Goal: Information Seeking & Learning: Learn about a topic

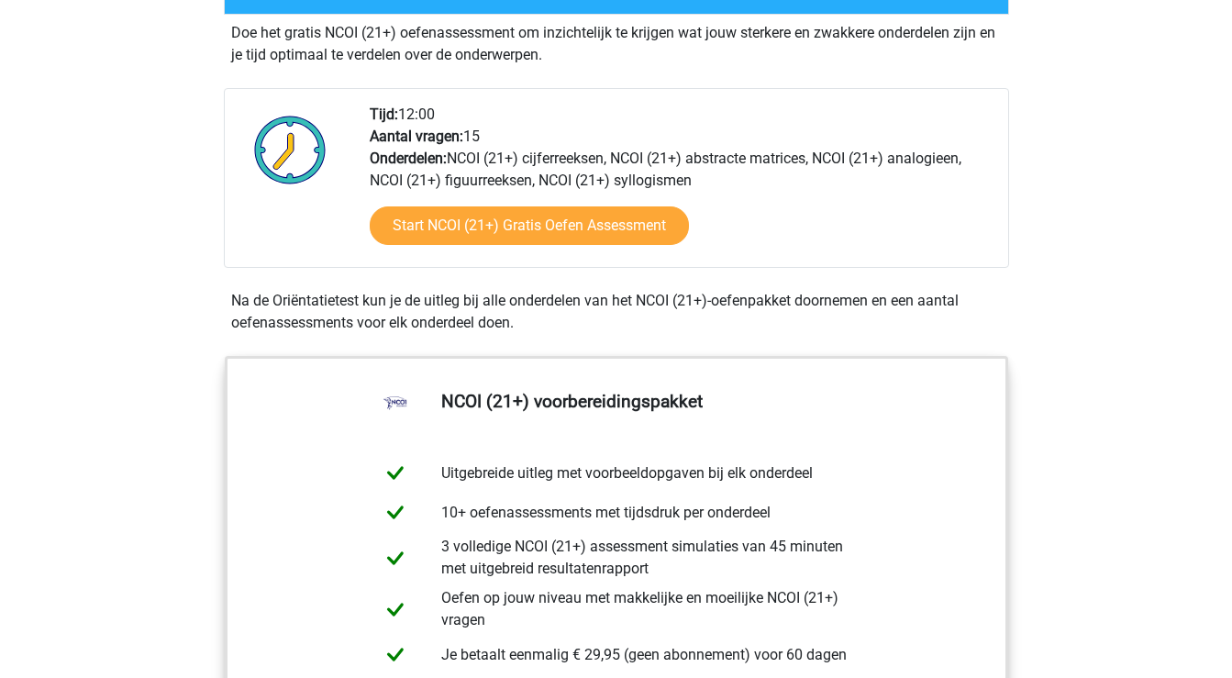
scroll to position [577, 0]
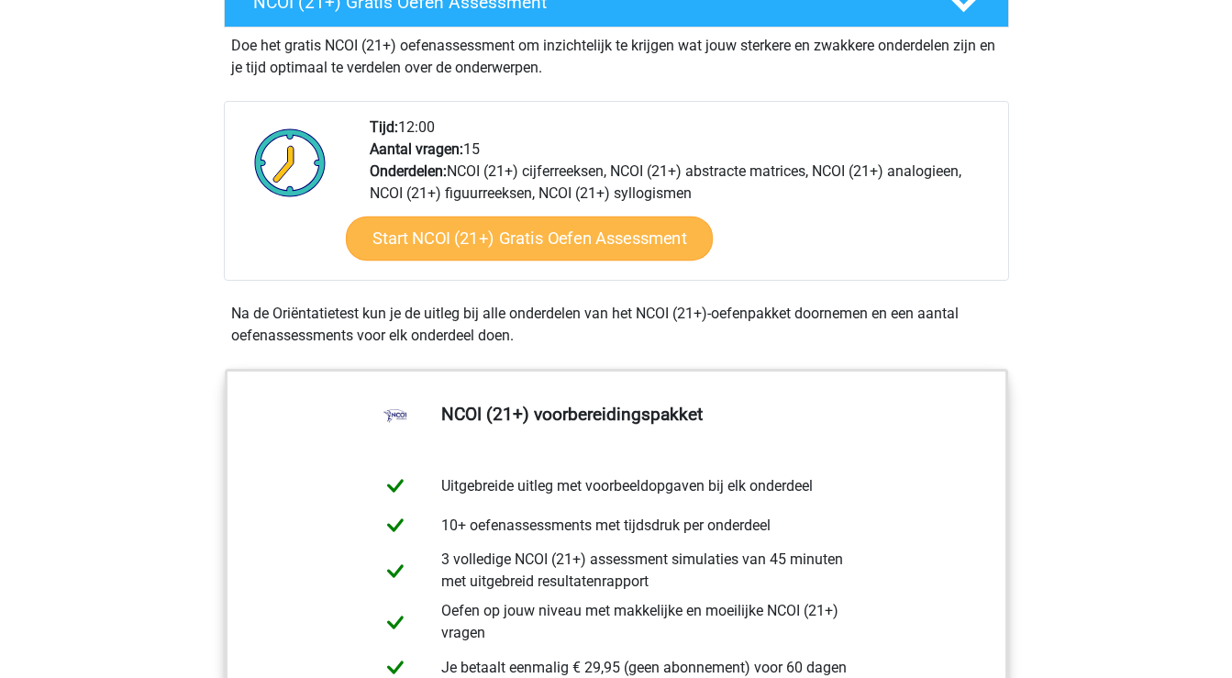
click at [581, 242] on link "Start NCOI (21+) Gratis Oefen Assessment" at bounding box center [528, 238] width 367 height 44
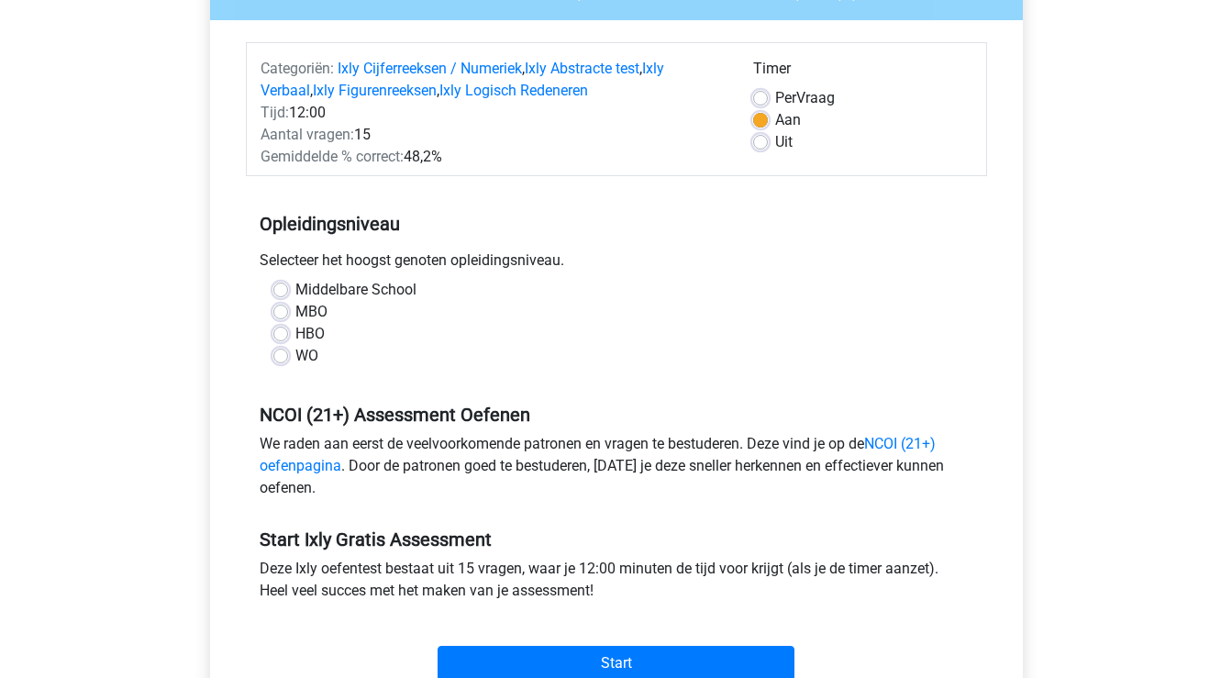
scroll to position [193, 0]
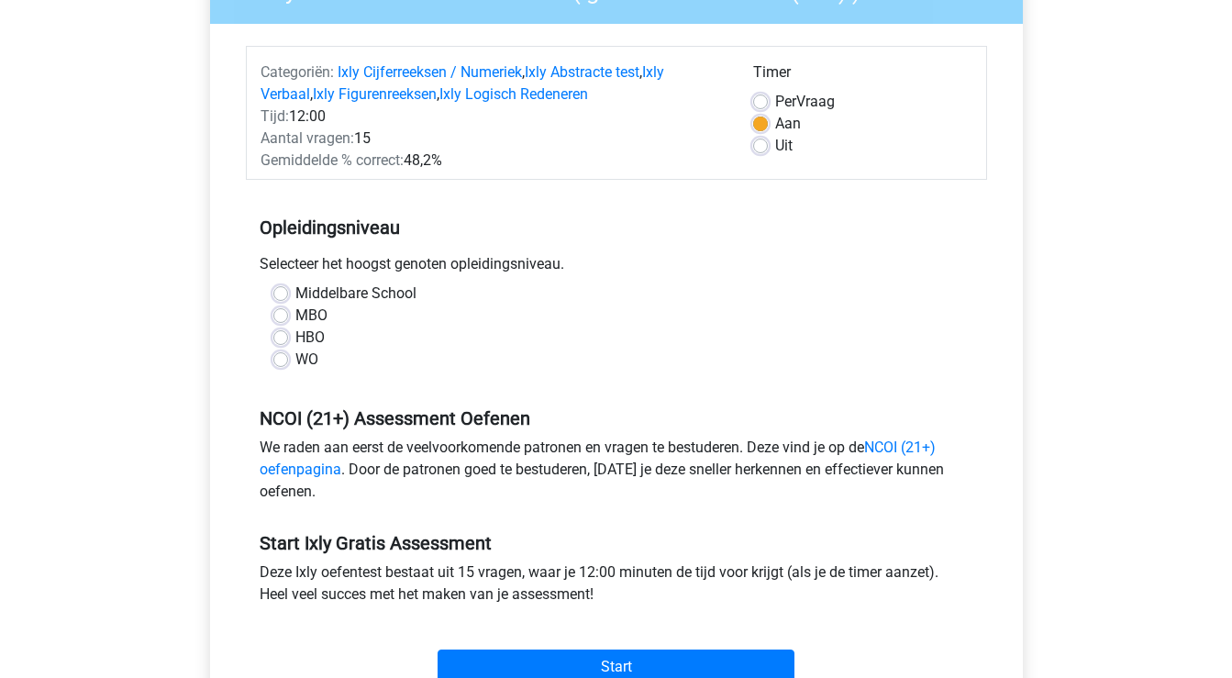
click at [295, 336] on label "HBO" at bounding box center [309, 338] width 29 height 22
click at [281, 336] on input "HBO" at bounding box center [280, 336] width 15 height 18
radio input "true"
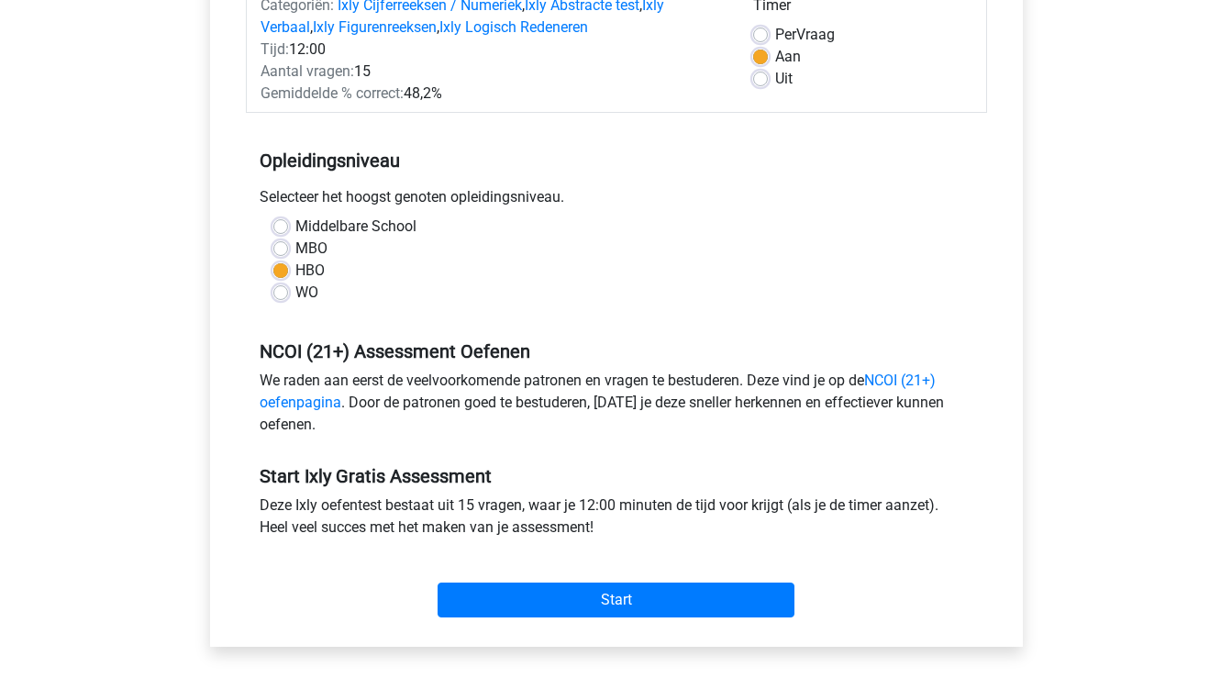
scroll to position [259, 0]
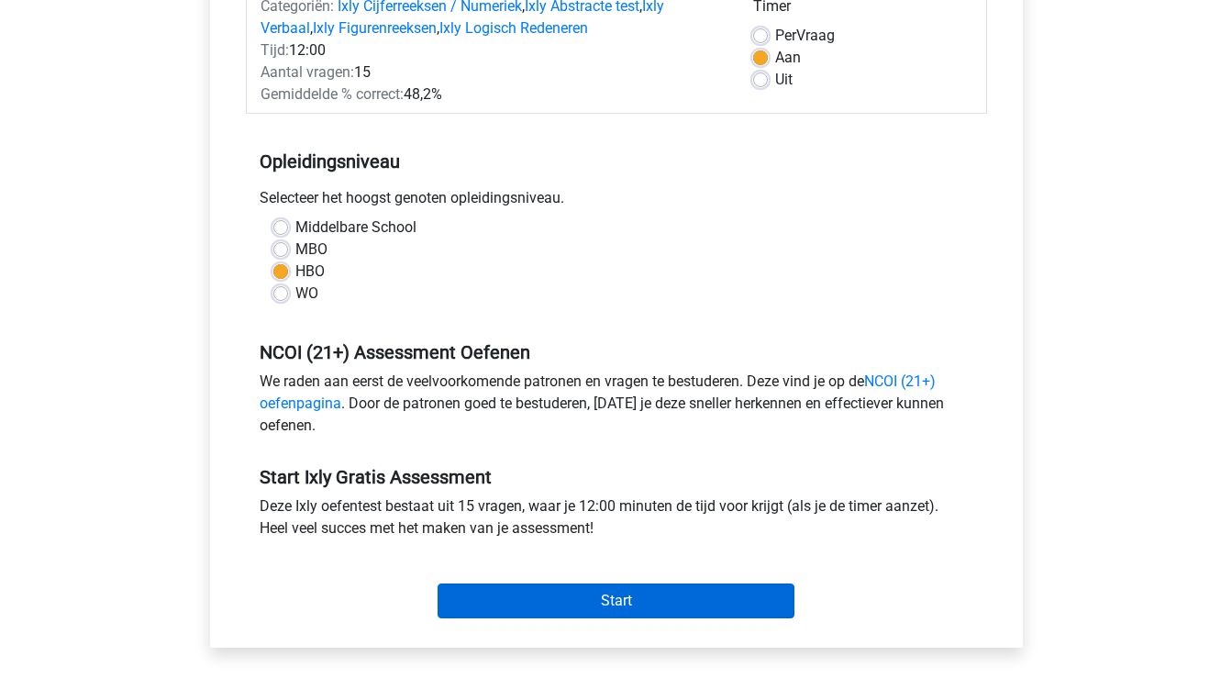
click at [608, 601] on input "Start" at bounding box center [616, 600] width 357 height 35
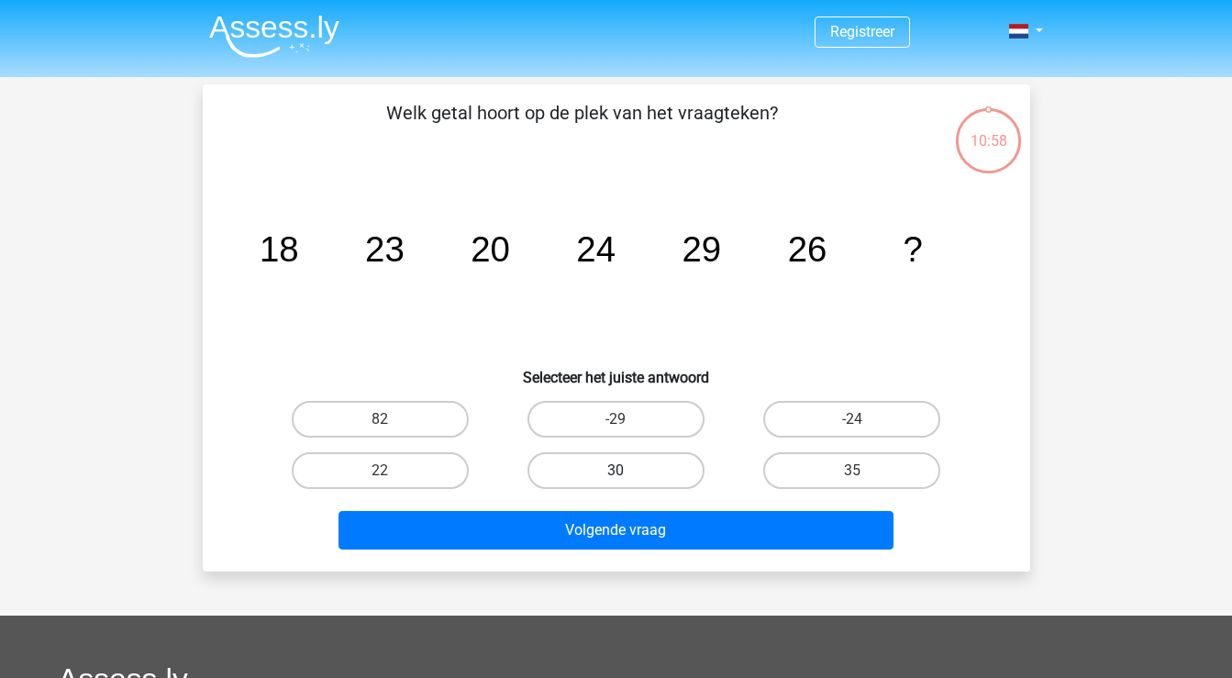
click at [673, 472] on label "30" at bounding box center [615, 470] width 177 height 37
click at [627, 472] on input "30" at bounding box center [622, 477] width 12 height 12
radio input "true"
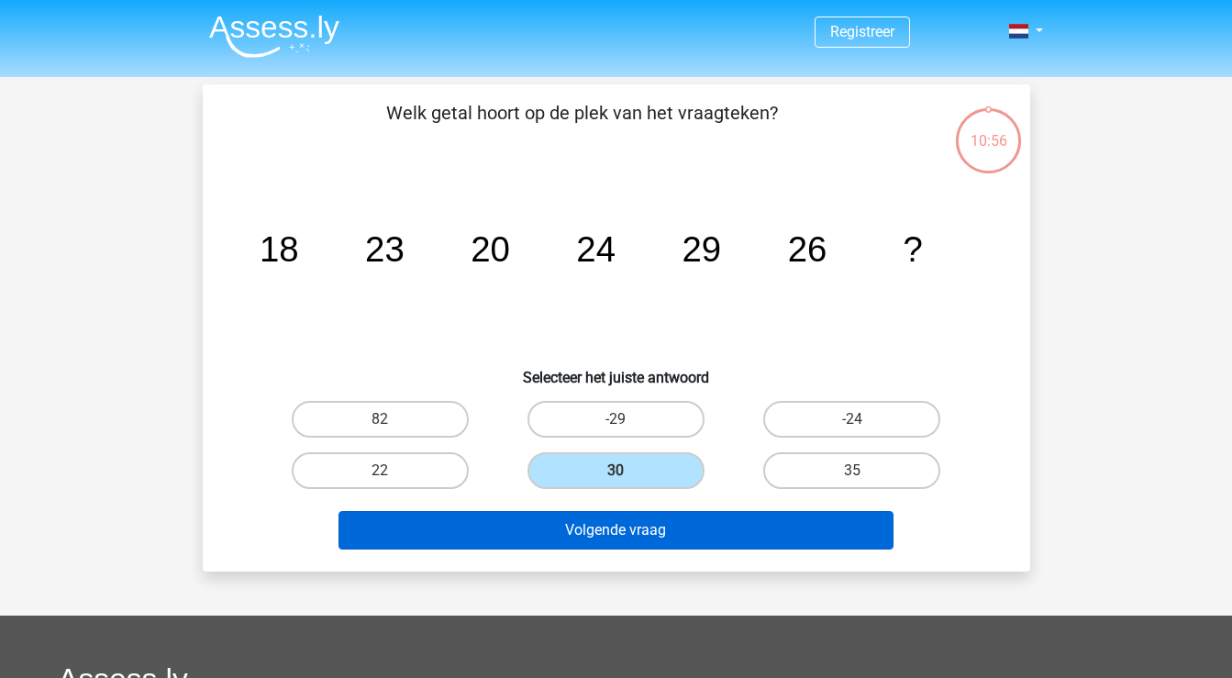
click at [674, 538] on button "Volgende vraag" at bounding box center [615, 530] width 555 height 39
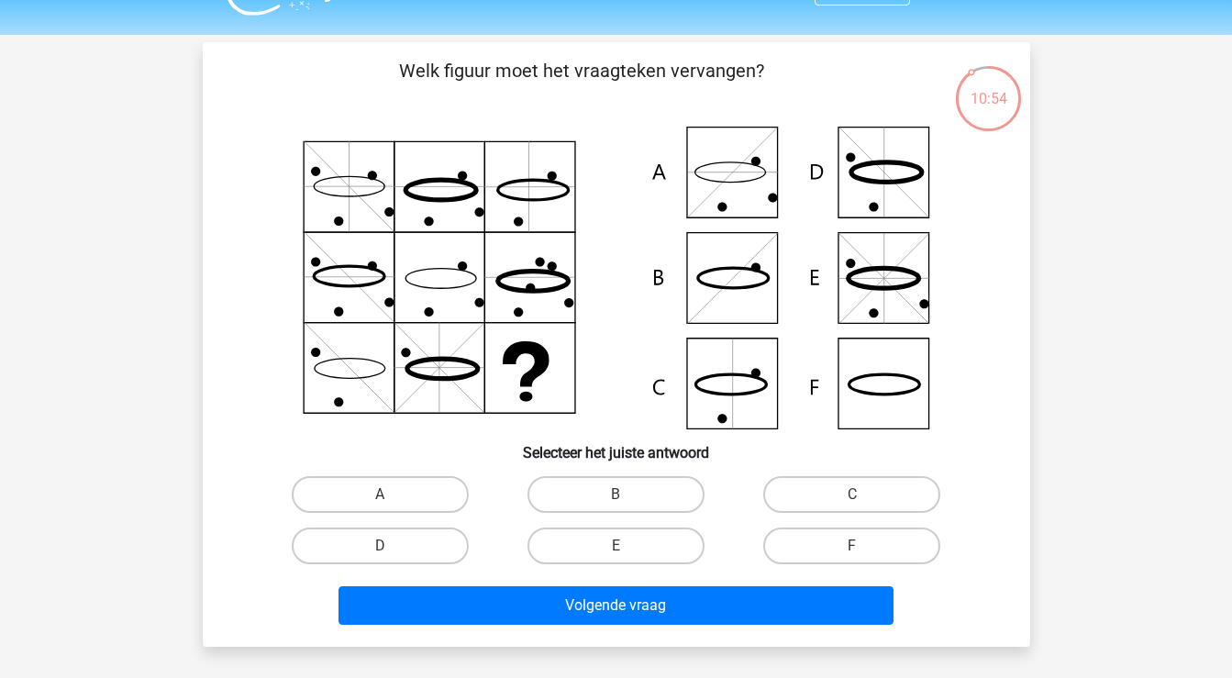
scroll to position [40, 0]
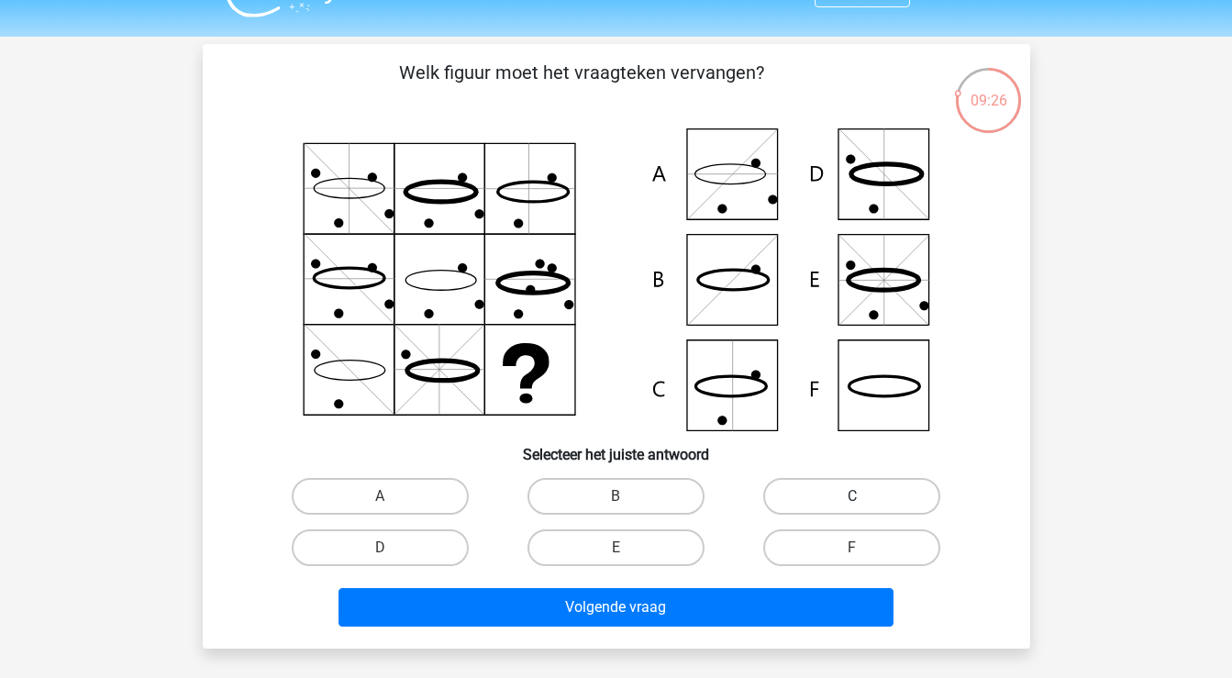
click at [907, 483] on label "C" at bounding box center [851, 496] width 177 height 37
click at [864, 496] on input "C" at bounding box center [858, 502] width 12 height 12
radio input "true"
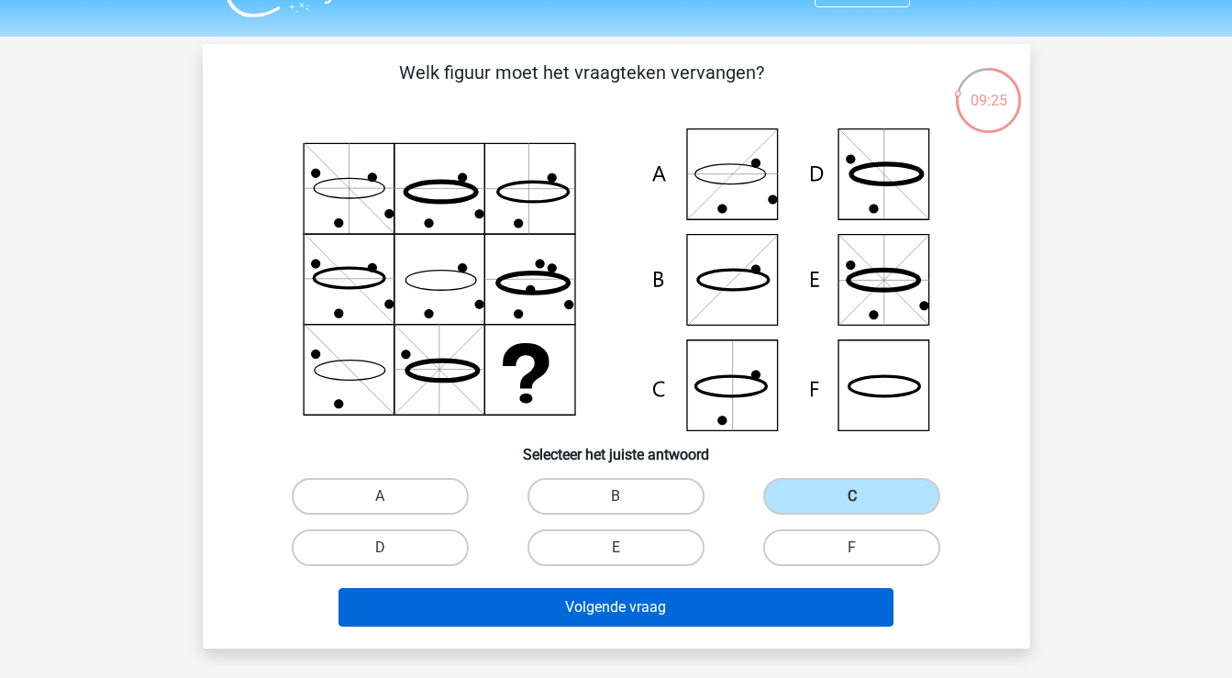
click at [792, 605] on button "Volgende vraag" at bounding box center [615, 607] width 555 height 39
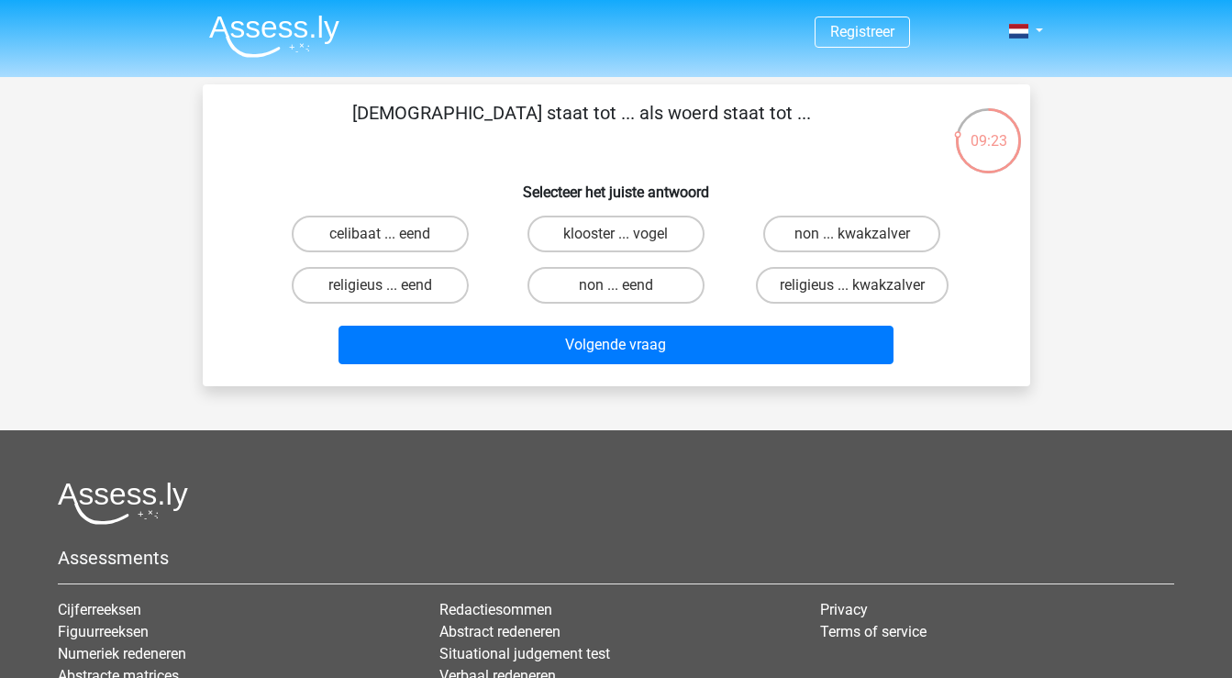
scroll to position [0, 0]
drag, startPoint x: 763, startPoint y: 118, endPoint x: 401, endPoint y: 109, distance: 362.5
click at [401, 109] on p "monnik staat tot ... als woerd staat tot ..." at bounding box center [582, 126] width 700 height 55
copy p "monnik staat tot ... als woerd staat tot ..."
click at [616, 286] on input "non ... eend" at bounding box center [622, 291] width 12 height 12
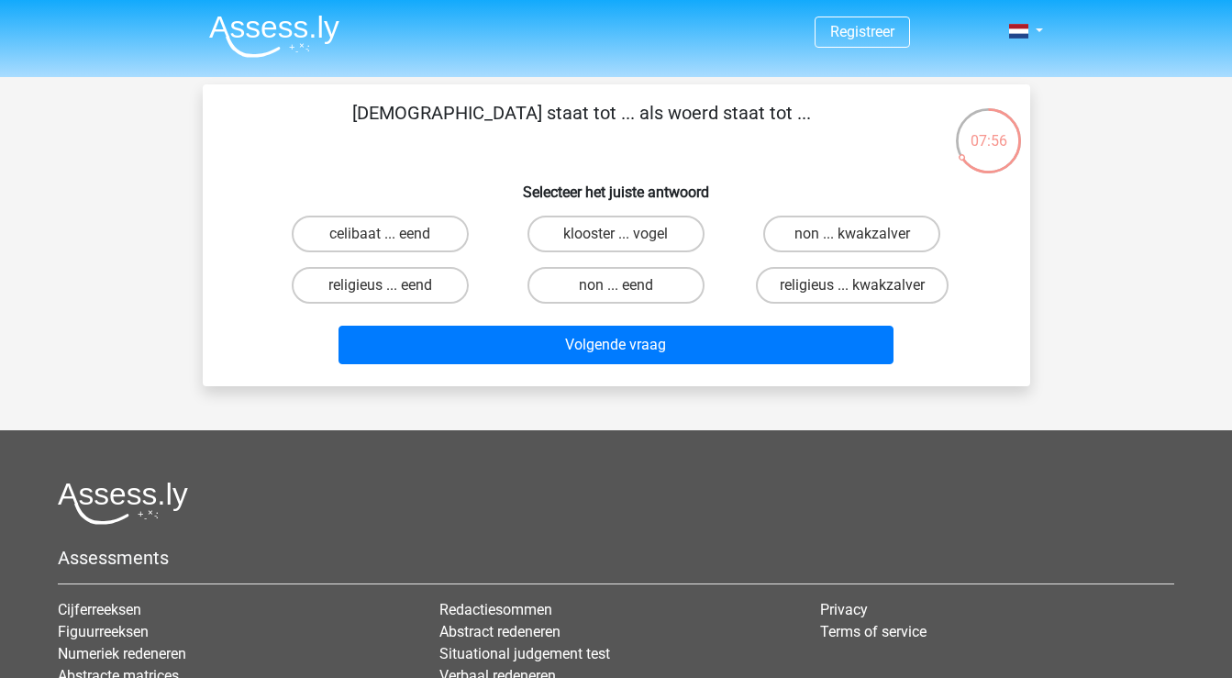
radio input "true"
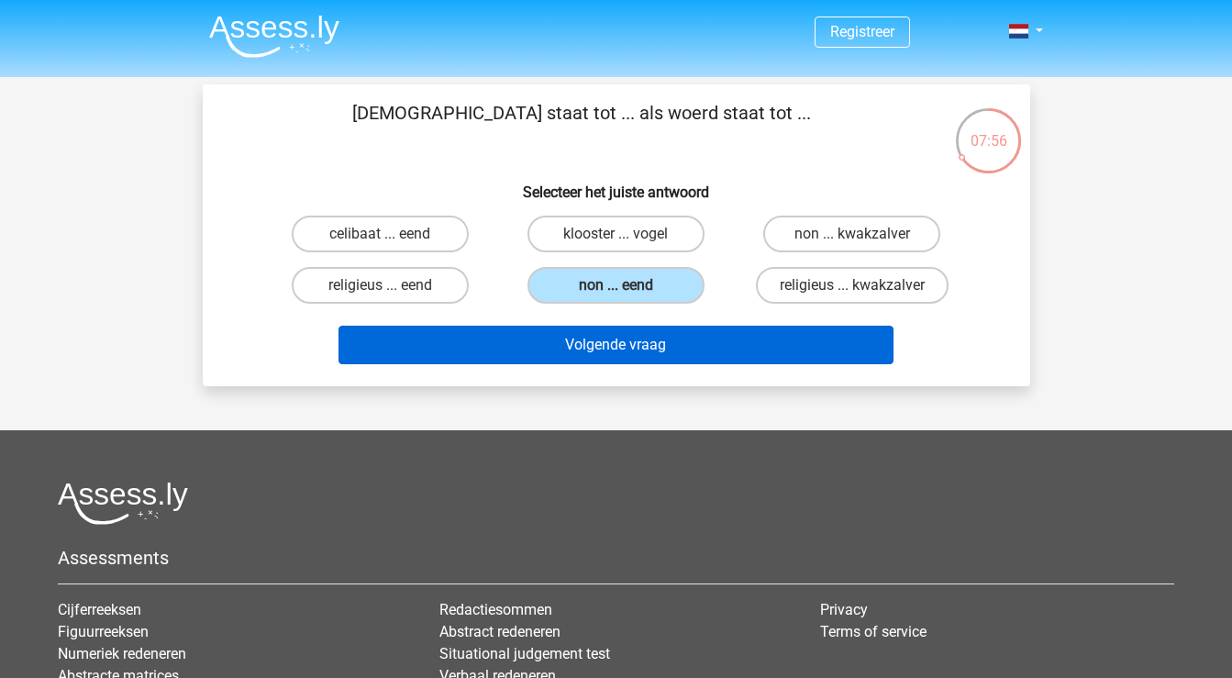
click at [615, 347] on button "Volgende vraag" at bounding box center [615, 345] width 555 height 39
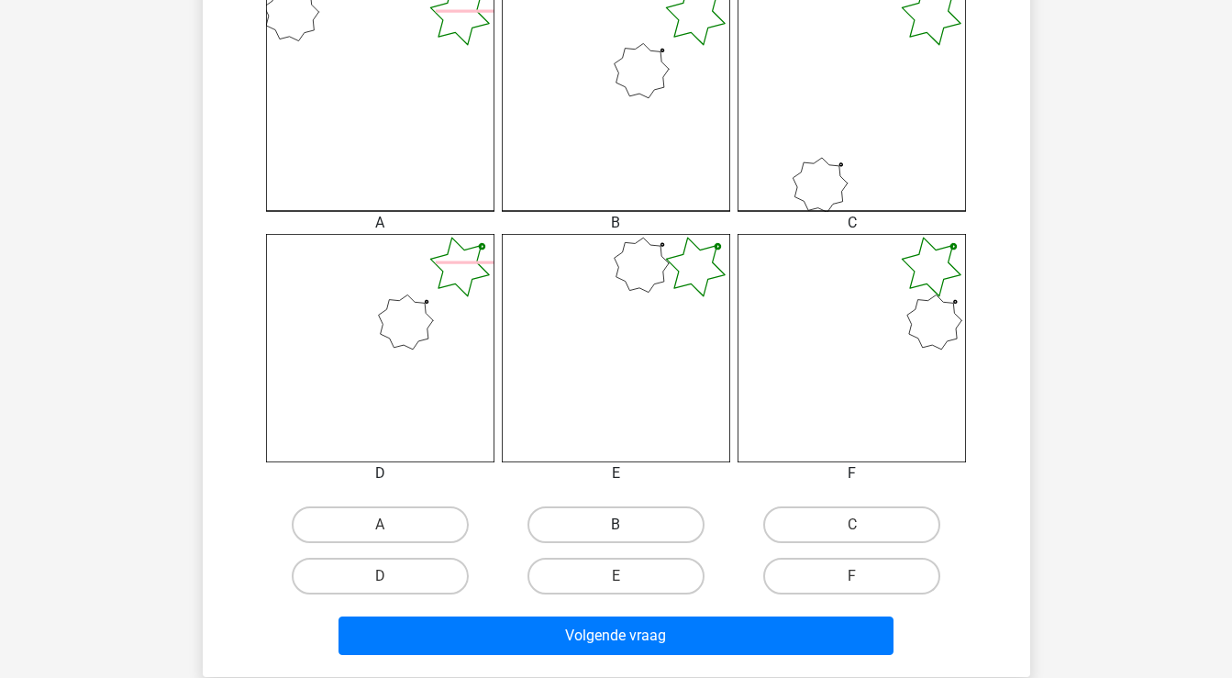
scroll to position [539, 0]
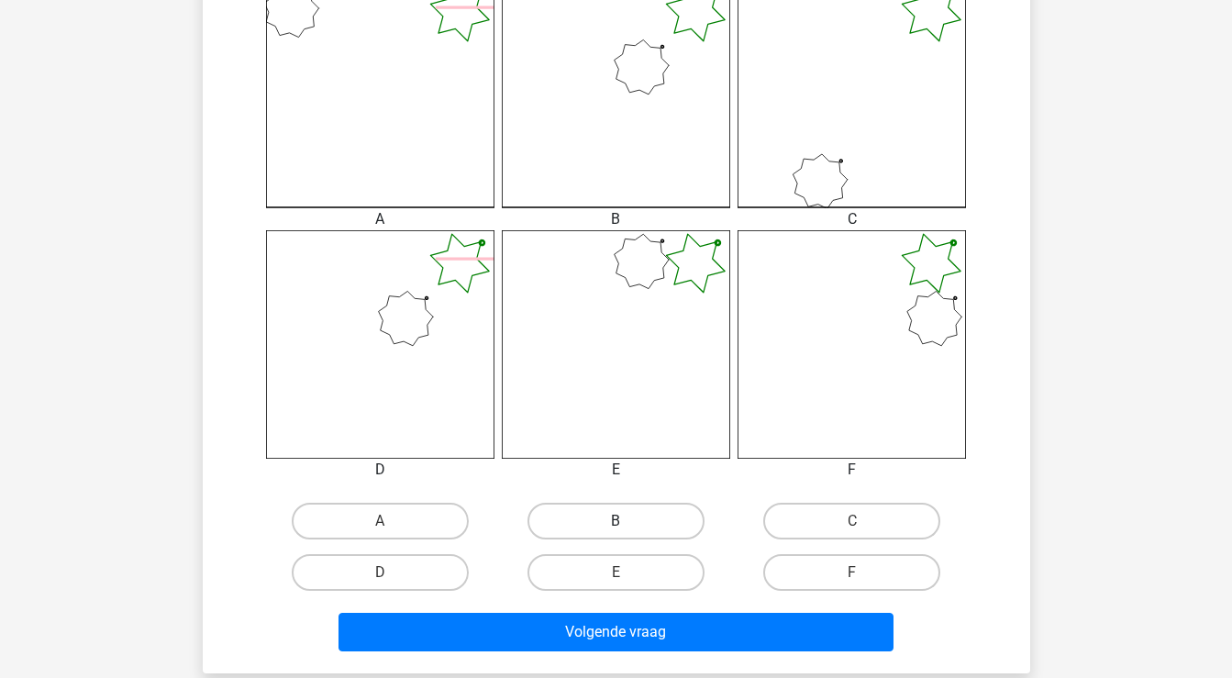
click at [663, 514] on label "B" at bounding box center [615, 521] width 177 height 37
click at [627, 521] on input "B" at bounding box center [622, 527] width 12 height 12
radio input "true"
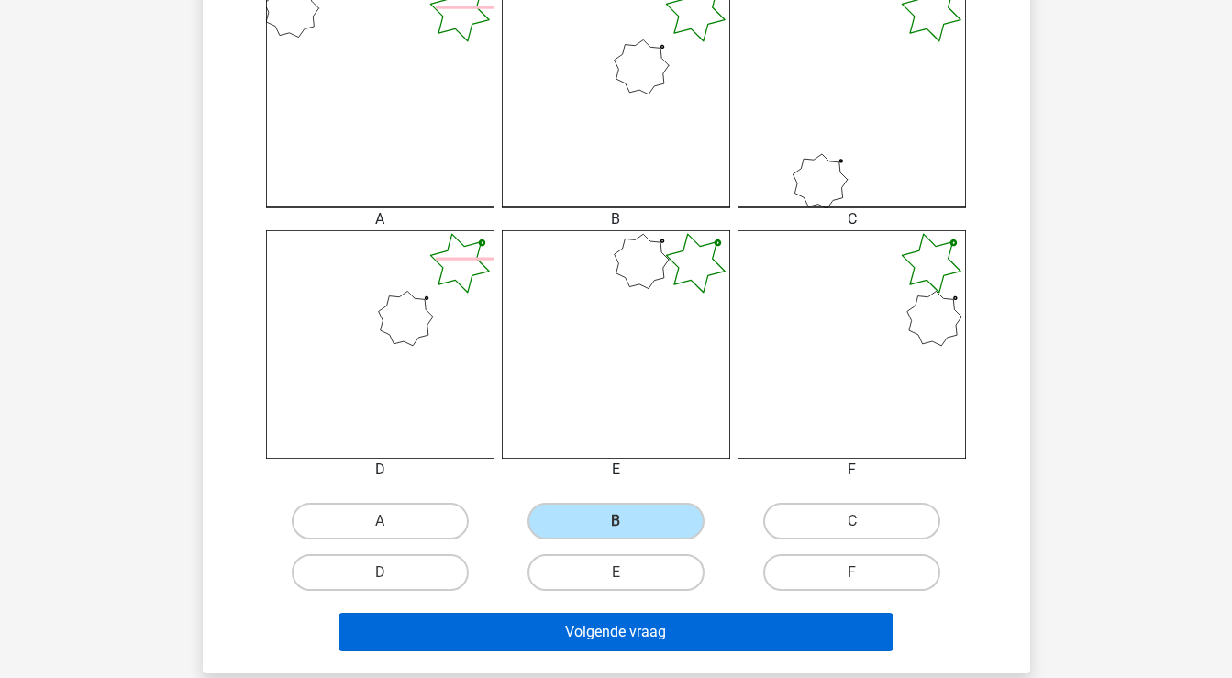
click at [706, 625] on button "Volgende vraag" at bounding box center [615, 632] width 555 height 39
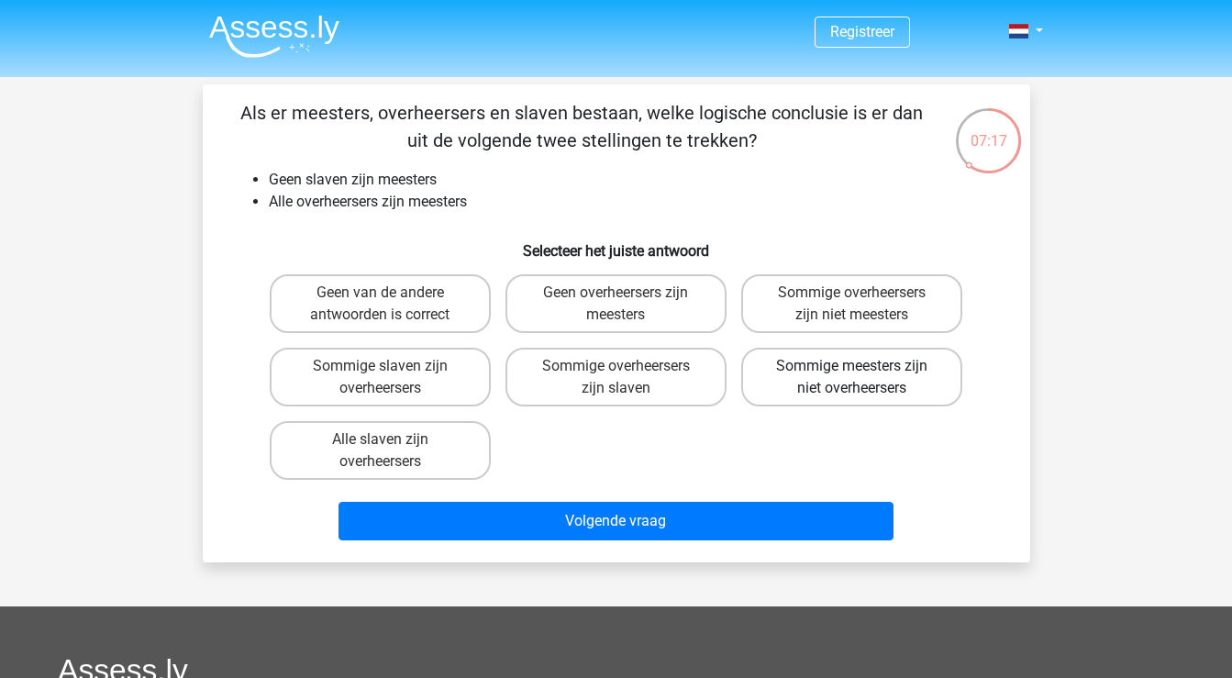
scroll to position [0, 0]
drag, startPoint x: 481, startPoint y: 200, endPoint x: 256, endPoint y: 165, distance: 227.4
click at [254, 165] on div "Als er meesters, overheersers en slaven bestaan, welke logische conclusie is er…" at bounding box center [616, 323] width 813 height 449
click at [550, 183] on li "Geen slaven zijn meesters" at bounding box center [635, 180] width 732 height 22
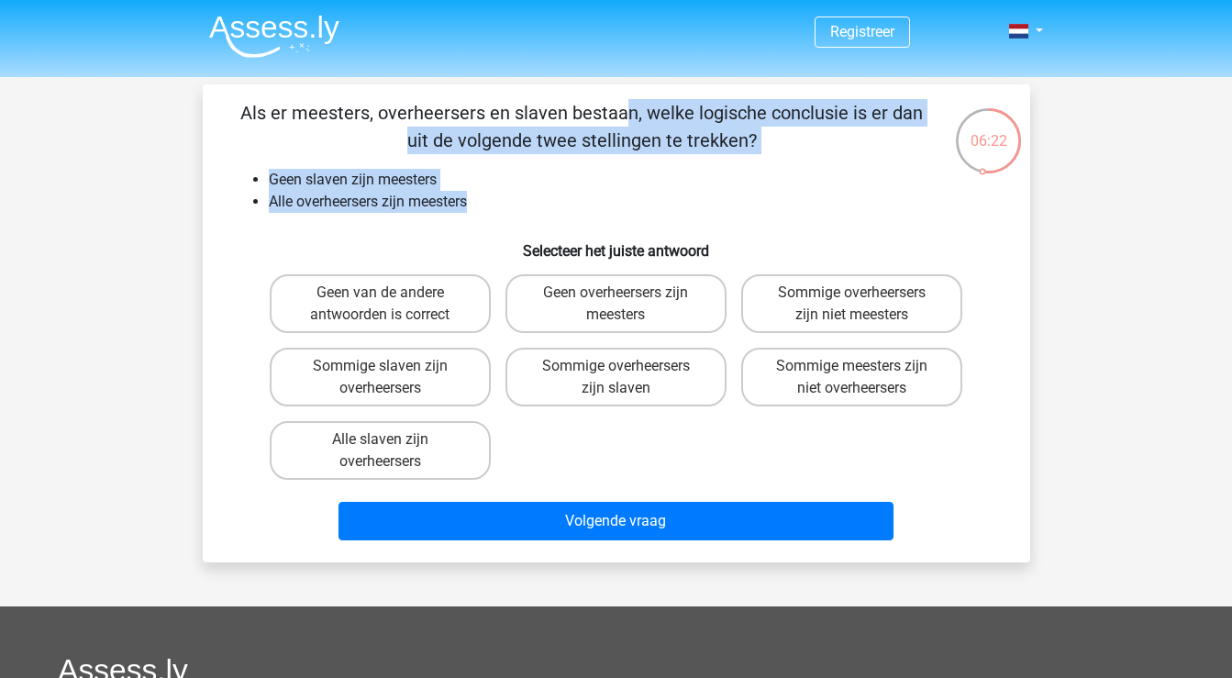
drag, startPoint x: 239, startPoint y: 113, endPoint x: 486, endPoint y: 198, distance: 261.1
click at [487, 199] on div "Als er meesters, overheersers en slaven bestaan, welke logische conclusie is er…" at bounding box center [616, 323] width 813 height 449
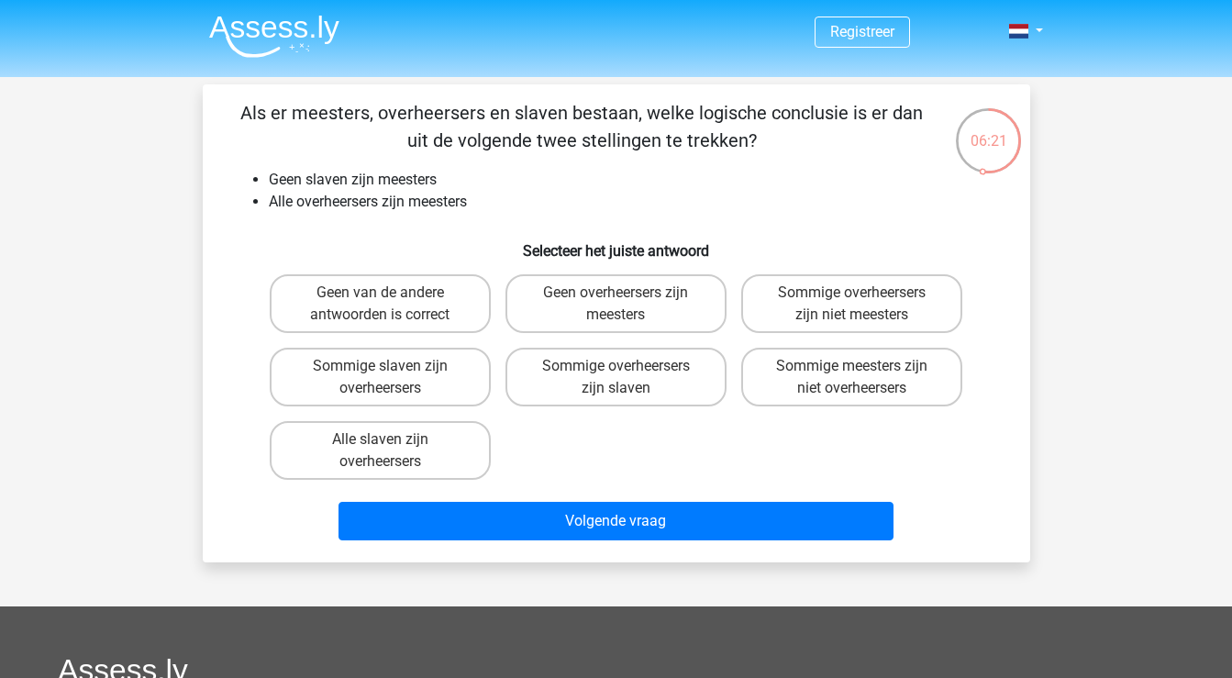
click at [511, 206] on li "Alle overheersers zijn meesters" at bounding box center [635, 202] width 732 height 22
click at [388, 308] on label "Geen van de andere antwoorden is correct" at bounding box center [380, 303] width 221 height 59
click at [388, 305] on input "Geen van de andere antwoorden is correct" at bounding box center [386, 299] width 12 height 12
radio input "true"
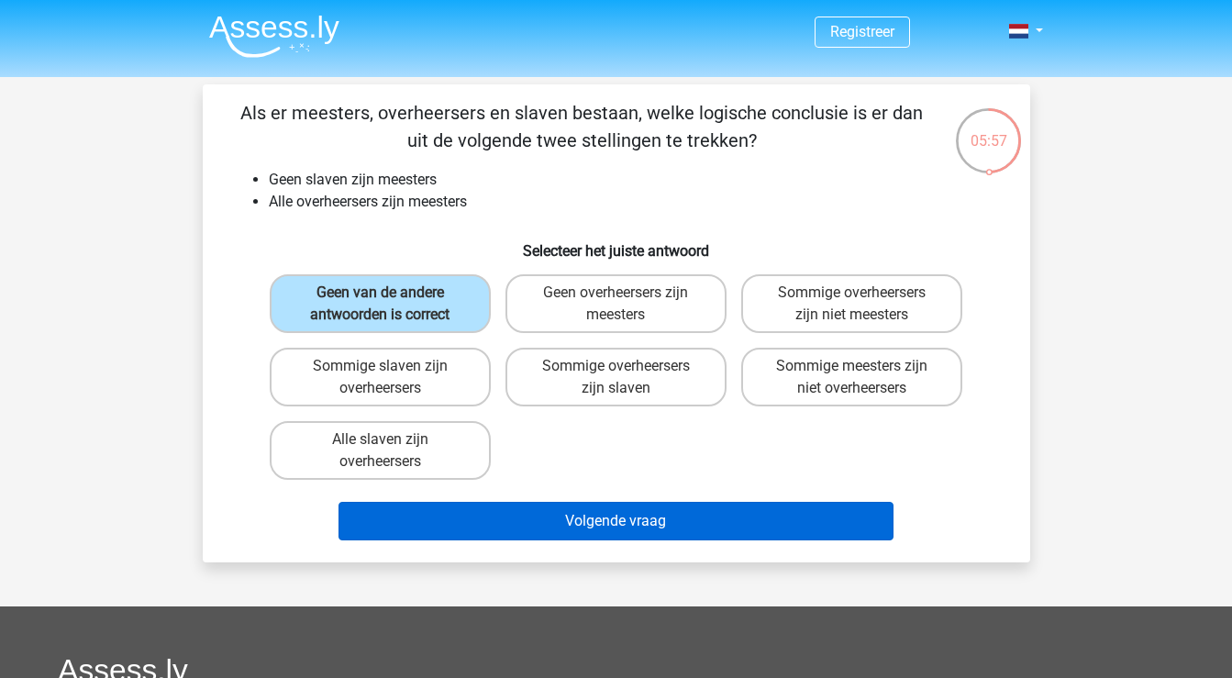
click at [553, 524] on button "Volgende vraag" at bounding box center [615, 521] width 555 height 39
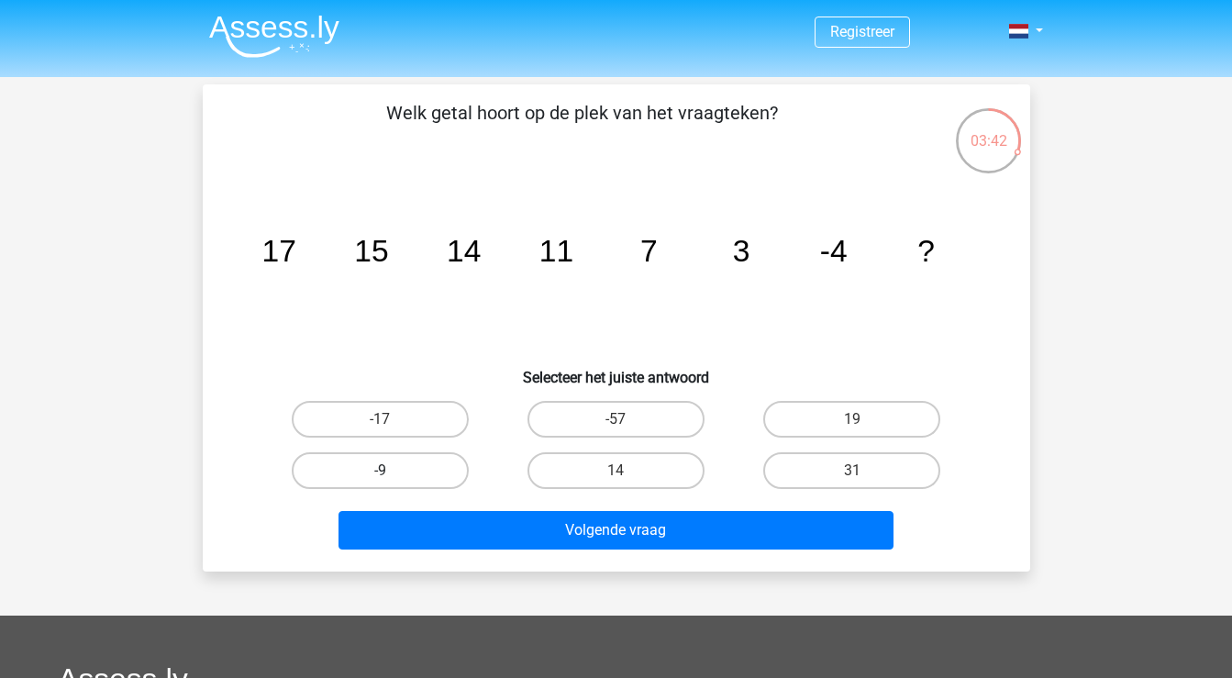
click at [413, 471] on label "-9" at bounding box center [380, 470] width 177 height 37
click at [392, 471] on input "-9" at bounding box center [386, 477] width 12 height 12
radio input "true"
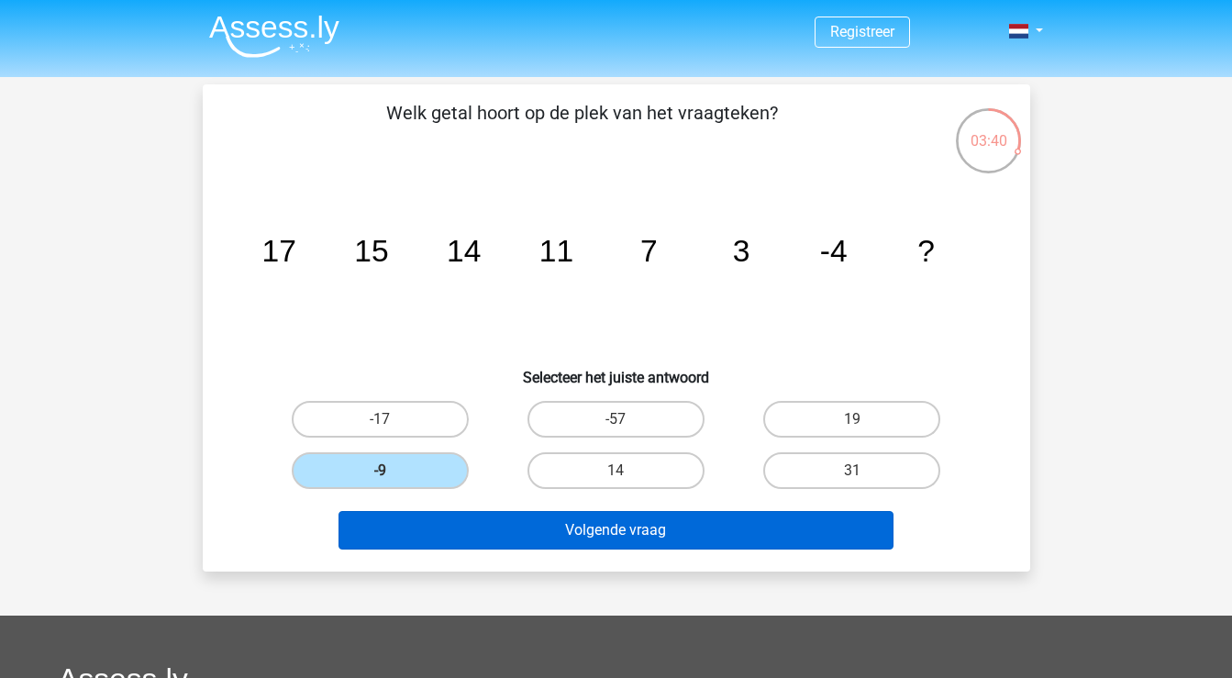
click at [540, 535] on button "Volgende vraag" at bounding box center [615, 530] width 555 height 39
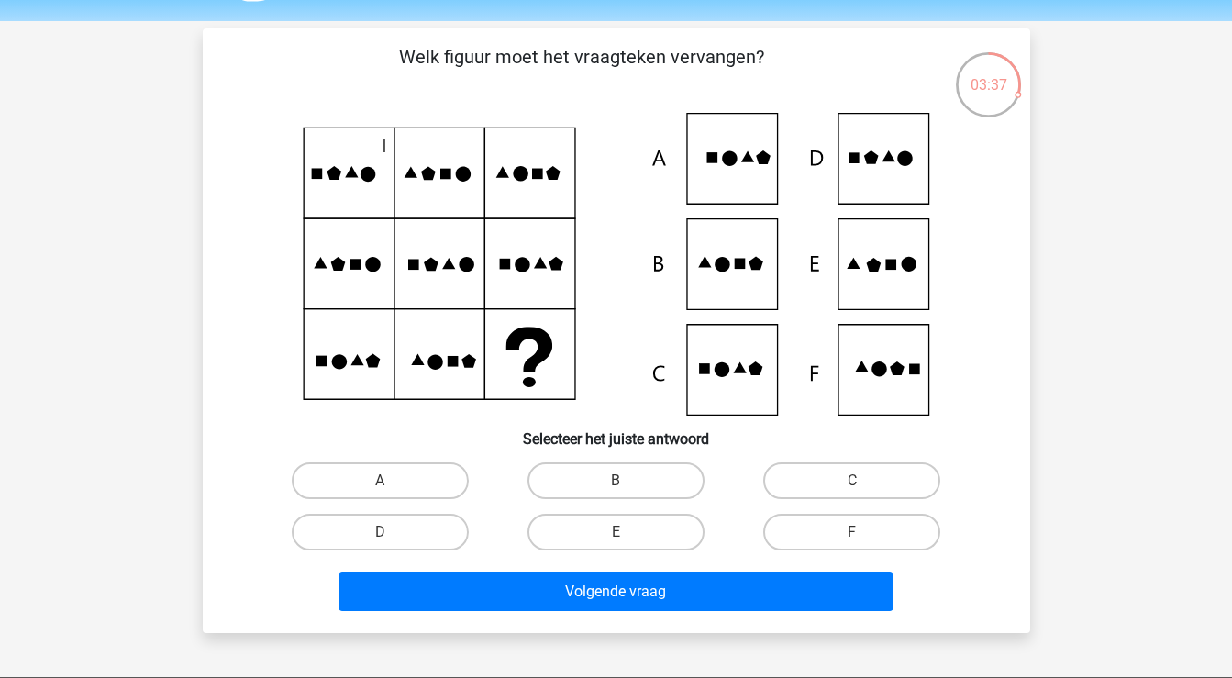
scroll to position [50, 0]
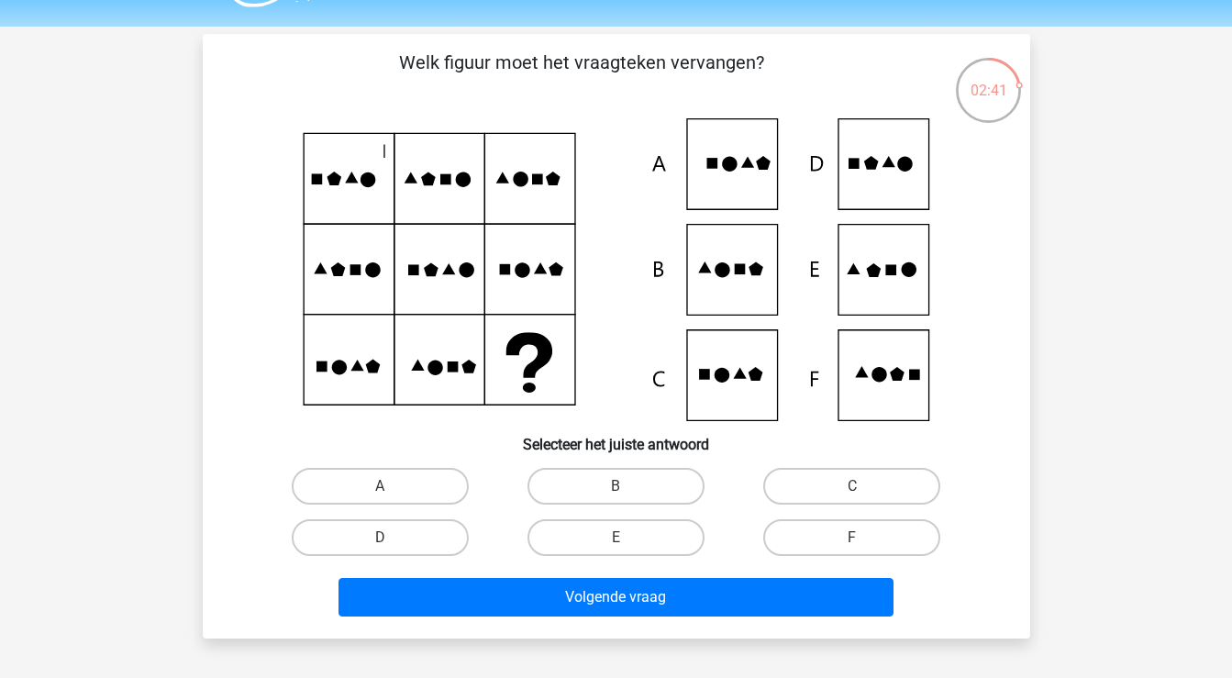
click at [749, 287] on icon at bounding box center [616, 269] width 739 height 303
click at [661, 483] on label "B" at bounding box center [615, 486] width 177 height 37
click at [627, 486] on input "B" at bounding box center [622, 492] width 12 height 12
radio input "true"
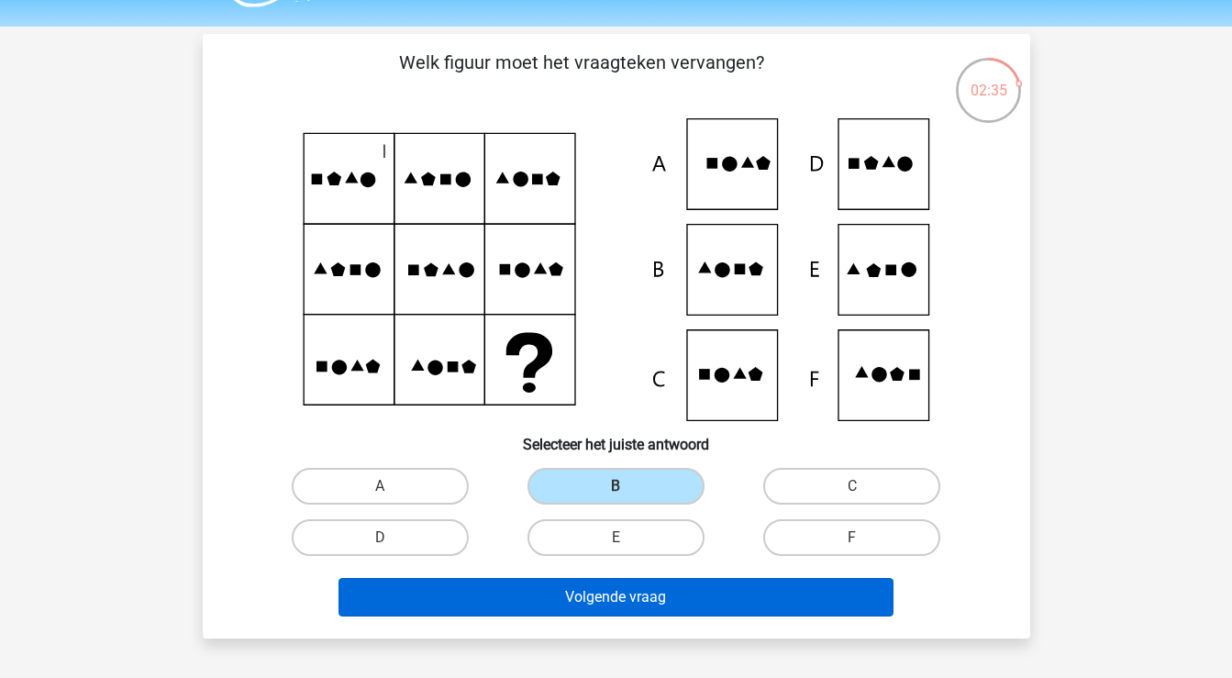
click at [733, 602] on button "Volgende vraag" at bounding box center [615, 597] width 555 height 39
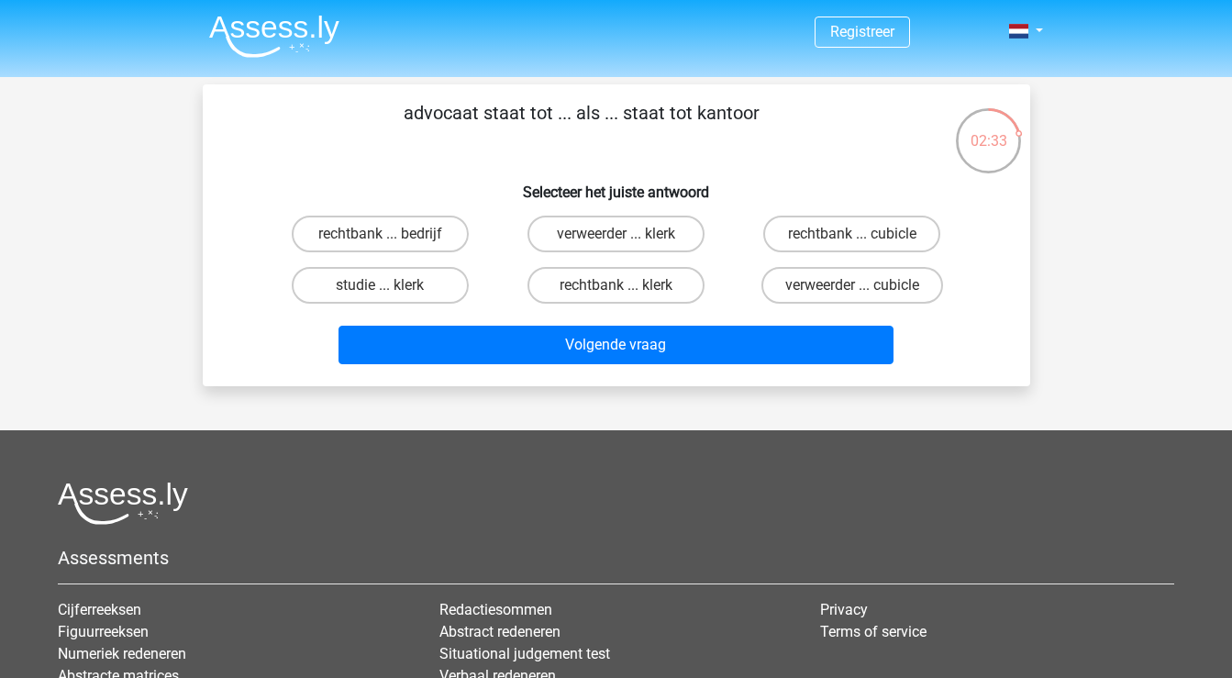
scroll to position [0, 0]
drag, startPoint x: 768, startPoint y: 111, endPoint x: 445, endPoint y: 96, distance: 323.2
click at [445, 96] on div "advocaat staat tot ... als ... staat tot kantoor Selecteer het juiste antwoord …" at bounding box center [616, 235] width 827 height 302
copy p "advocaat staat tot ... als ... staat tot kantoor"
click at [369, 237] on label "rechtbank ... bedrijf" at bounding box center [380, 234] width 177 height 37
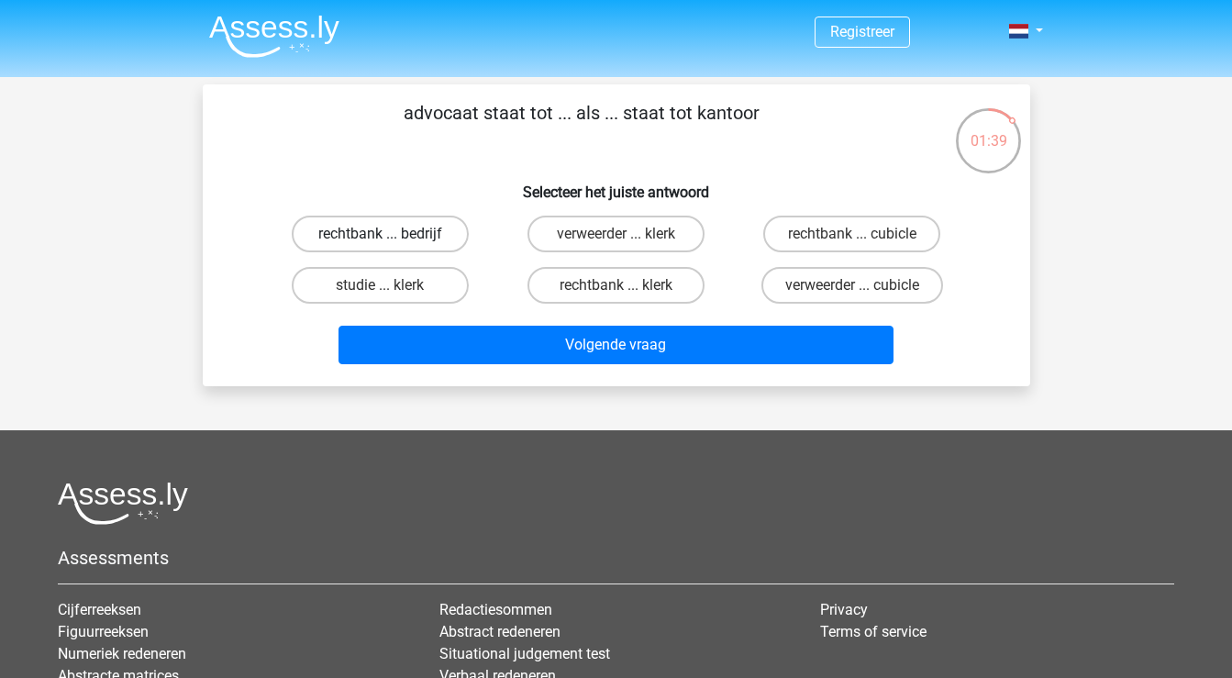
click at [380, 237] on input "rechtbank ... bedrijf" at bounding box center [386, 240] width 12 height 12
radio input "true"
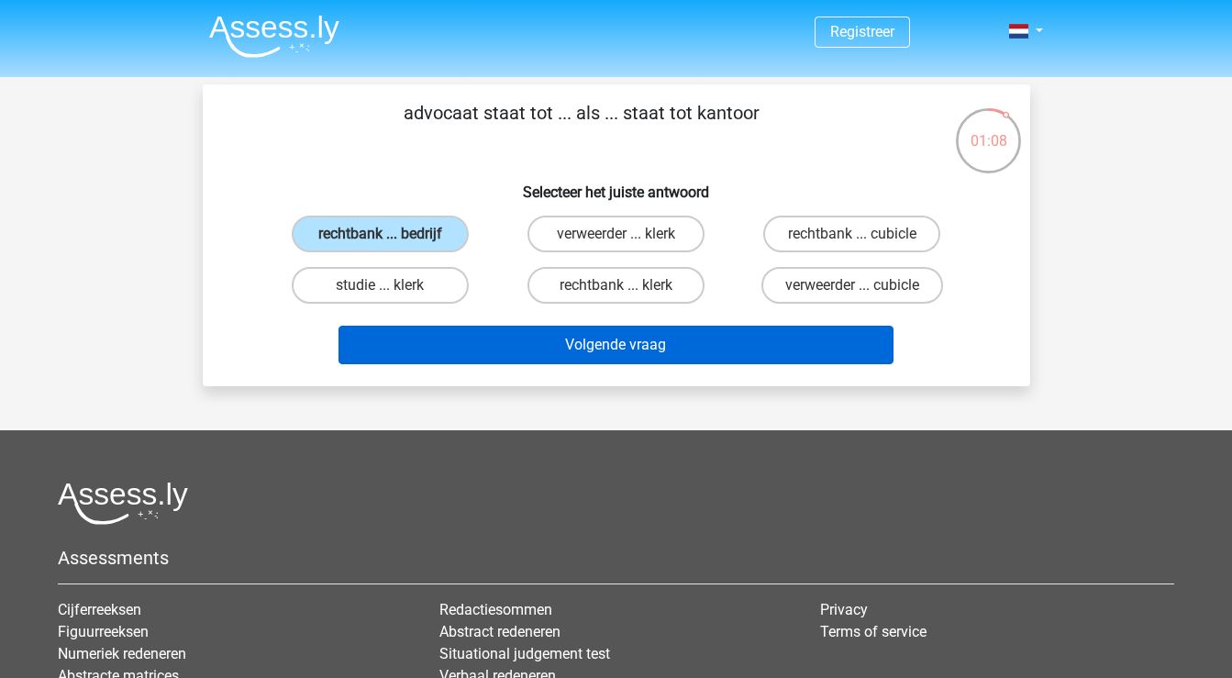
click at [724, 348] on button "Volgende vraag" at bounding box center [615, 345] width 555 height 39
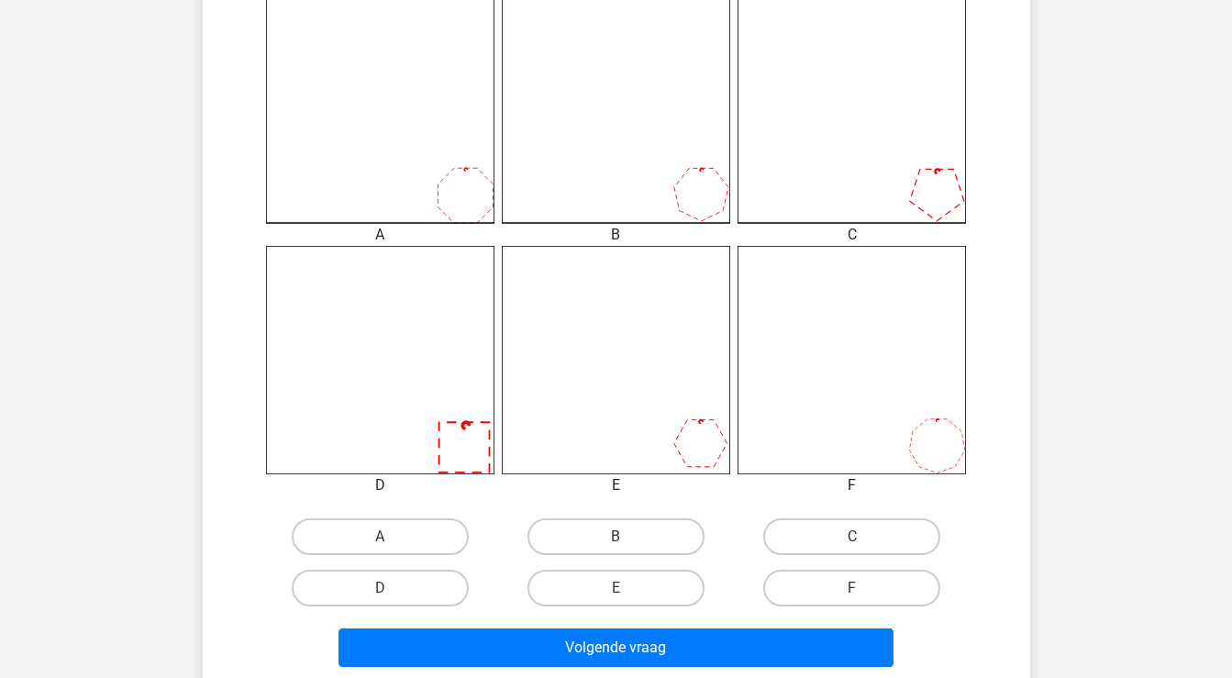
scroll to position [527, 0]
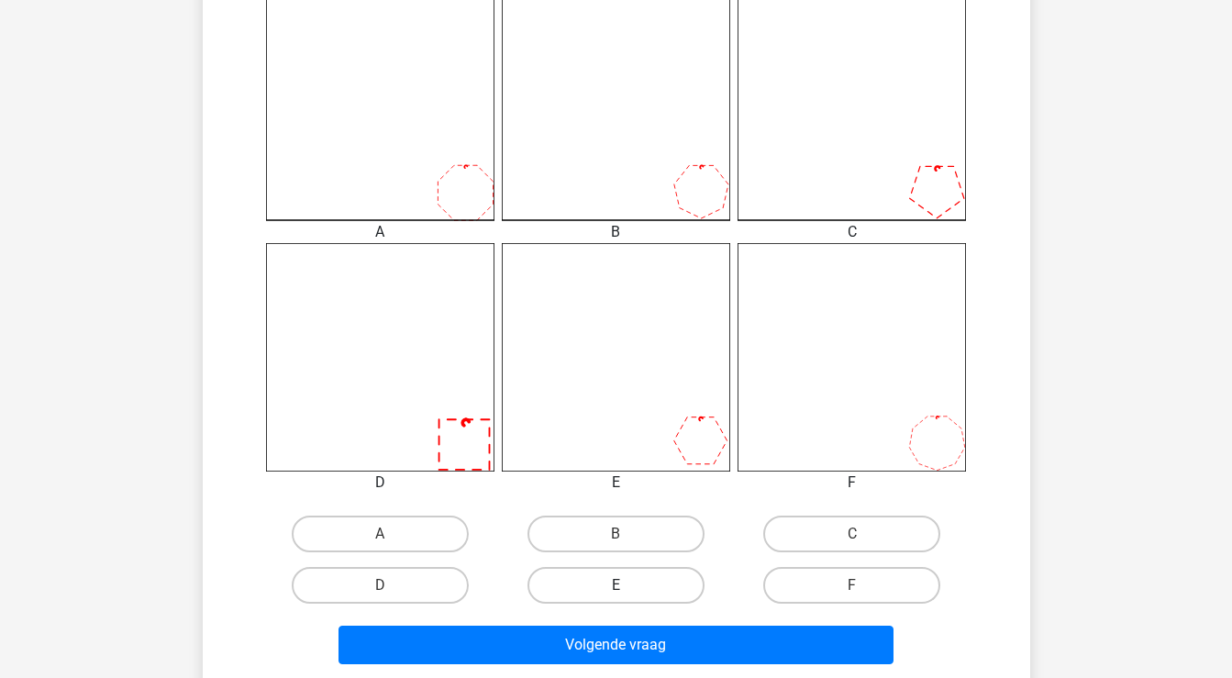
click at [608, 581] on label "E" at bounding box center [615, 585] width 177 height 37
click at [616, 585] on input "E" at bounding box center [622, 591] width 12 height 12
radio input "true"
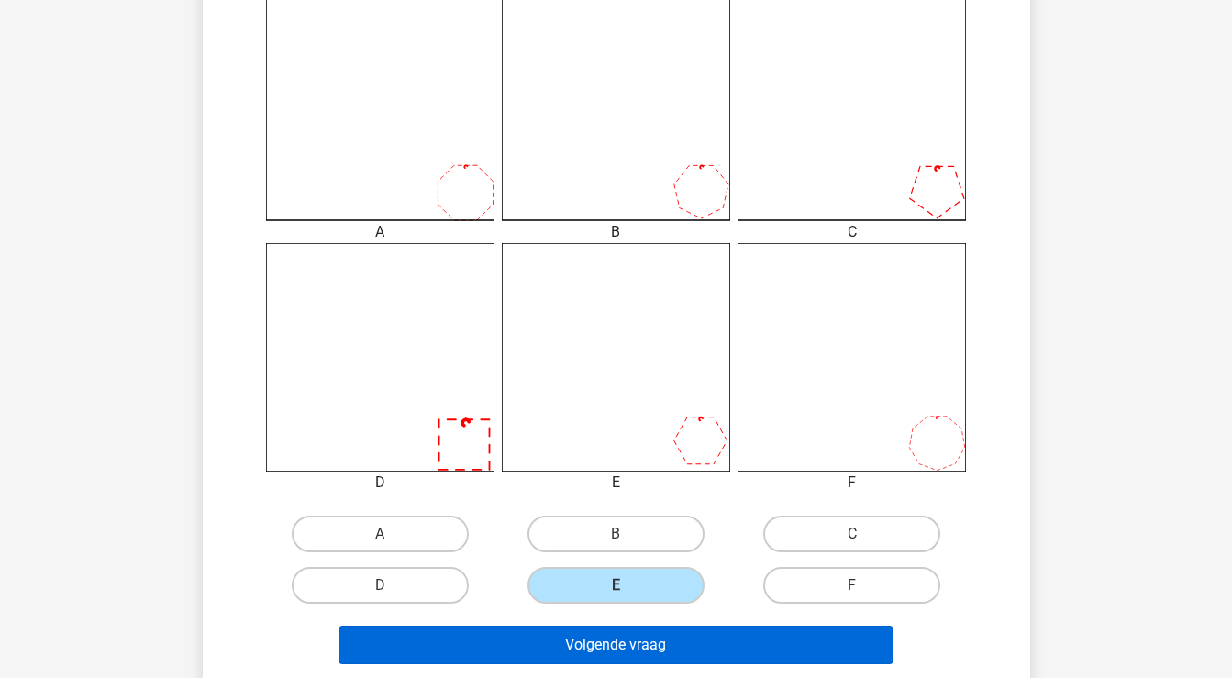
click at [601, 647] on button "Volgende vraag" at bounding box center [615, 645] width 555 height 39
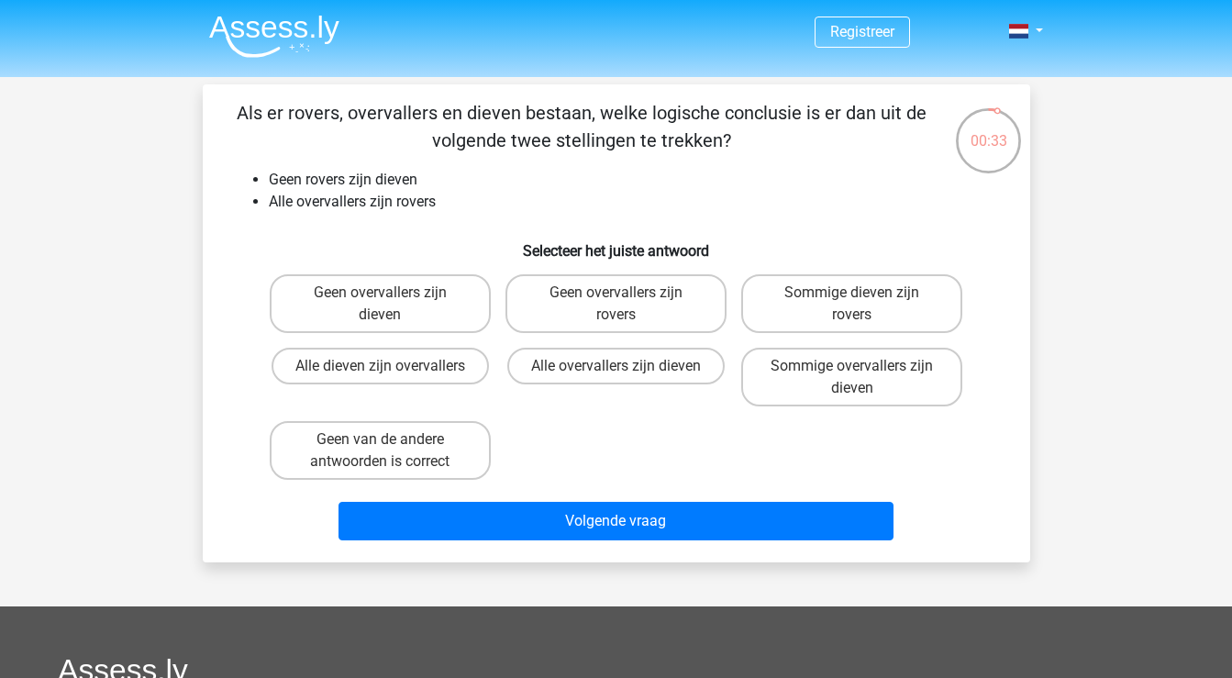
scroll to position [0, 0]
click at [571, 370] on label "Alle overvallers zijn dieven" at bounding box center [615, 366] width 217 height 37
click at [616, 370] on input "Alle overvallers zijn dieven" at bounding box center [622, 372] width 12 height 12
radio input "true"
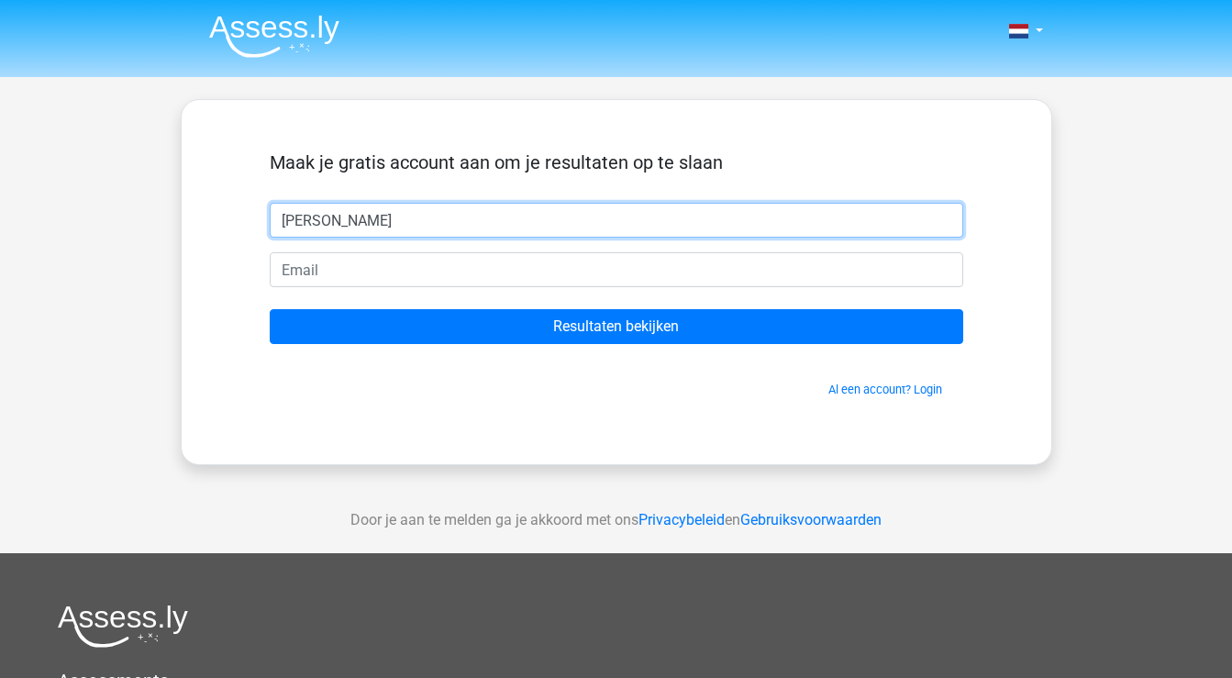
type input "Isaura"
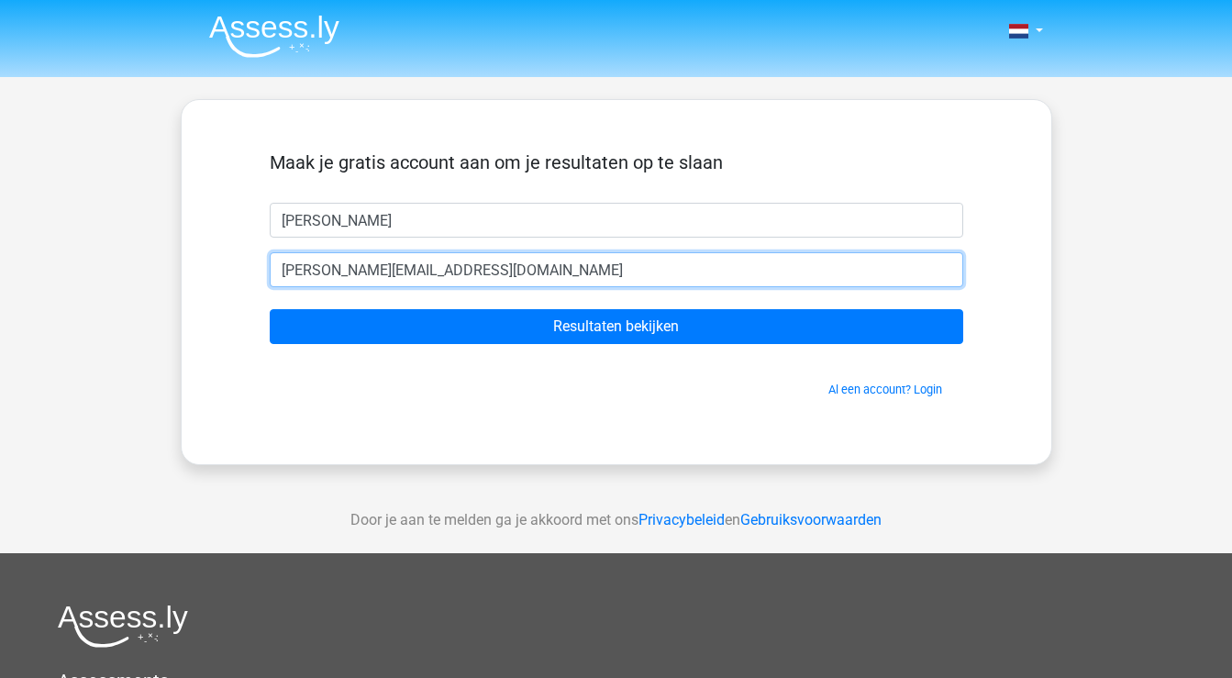
type input "isaura-adinda@hotmail.com"
click at [616, 327] on input "Resultaten bekijken" at bounding box center [616, 326] width 693 height 35
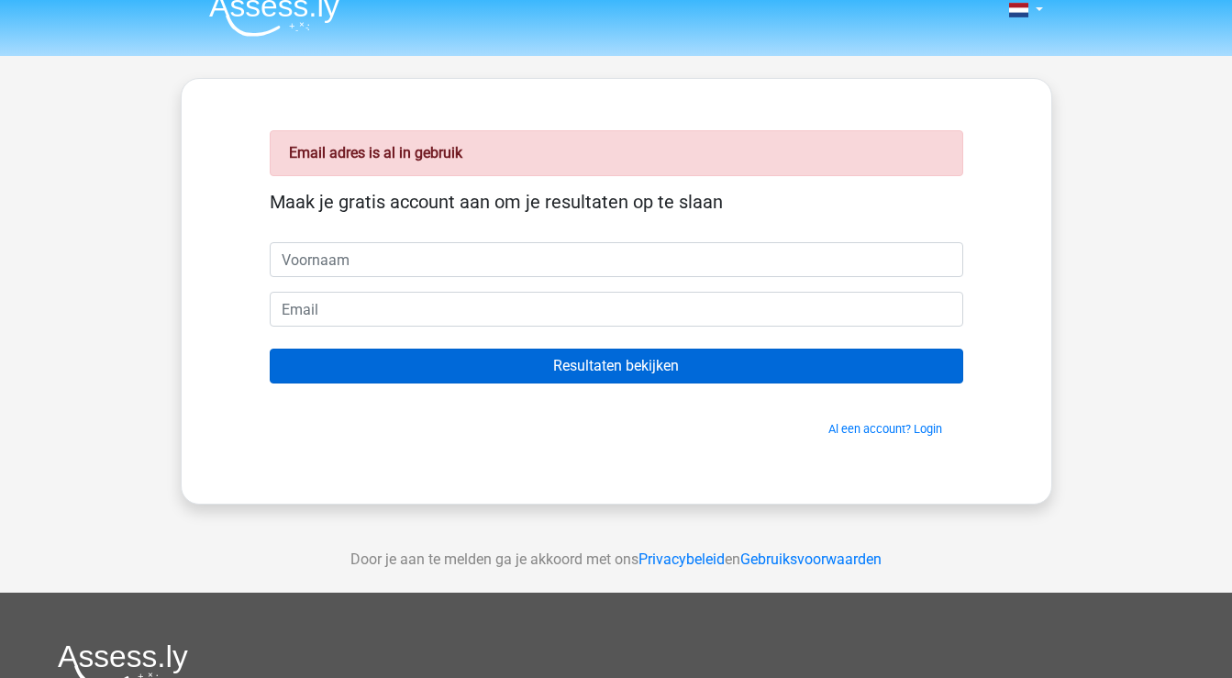
scroll to position [26, 0]
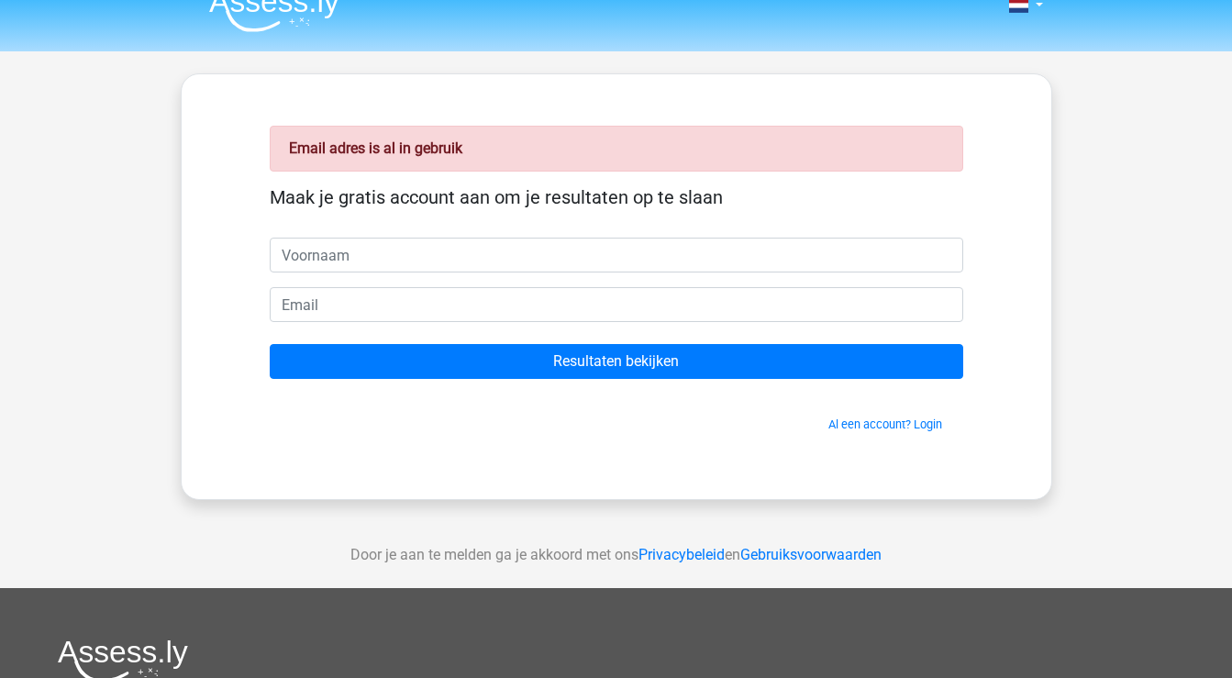
click at [389, 250] on input "text" at bounding box center [616, 255] width 693 height 35
type input "Isaura"
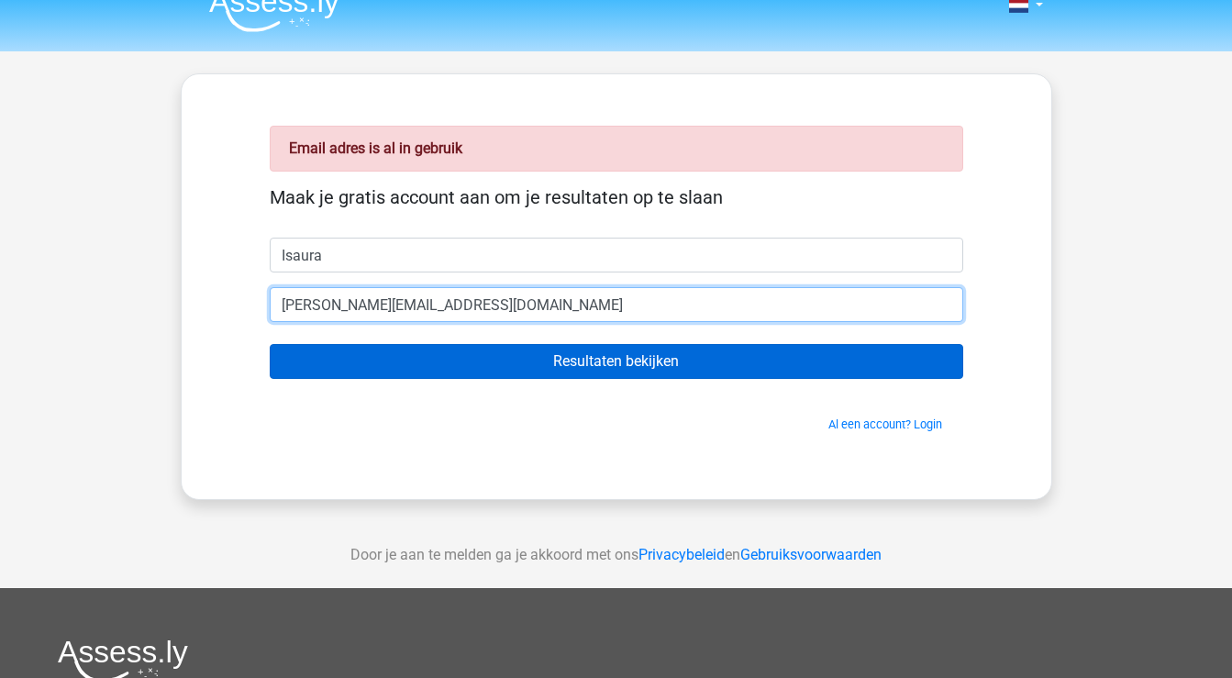
type input "[PERSON_NAME][EMAIL_ADDRESS][DOMAIN_NAME]"
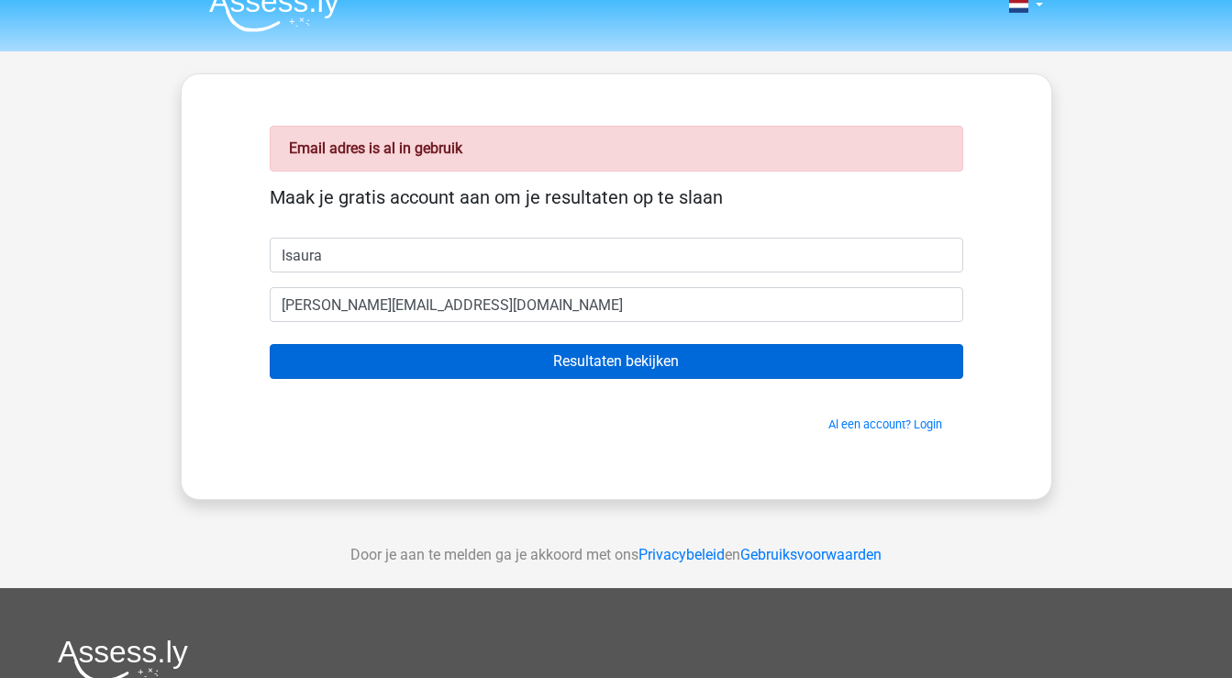
click at [532, 358] on input "Resultaten bekijken" at bounding box center [616, 361] width 693 height 35
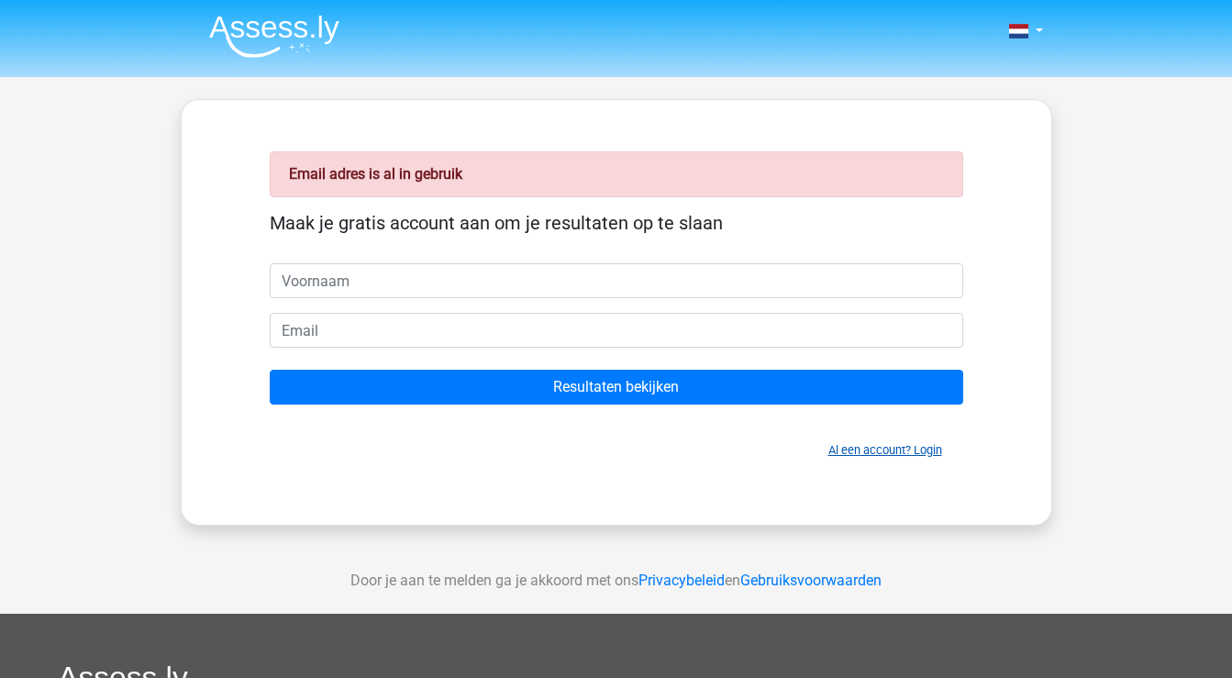
click at [872, 450] on link "Al een account? Login" at bounding box center [885, 450] width 114 height 14
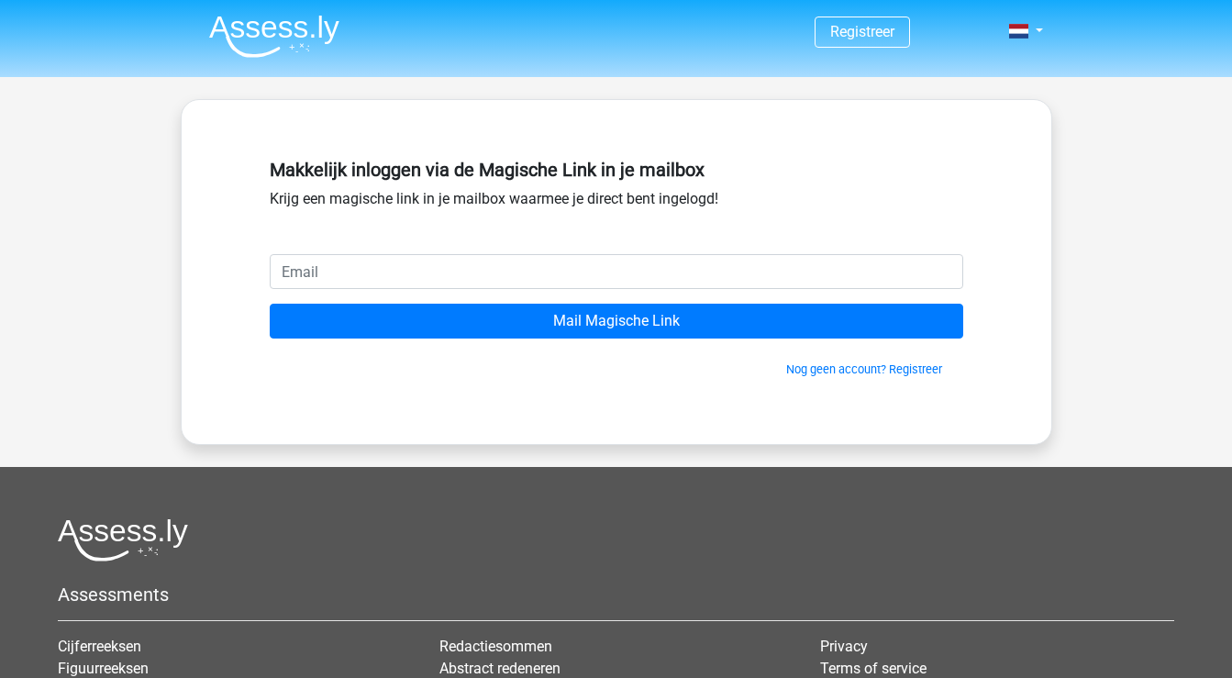
click at [449, 270] on input "email" at bounding box center [616, 271] width 693 height 35
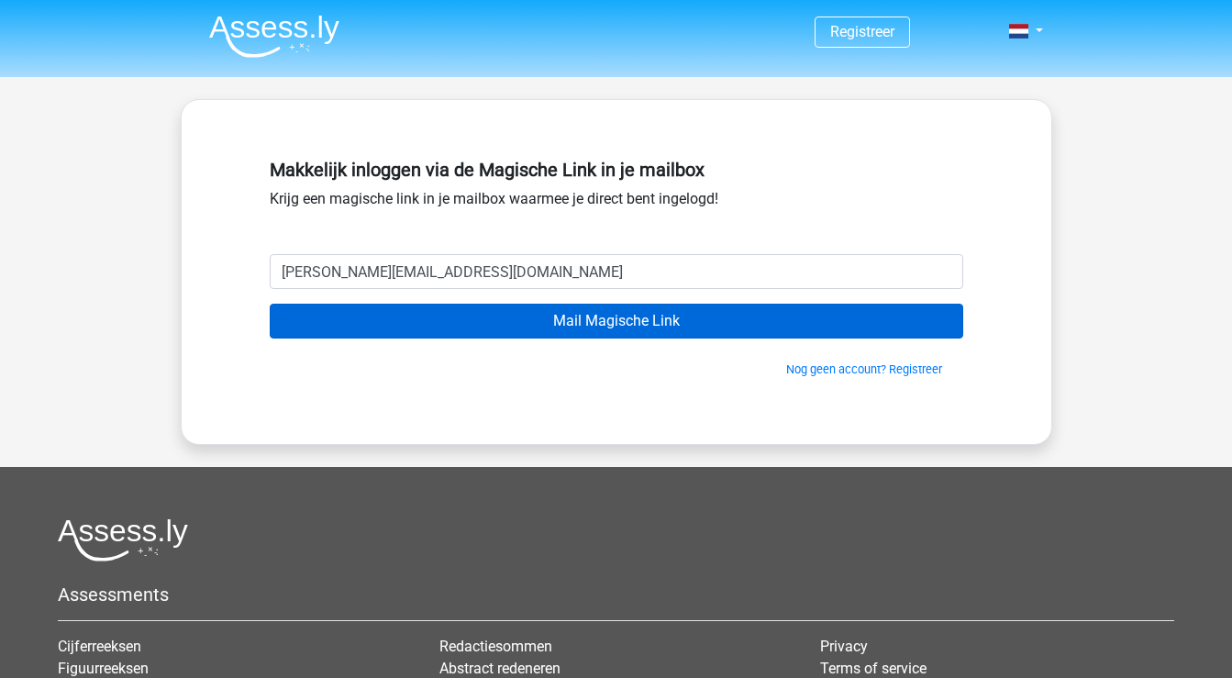
type input "isaura-adinda@hotmail.com"
click at [455, 320] on input "Mail Magische Link" at bounding box center [616, 321] width 693 height 35
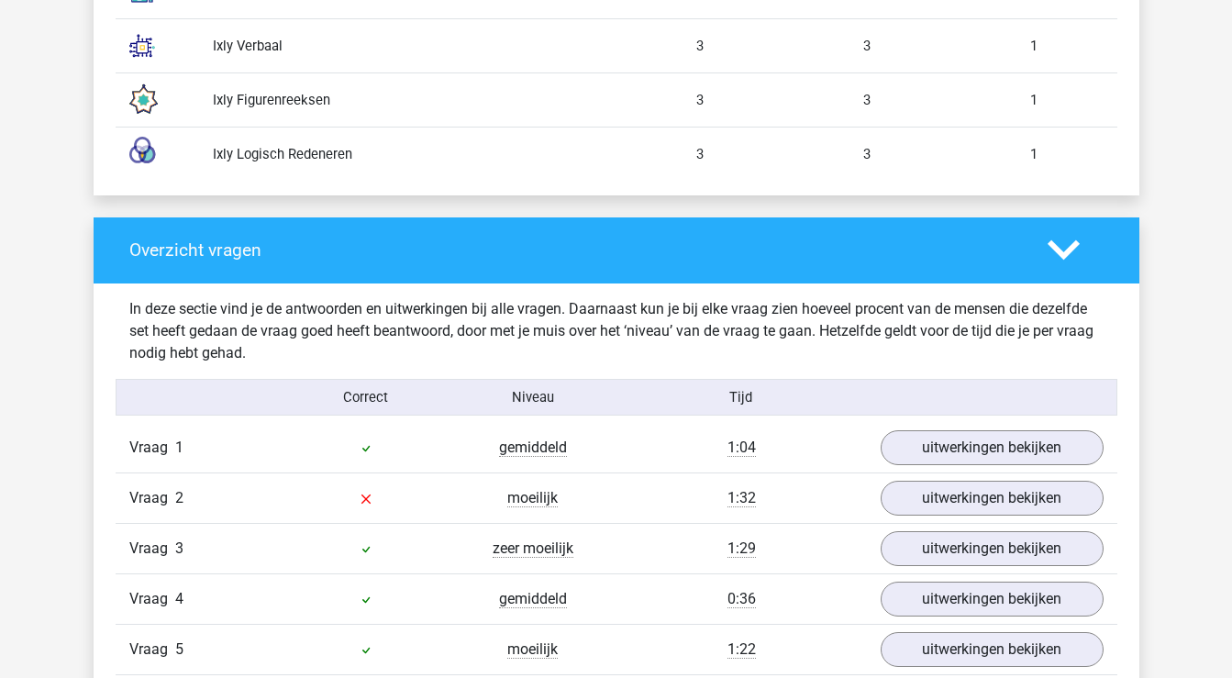
scroll to position [2045, 0]
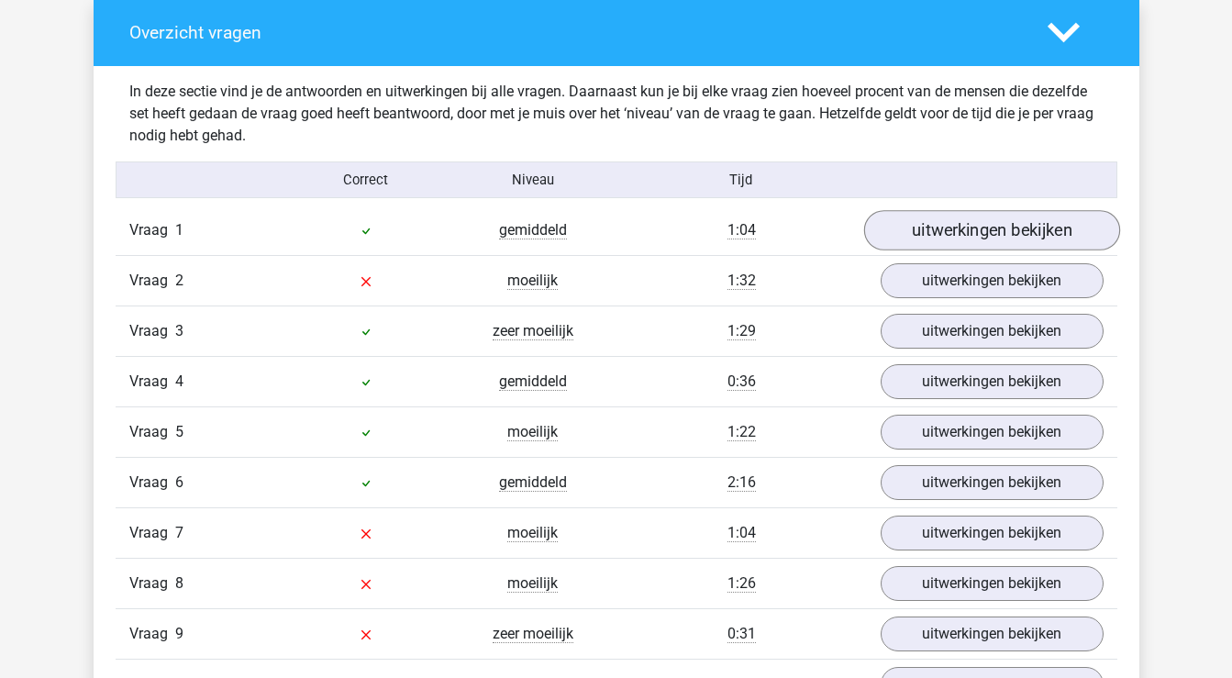
click at [961, 237] on link "uitwerkingen bekijken" at bounding box center [991, 230] width 256 height 40
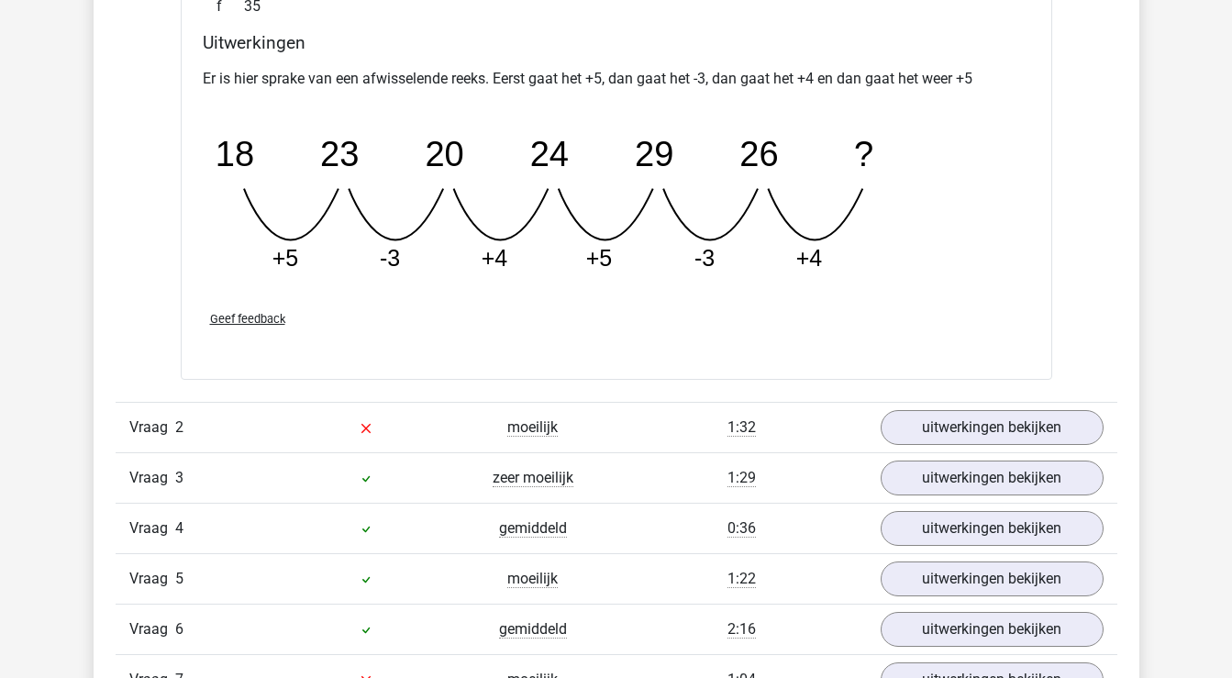
scroll to position [2718, 0]
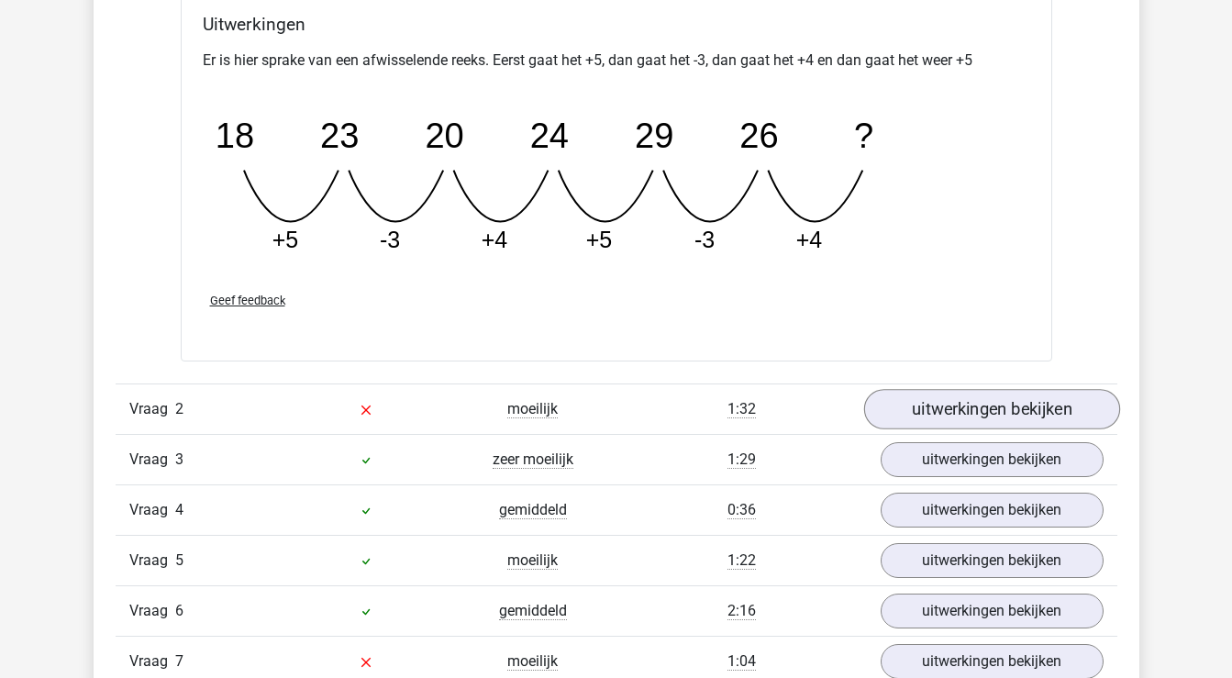
click at [923, 406] on link "uitwerkingen bekijken" at bounding box center [991, 409] width 256 height 40
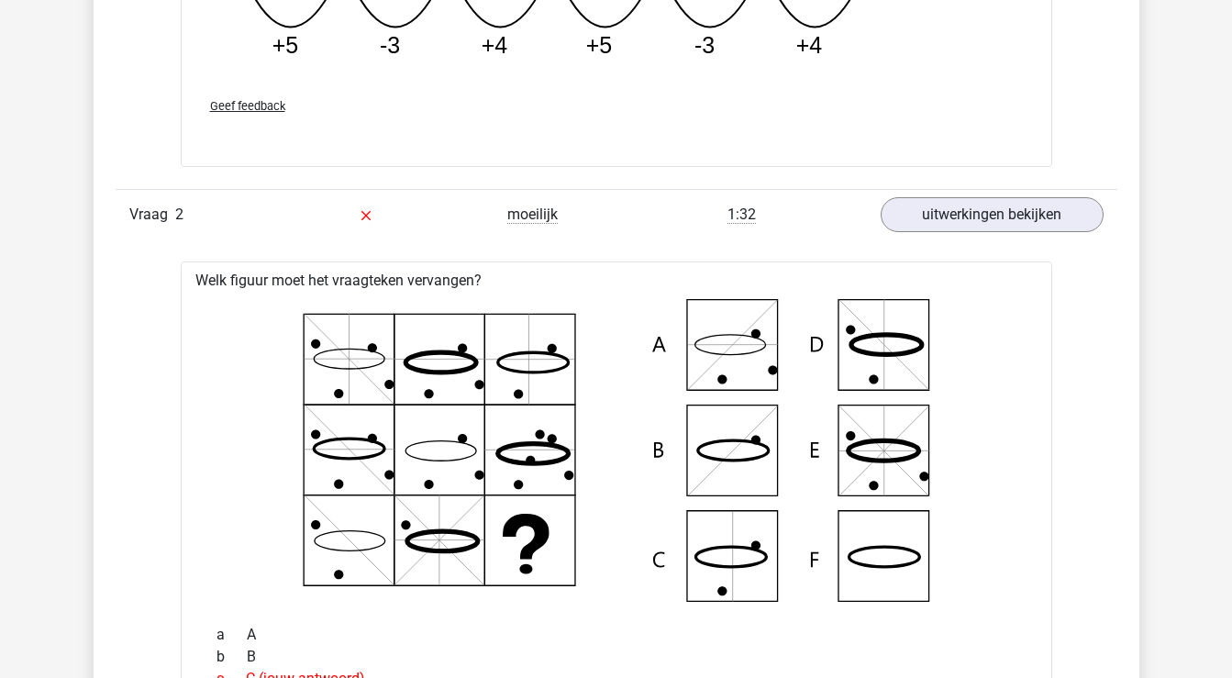
scroll to position [2917, 0]
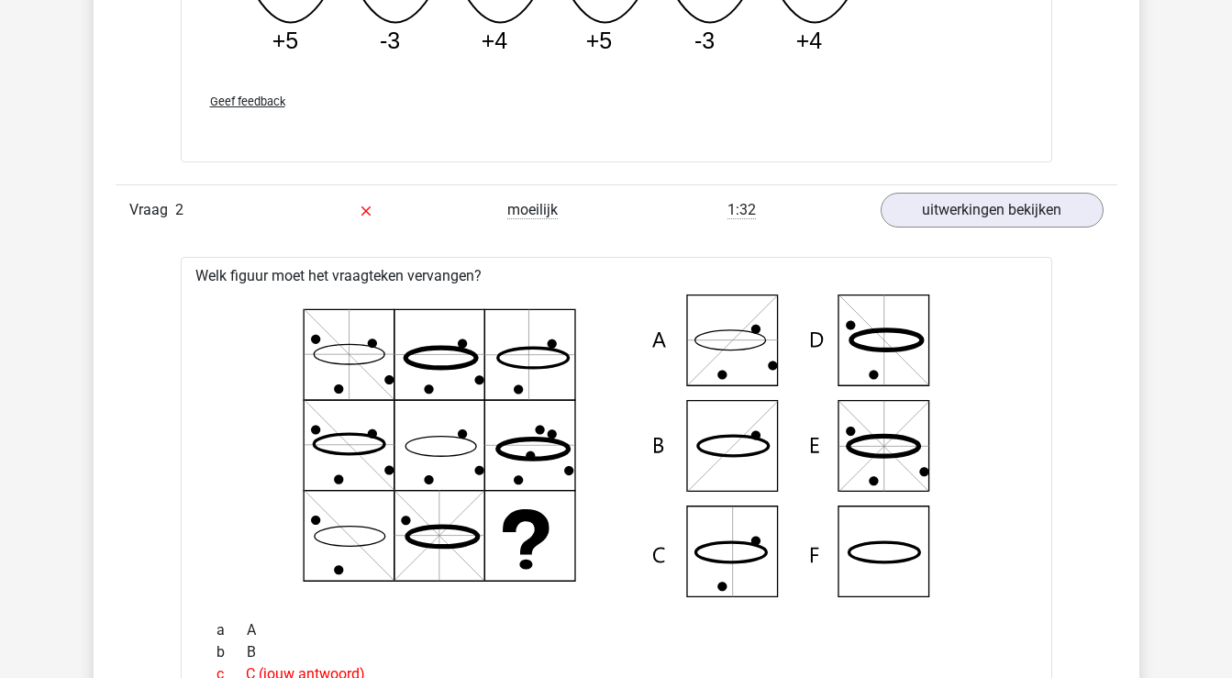
drag, startPoint x: 112, startPoint y: 199, endPoint x: 160, endPoint y: 220, distance: 52.2
click at [160, 220] on div "In deze sectie vind je de antwoorden en uitwerkingen bij alle vragen. Daarnaast…" at bounding box center [616, 449] width 1018 height 2510
click at [131, 200] on span "Vraag" at bounding box center [152, 210] width 46 height 22
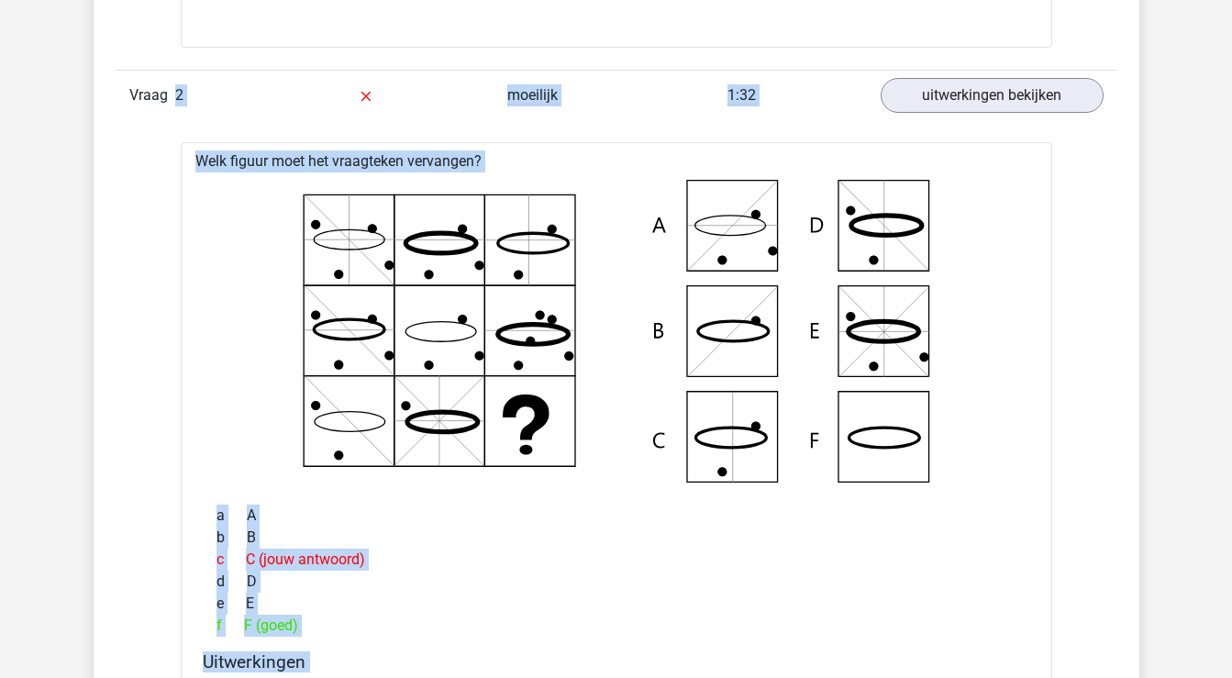
scroll to position [3043, 0]
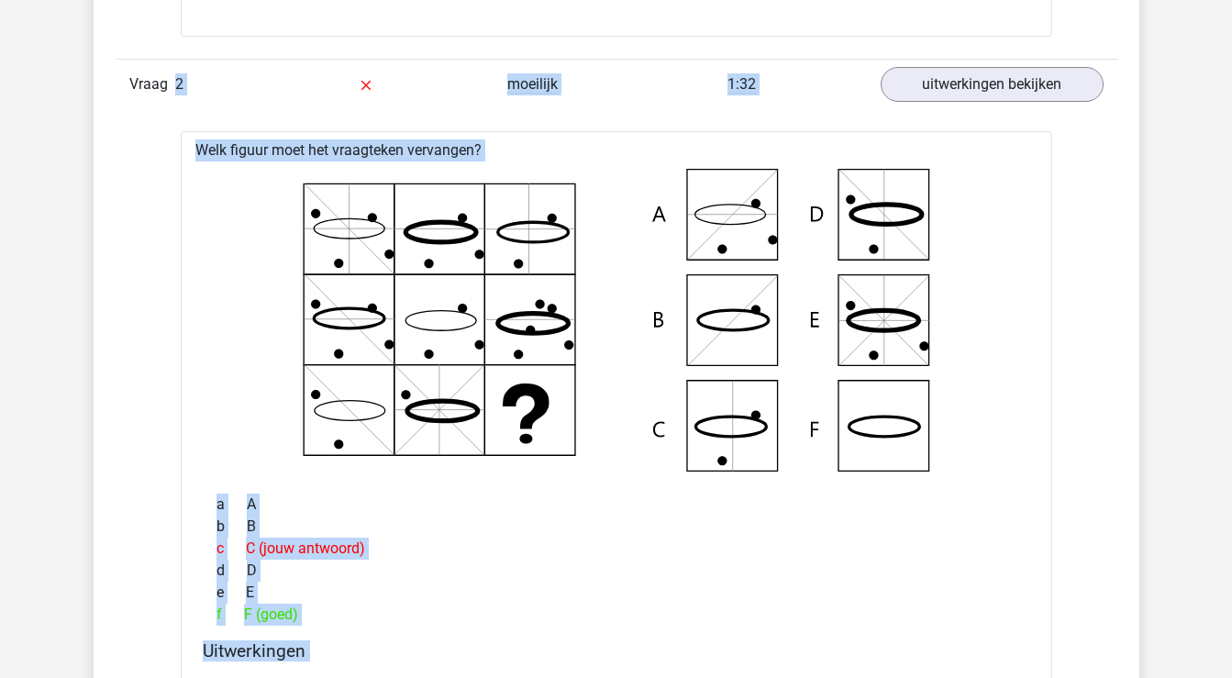
drag, startPoint x: 127, startPoint y: 200, endPoint x: 354, endPoint y: 627, distance: 484.2
click at [354, 627] on div "Vraag 1 gemiddeld 1:04 uitwerkingen bekijken Welk getal hoort op de plek van he…" at bounding box center [616, 385] width 974 height 2356
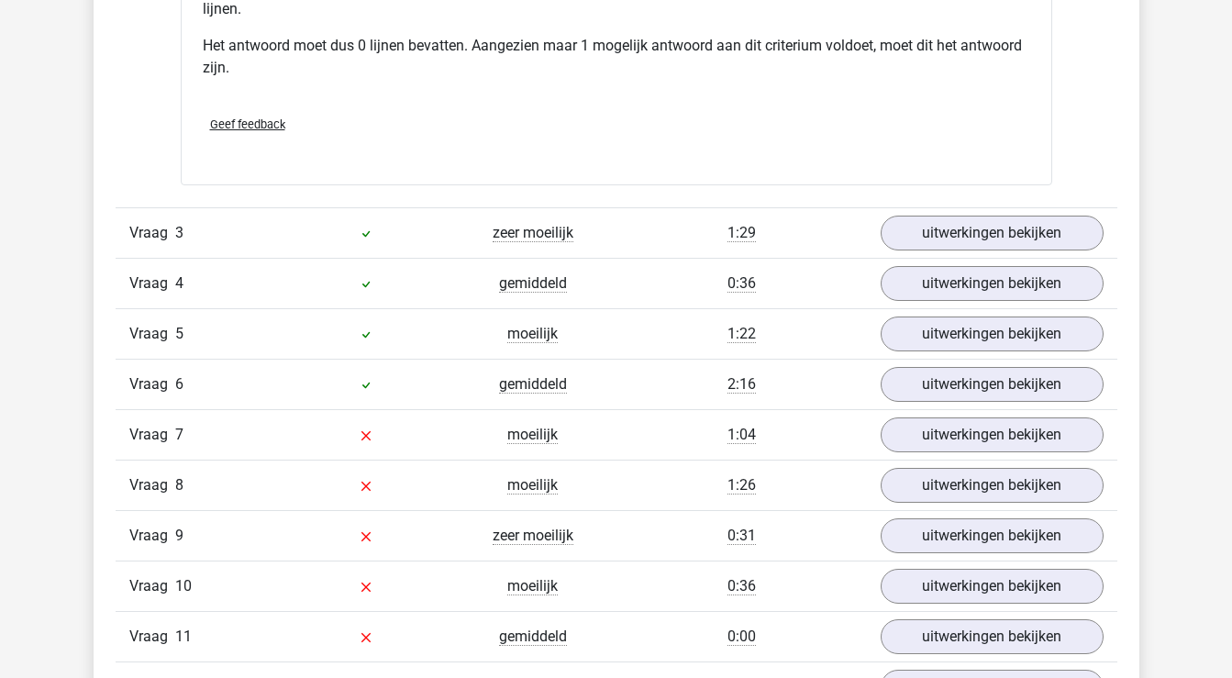
scroll to position [3744, 0]
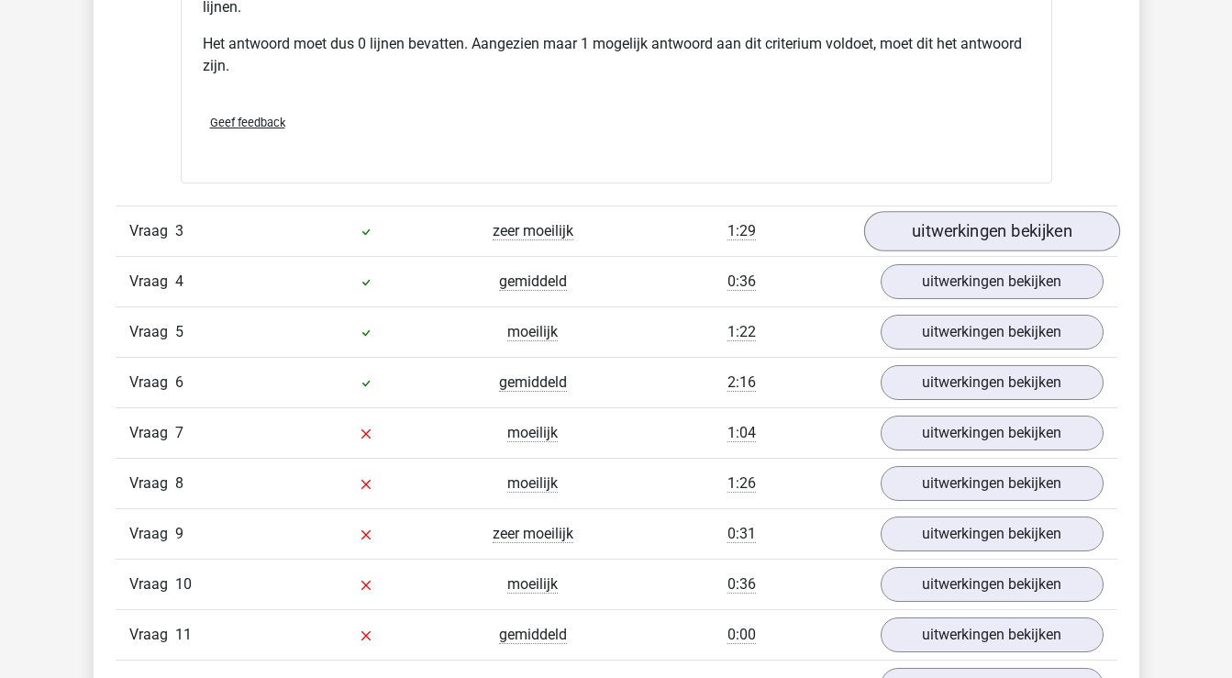
click at [1003, 230] on link "uitwerkingen bekijken" at bounding box center [991, 231] width 256 height 40
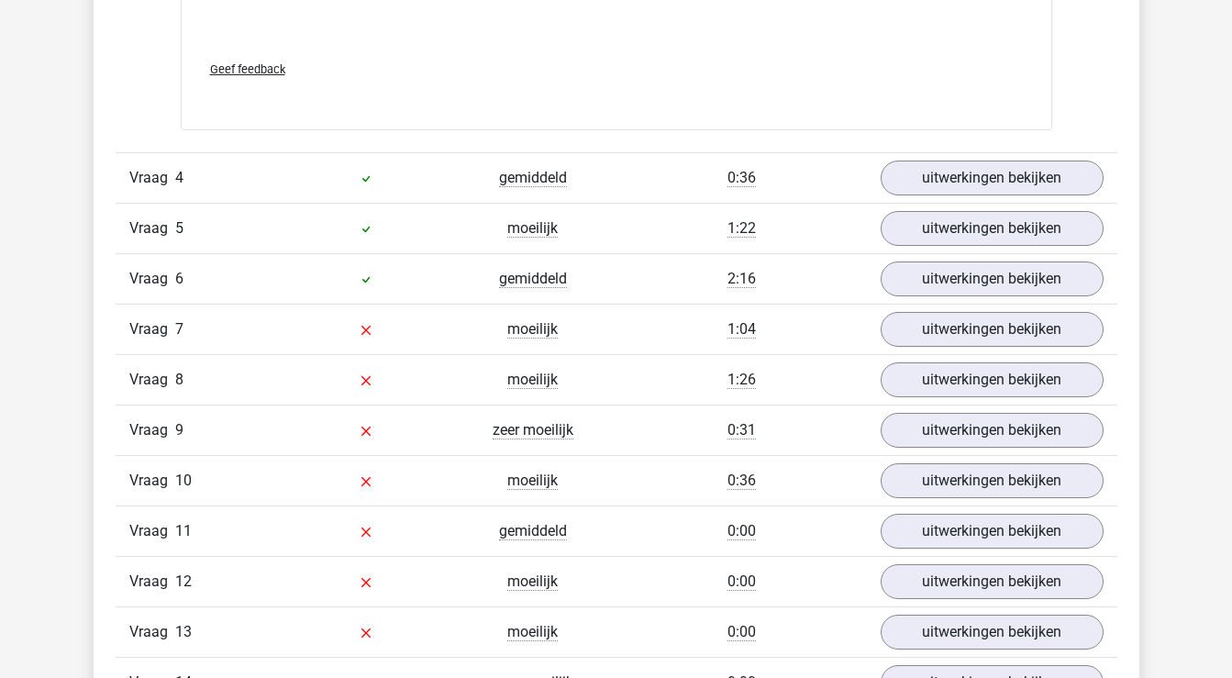
scroll to position [4765, 0]
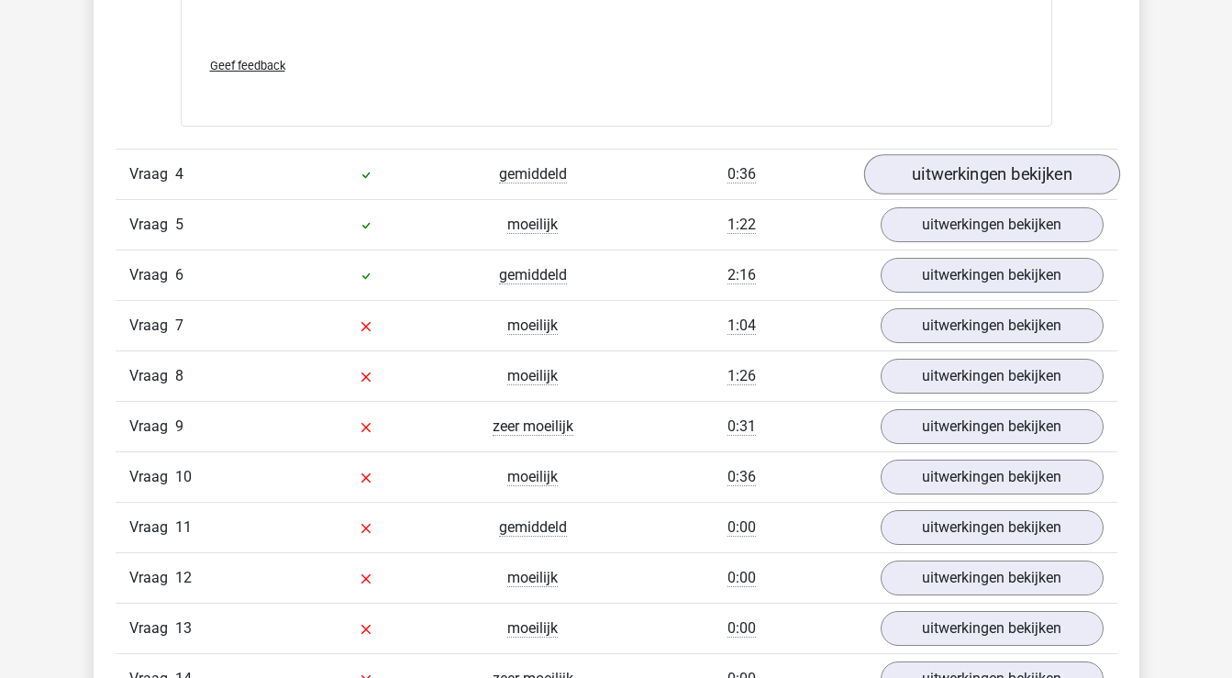
click at [980, 169] on link "uitwerkingen bekijken" at bounding box center [991, 174] width 256 height 40
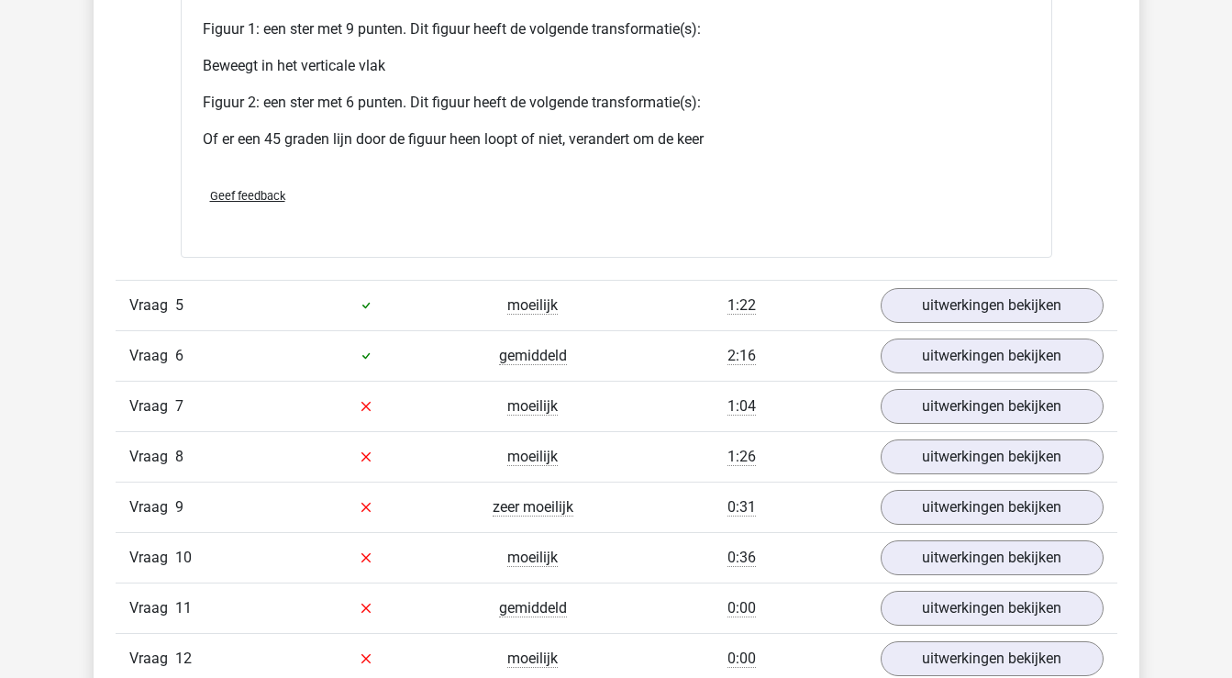
scroll to position [5993, 0]
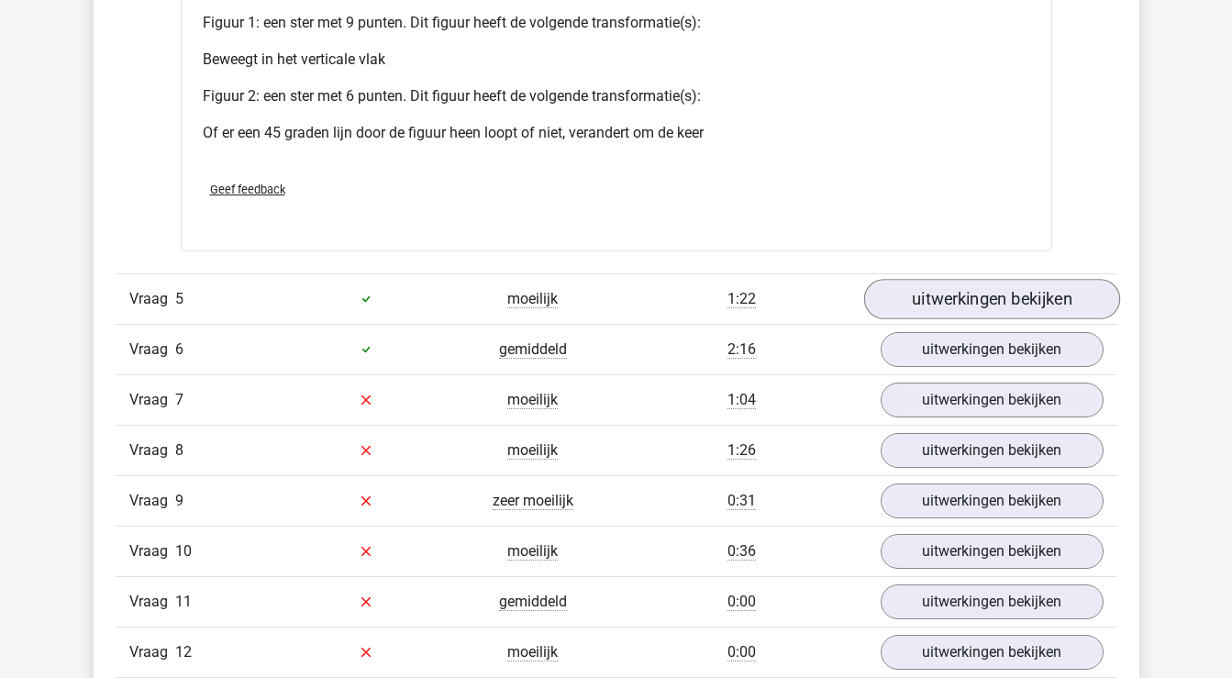
click at [984, 316] on link "uitwerkingen bekijken" at bounding box center [991, 299] width 256 height 40
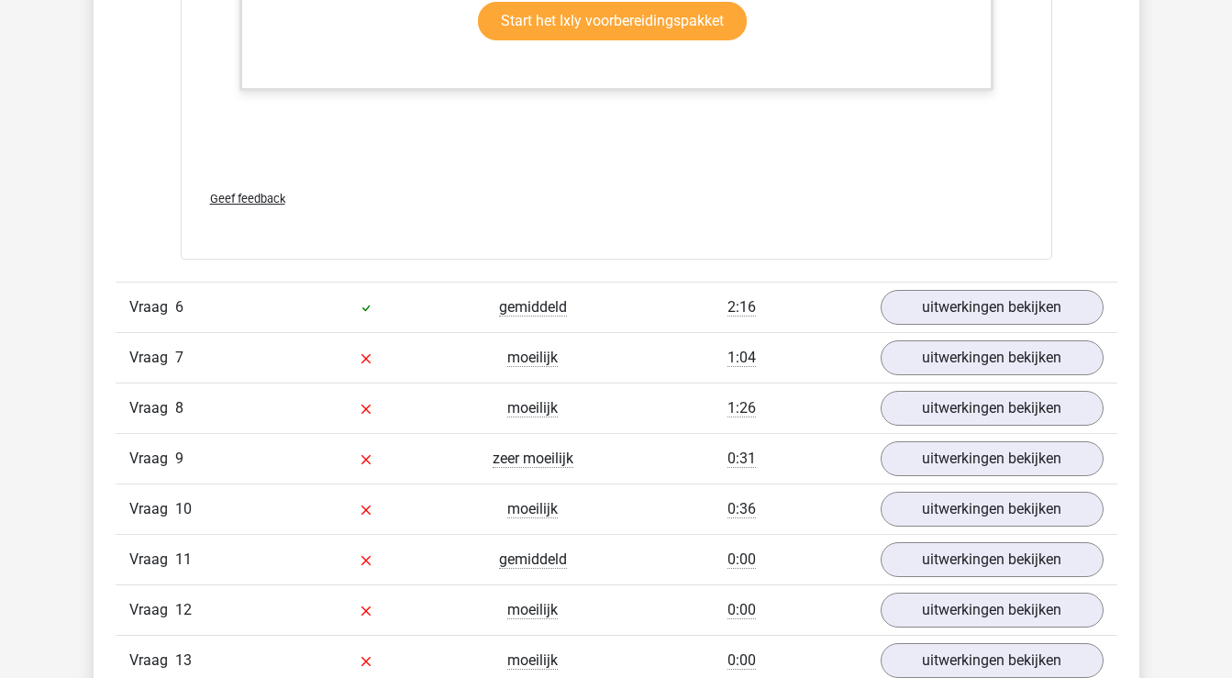
scroll to position [7053, 0]
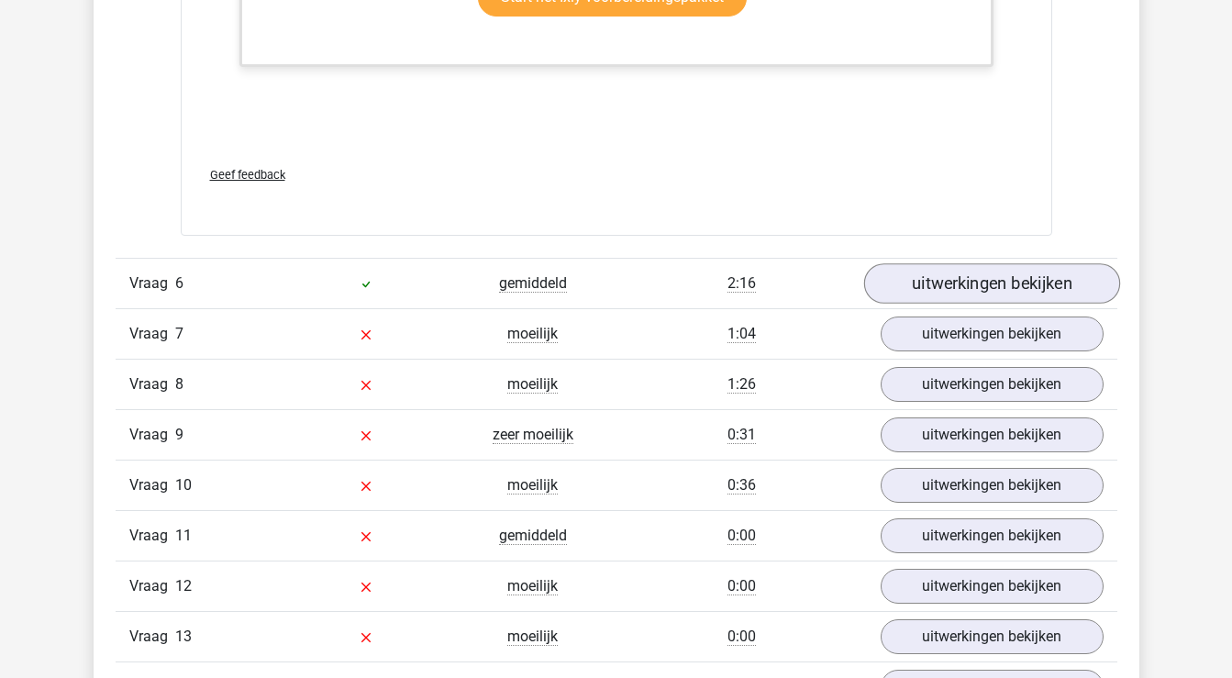
click at [986, 298] on link "uitwerkingen bekijken" at bounding box center [991, 283] width 256 height 40
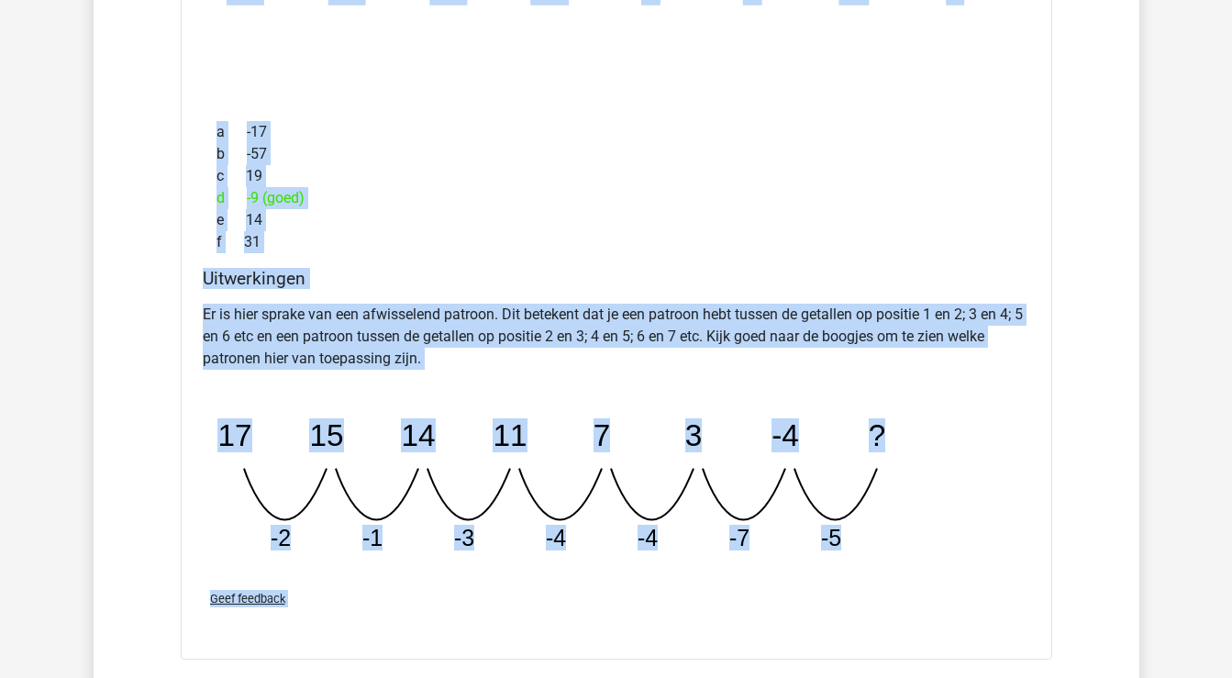
scroll to position [7543, 0]
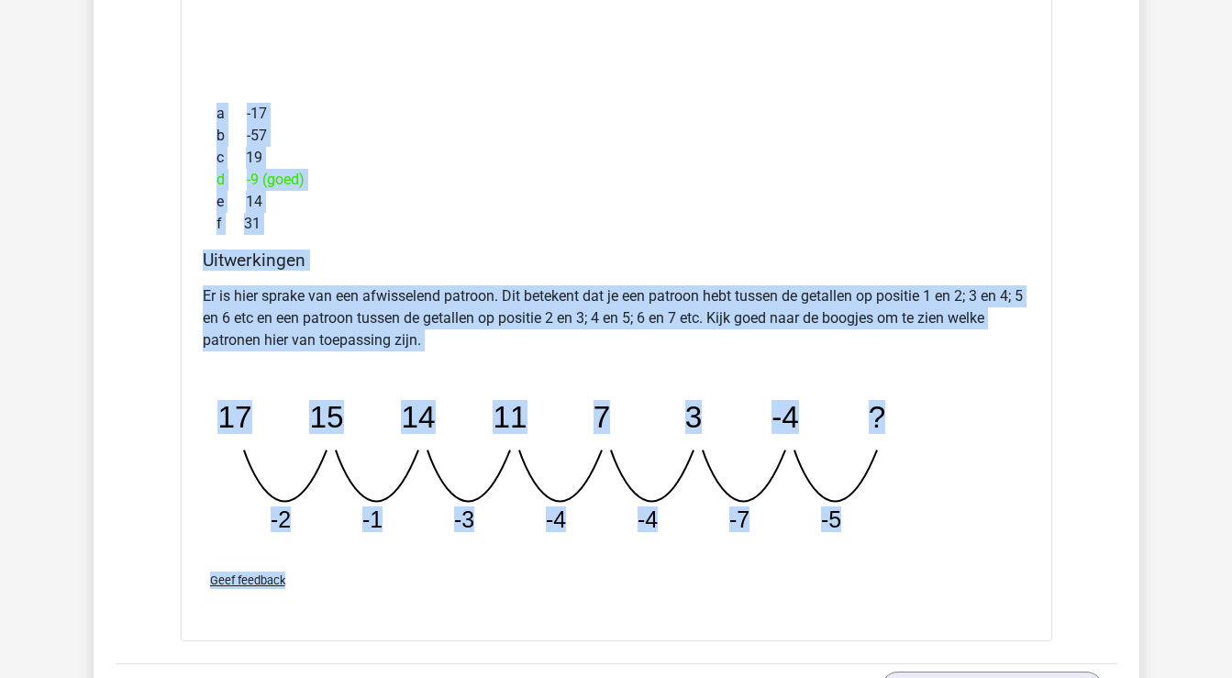
drag, startPoint x: 194, startPoint y: 38, endPoint x: 365, endPoint y: 597, distance: 585.3
click at [365, 597] on div "Welk getal hoort op de plek van het vraagteken? image/svg+xml 17 15 14 11 7 3 -…" at bounding box center [616, 241] width 871 height 802
click at [820, 385] on div "Er is hier sprake van een afwisselend patroon. Dit betekent dat je een patroon …" at bounding box center [616, 417] width 827 height 279
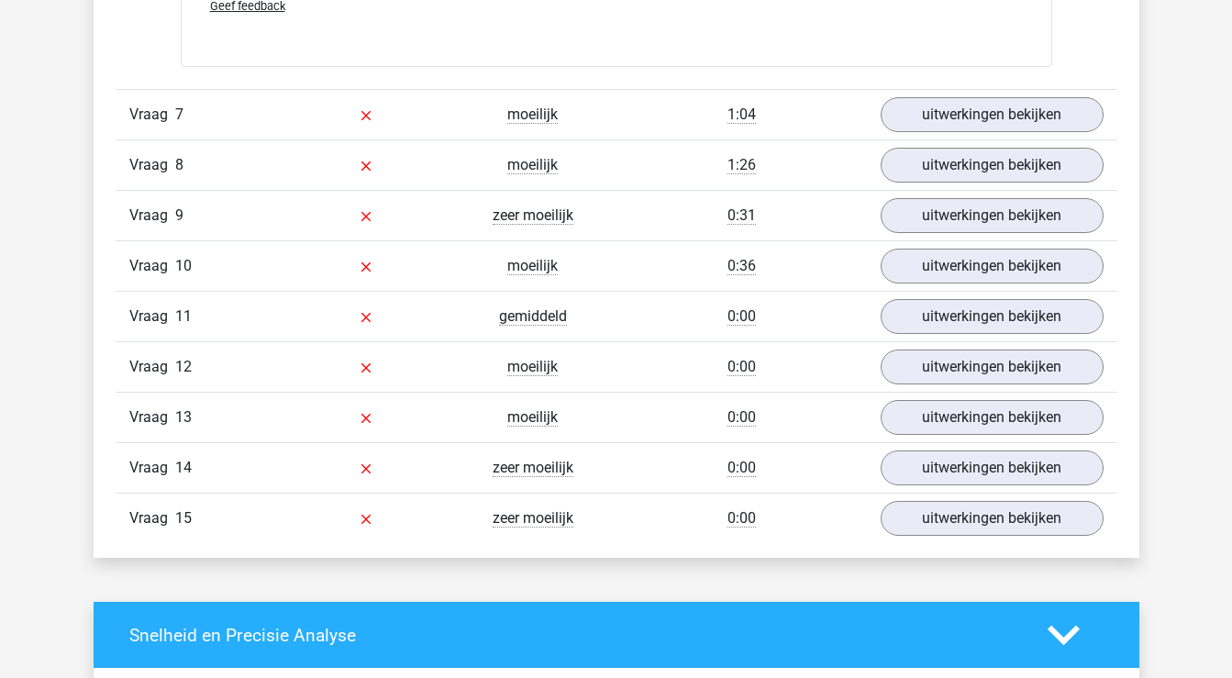
scroll to position [8121, 0]
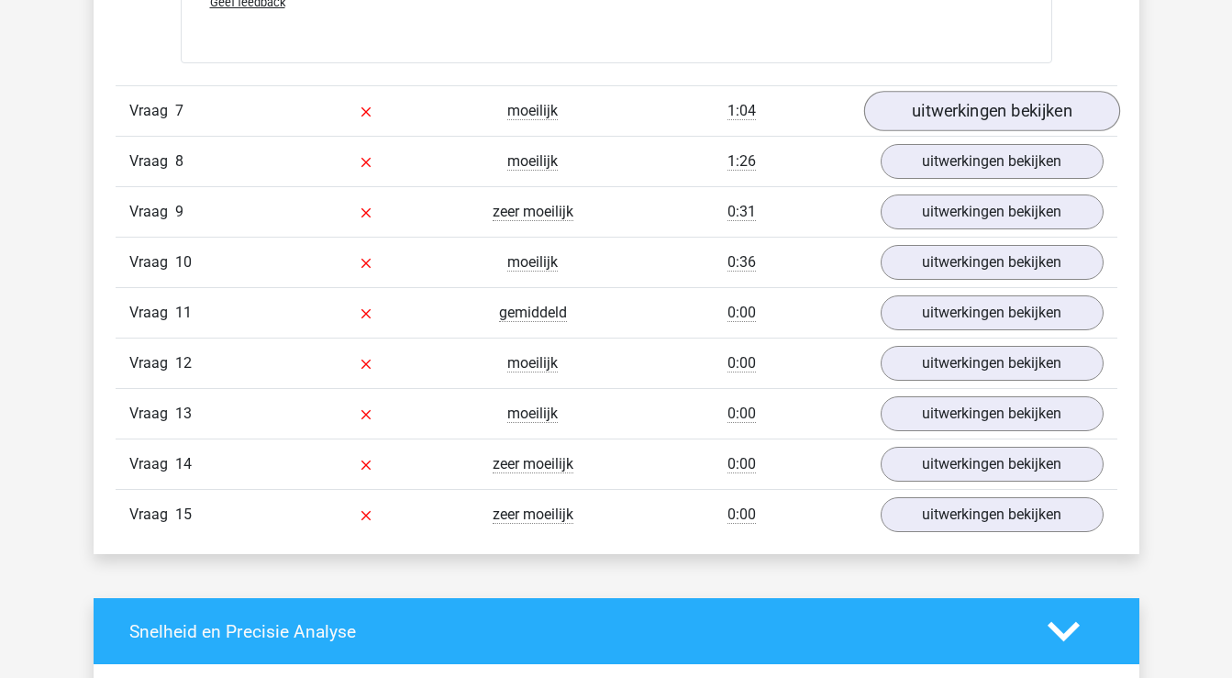
click at [999, 129] on link "uitwerkingen bekijken" at bounding box center [991, 112] width 256 height 40
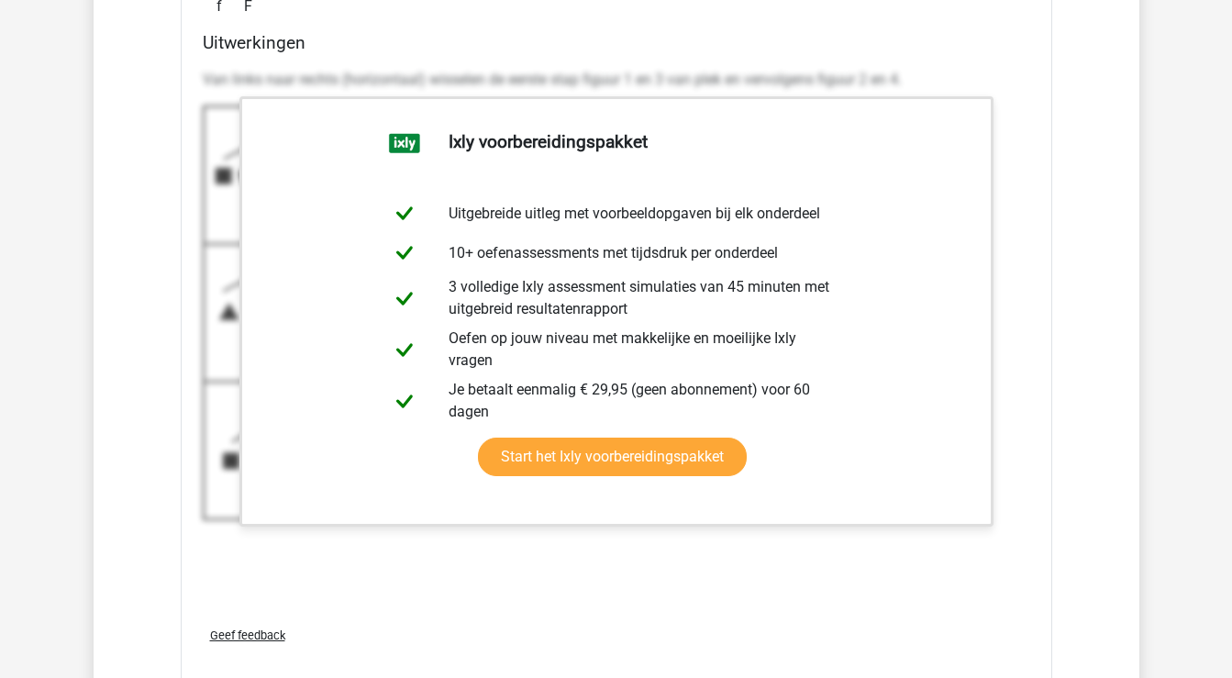
scroll to position [8748, 0]
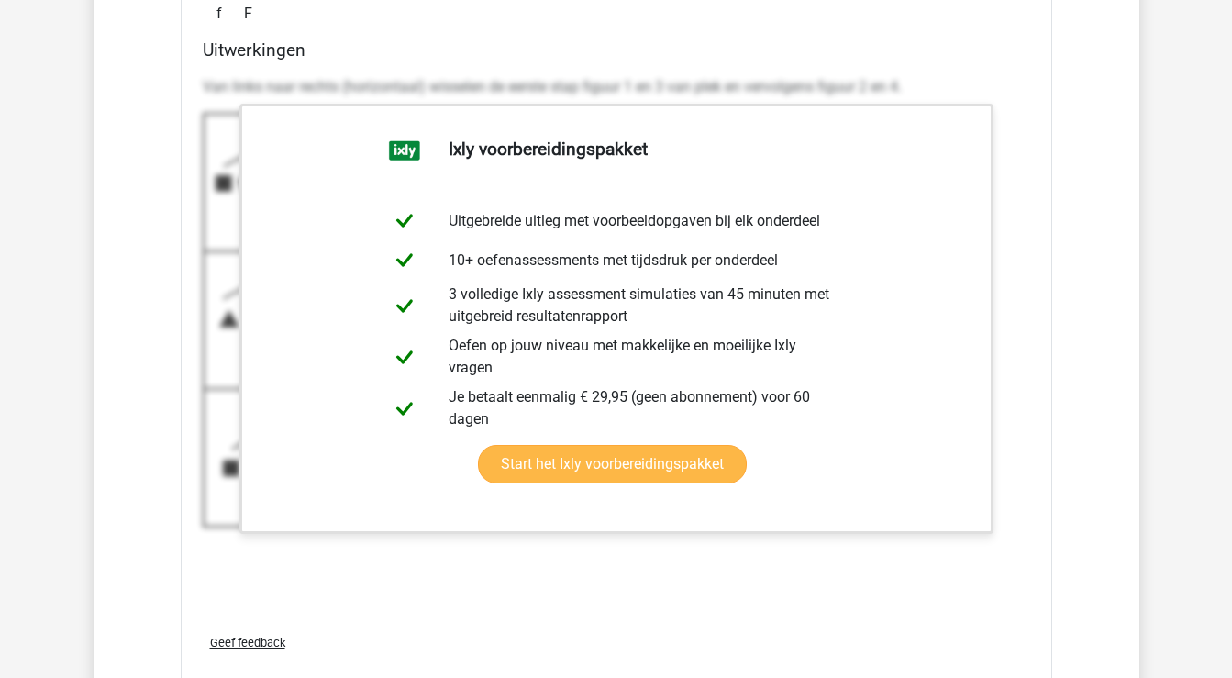
click at [682, 483] on link "Start het Ixly voorbereidingspakket" at bounding box center [612, 464] width 269 height 39
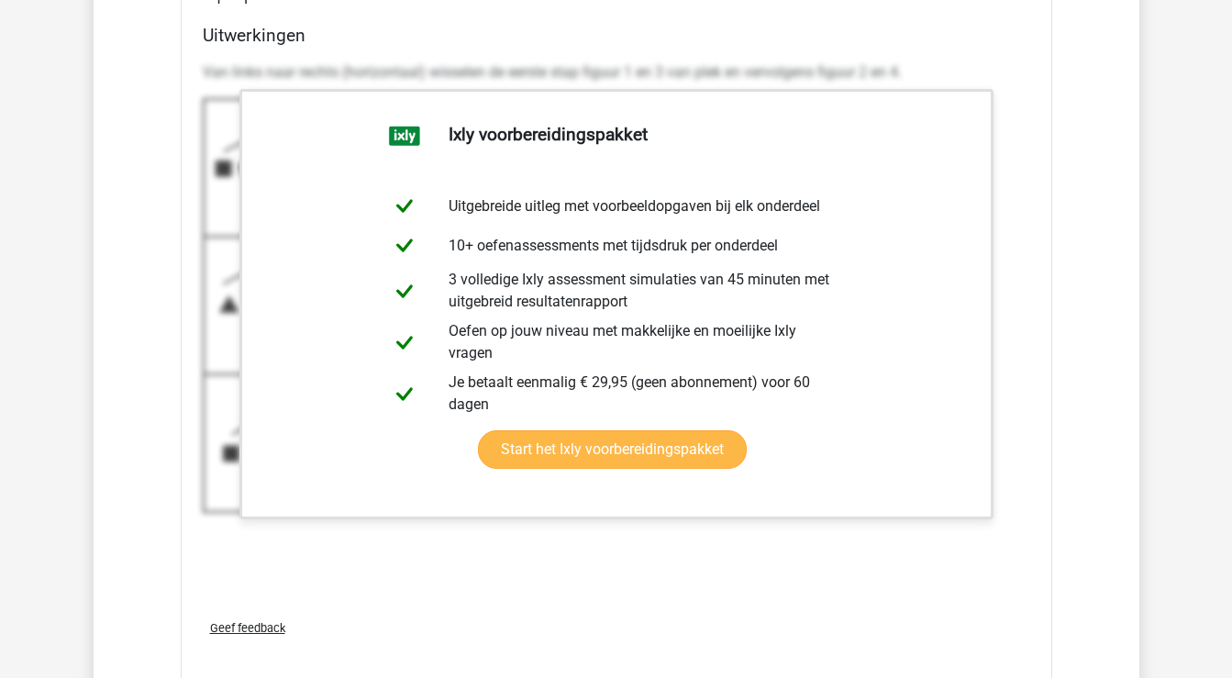
scroll to position [8791, 0]
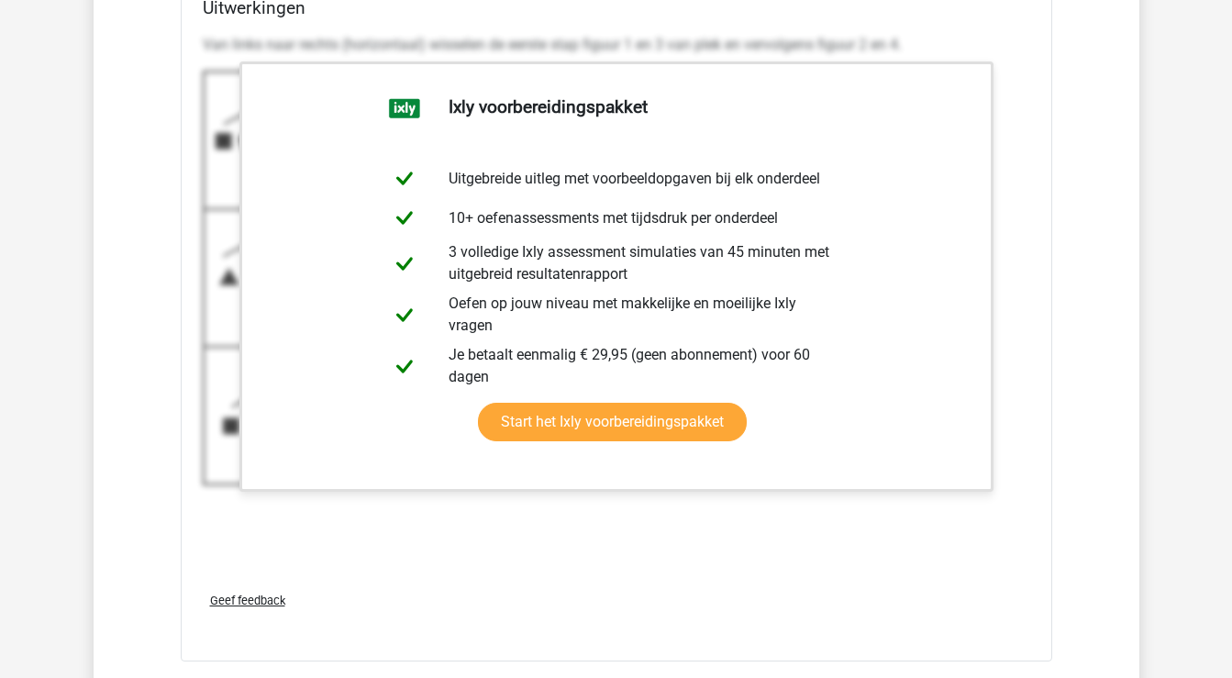
click at [742, 538] on div "Van links naar rechts (horizontaal) wisselen de eerste stap figuur 1 en 3 van p…" at bounding box center [616, 302] width 827 height 550
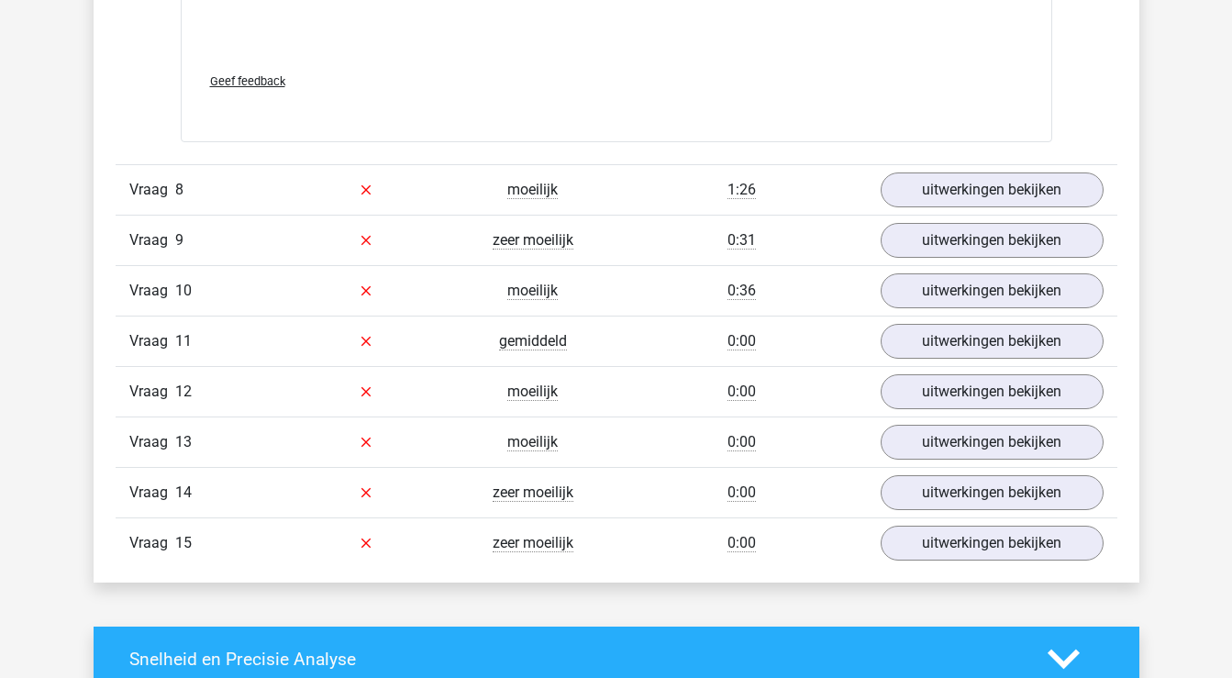
scroll to position [9314, 0]
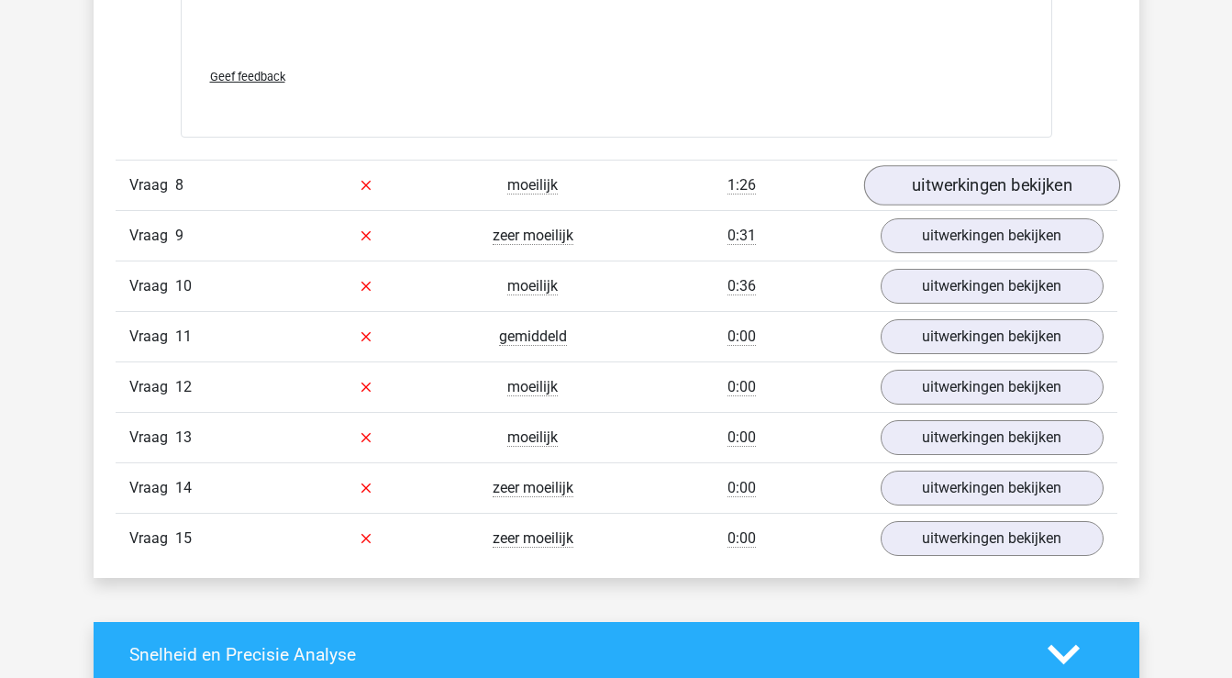
click at [974, 203] on link "uitwerkingen bekijken" at bounding box center [991, 185] width 256 height 40
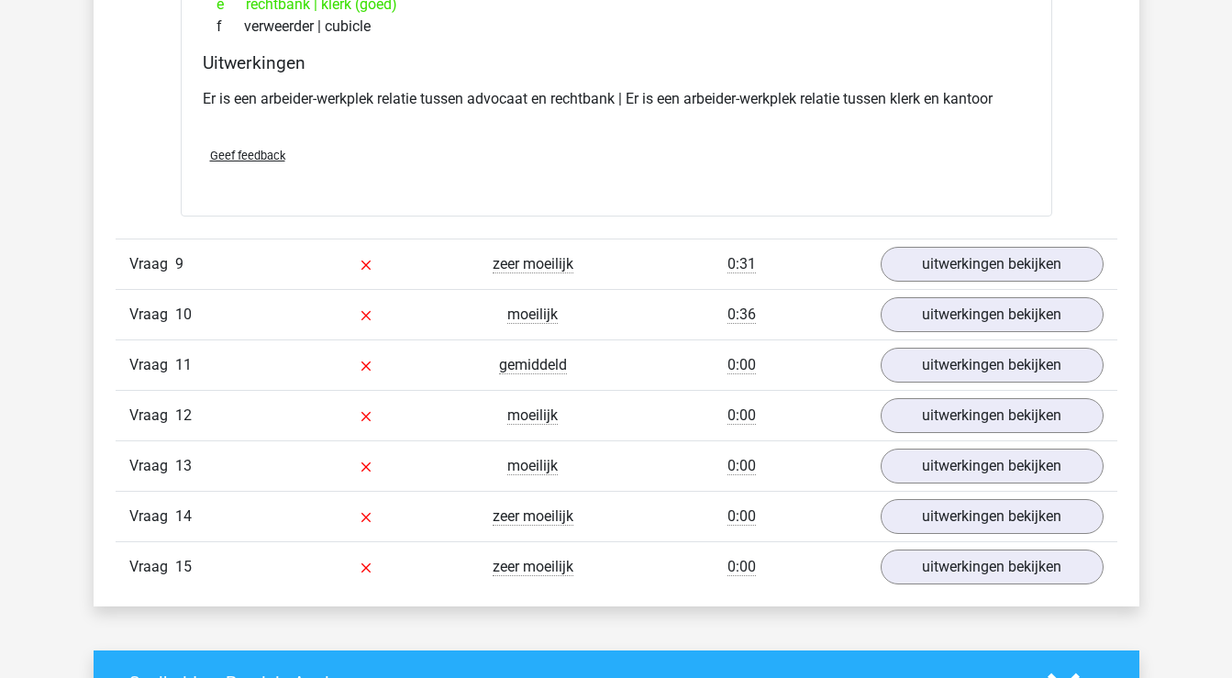
scroll to position [9712, 0]
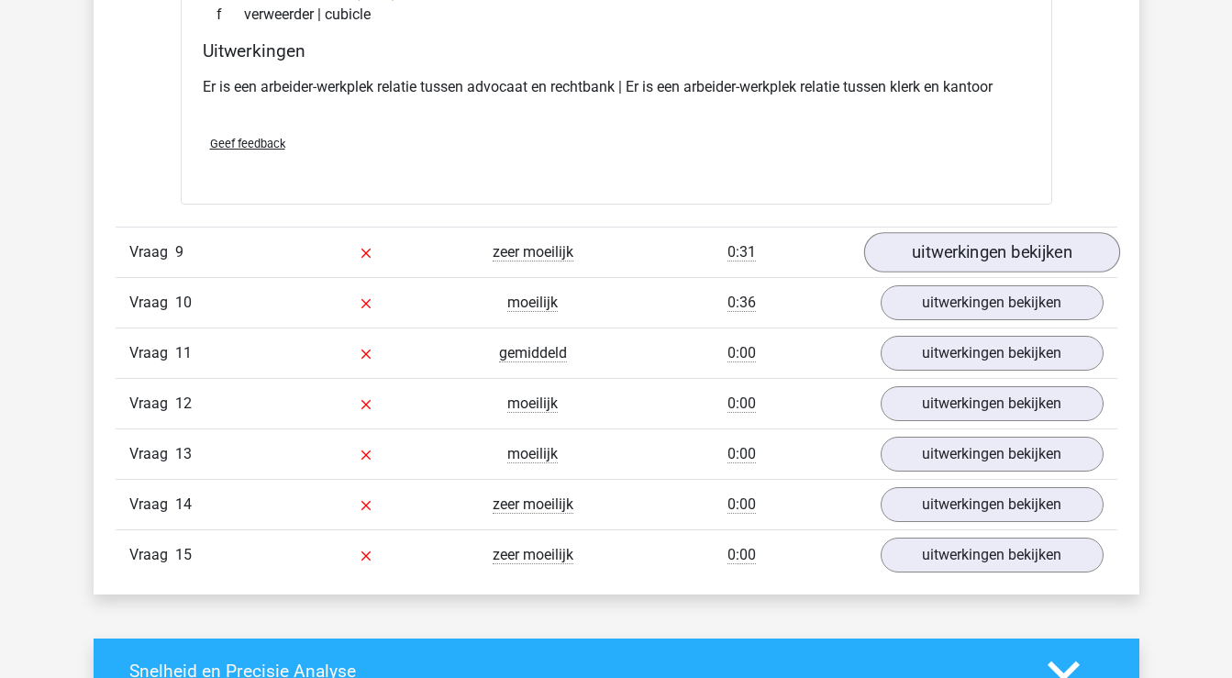
click at [995, 263] on link "uitwerkingen bekijken" at bounding box center [991, 252] width 256 height 40
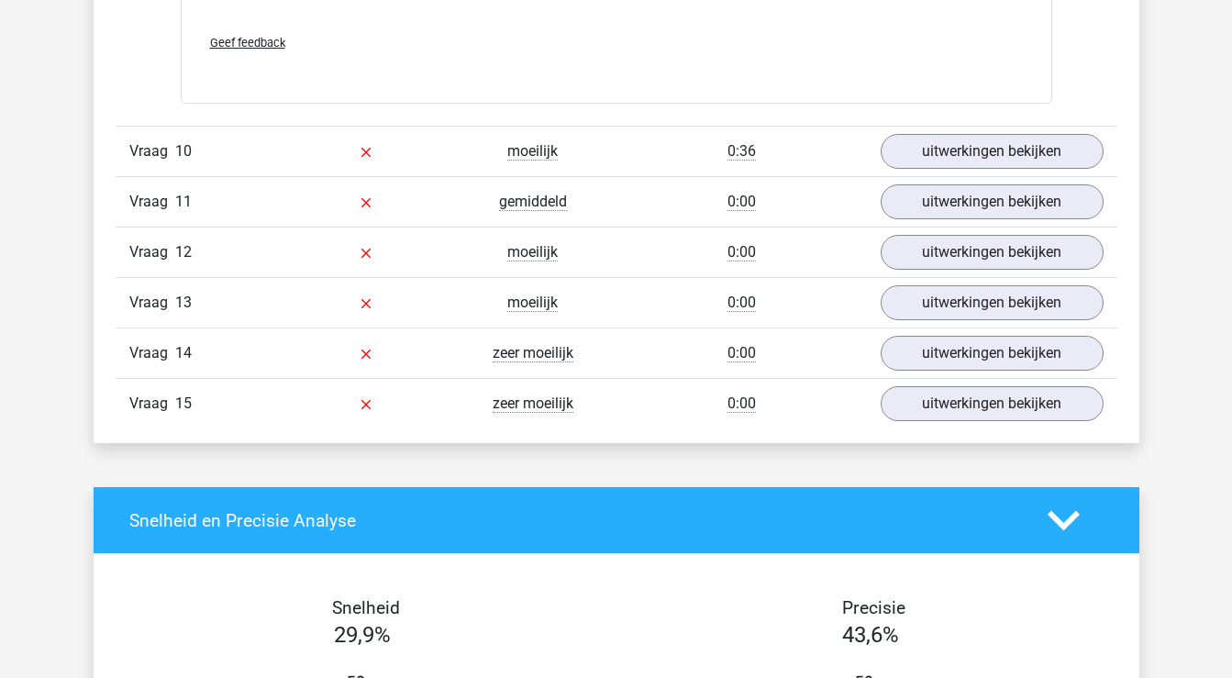
scroll to position [11515, 0]
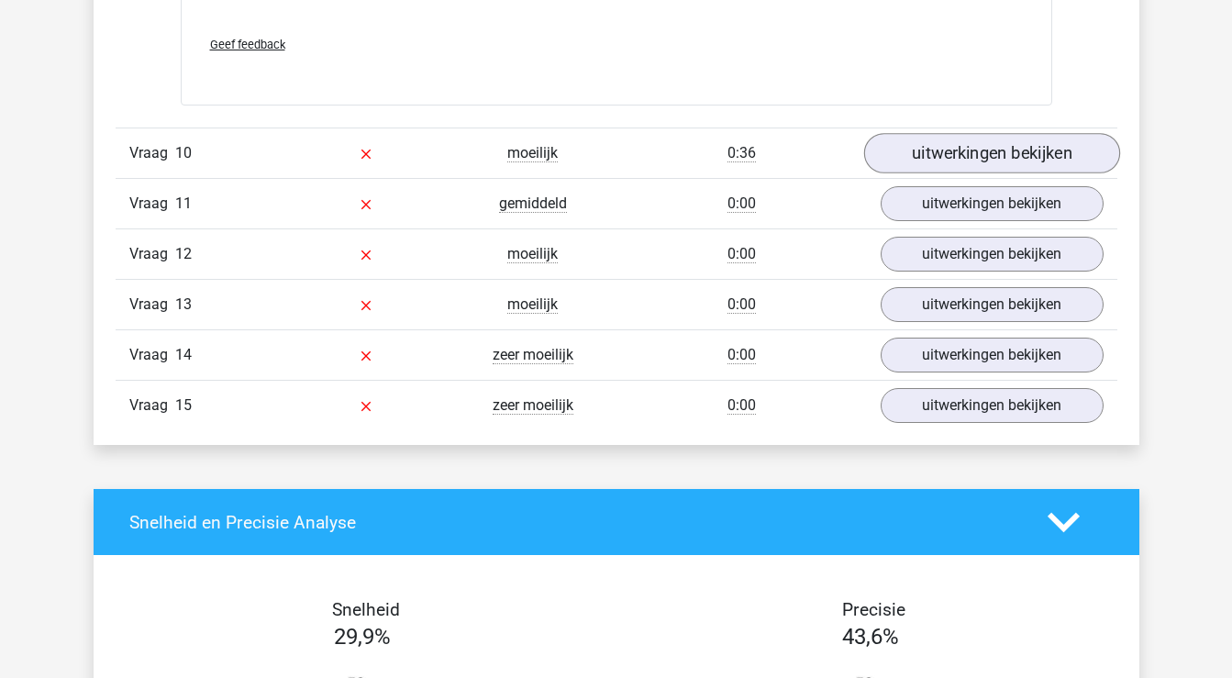
click at [1009, 173] on link "uitwerkingen bekijken" at bounding box center [991, 153] width 256 height 40
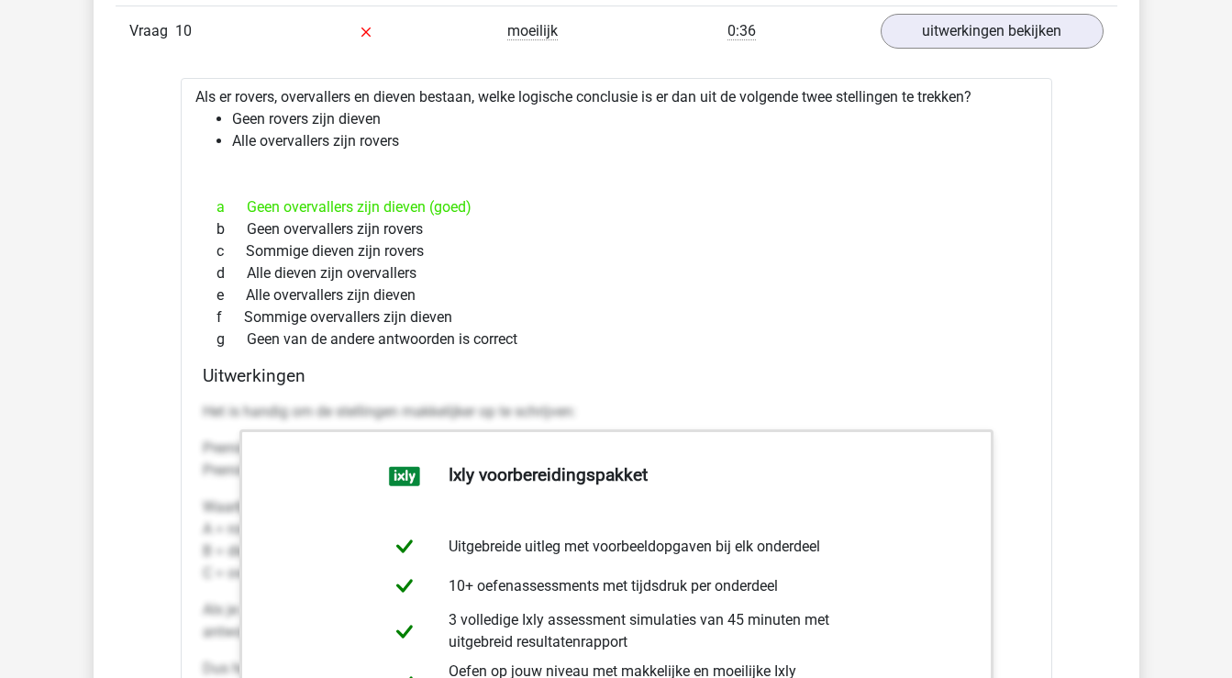
scroll to position [11634, 0]
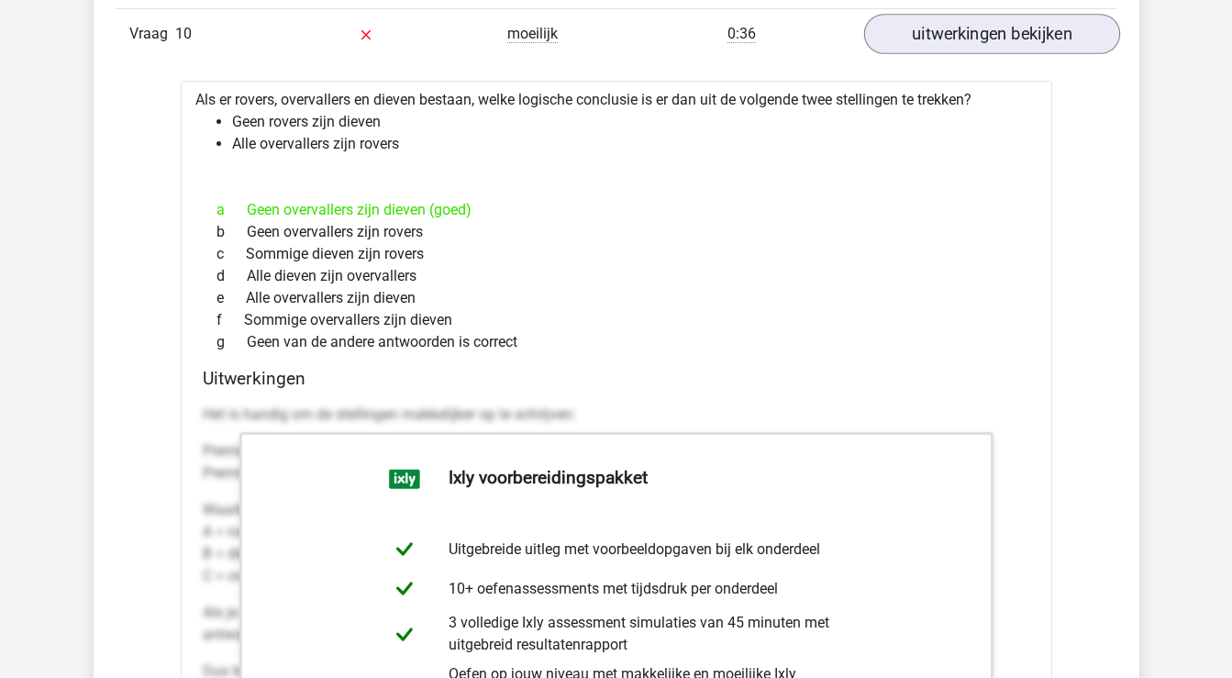
click at [977, 54] on link "uitwerkingen bekijken" at bounding box center [991, 34] width 256 height 40
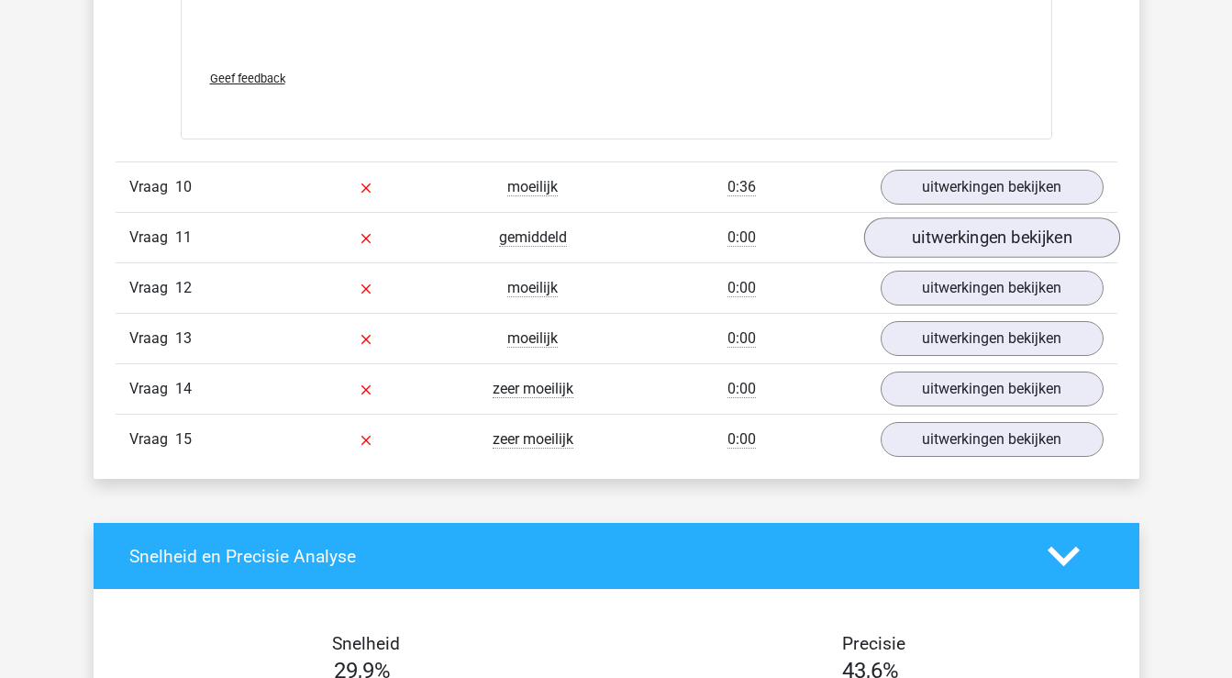
scroll to position [11465, 0]
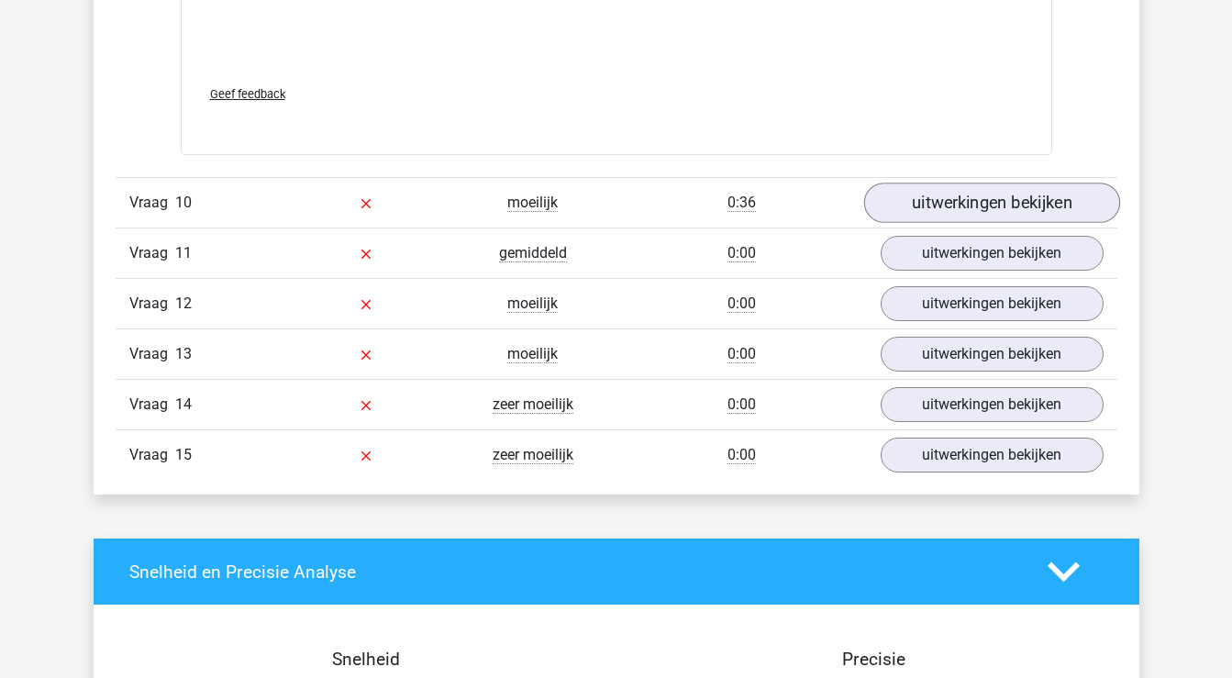
click at [944, 223] on link "uitwerkingen bekijken" at bounding box center [991, 203] width 256 height 40
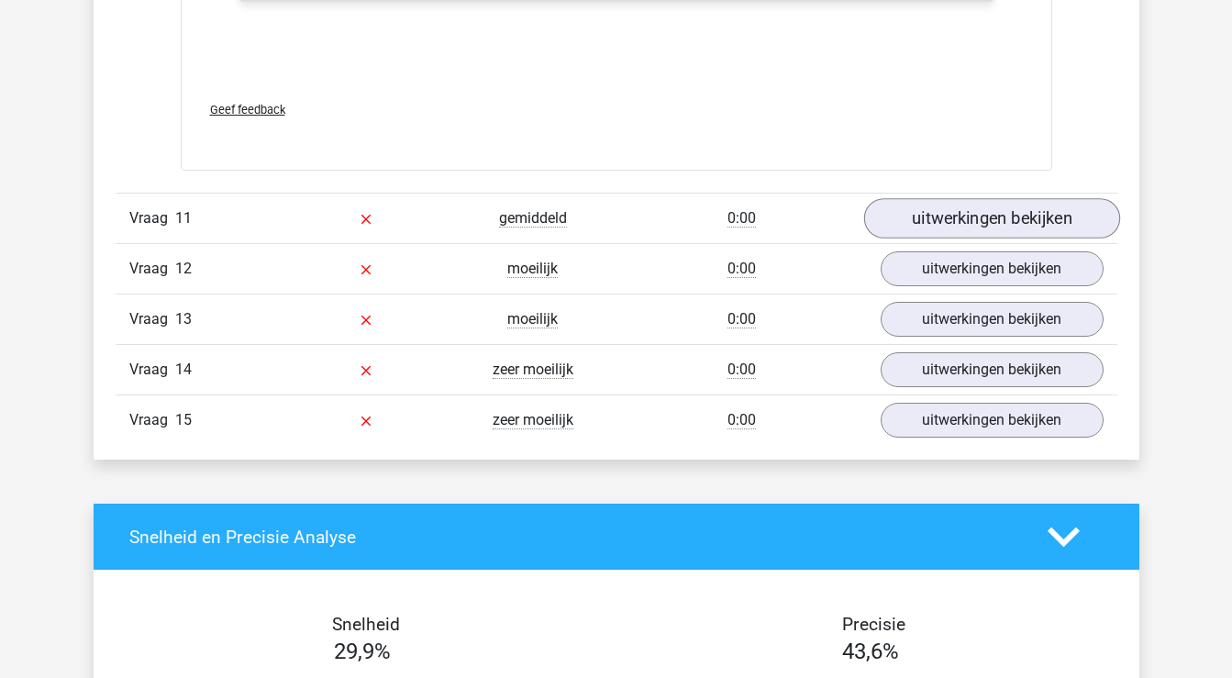
scroll to position [12494, 0]
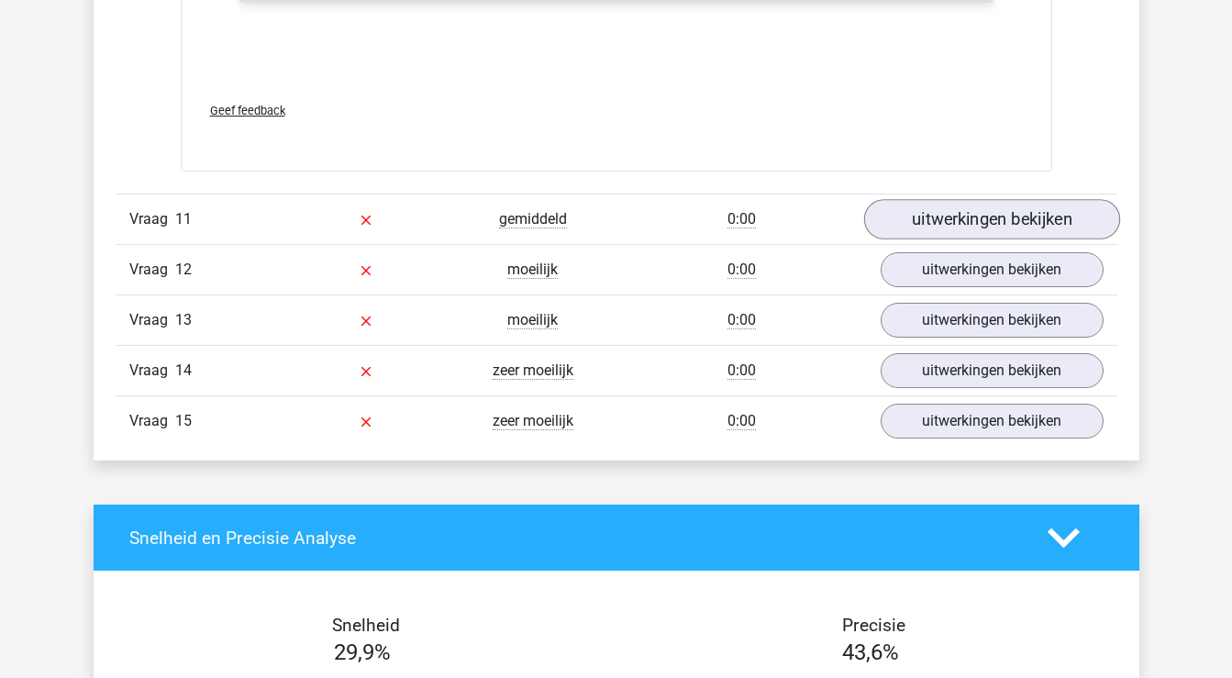
click at [937, 240] on link "uitwerkingen bekijken" at bounding box center [991, 220] width 256 height 40
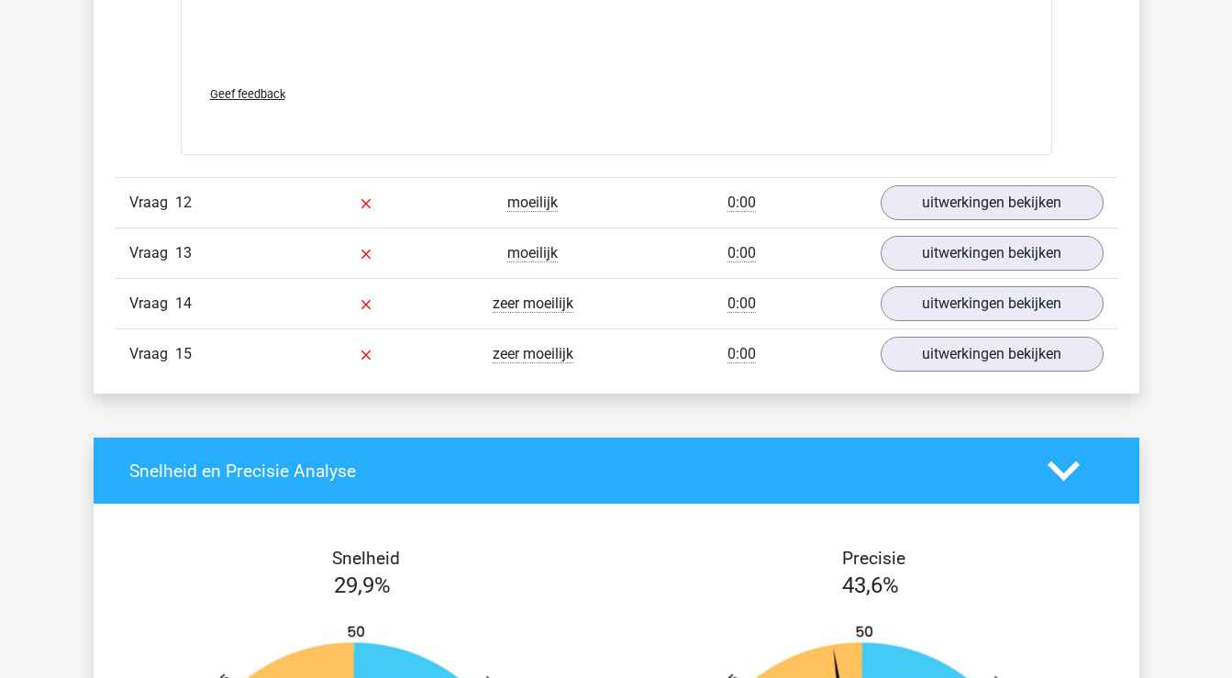
scroll to position [13677, 0]
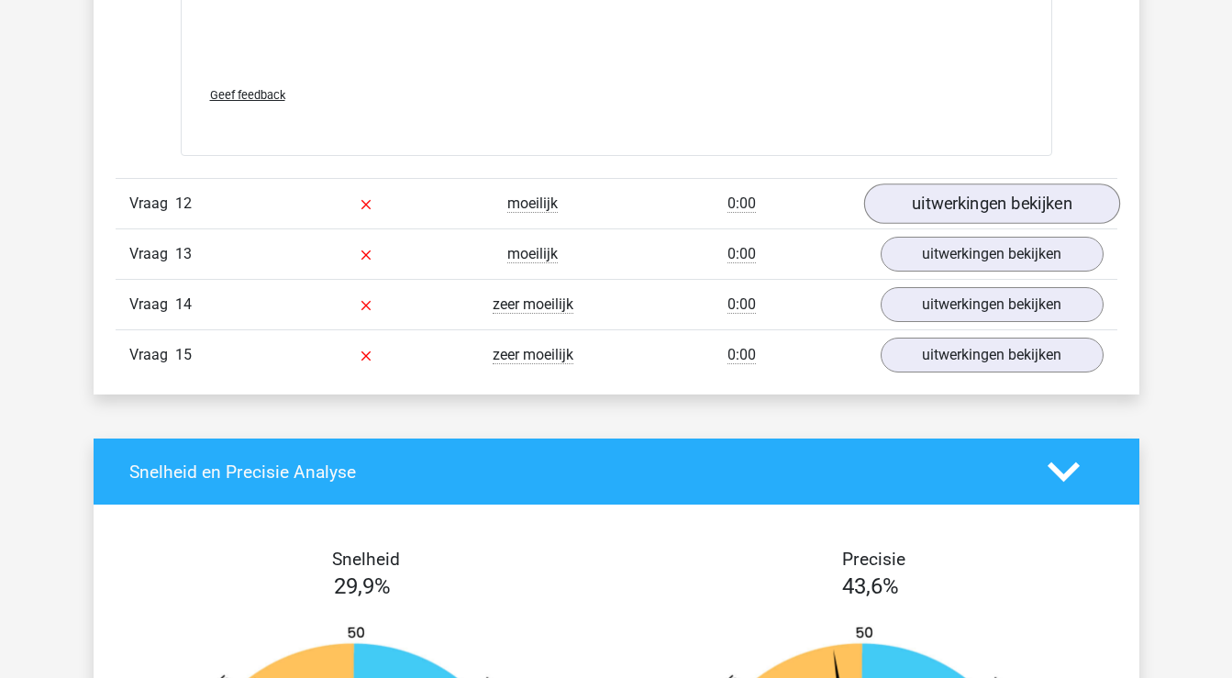
click at [1049, 224] on link "uitwerkingen bekijken" at bounding box center [991, 203] width 256 height 40
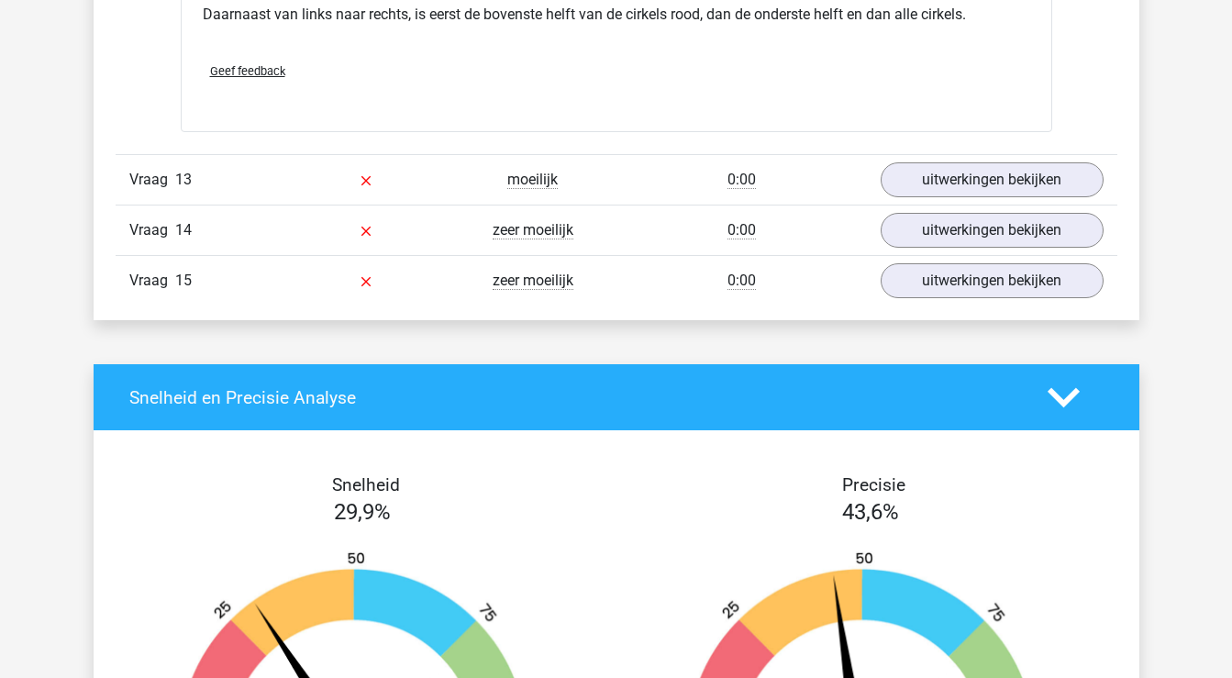
scroll to position [14525, 0]
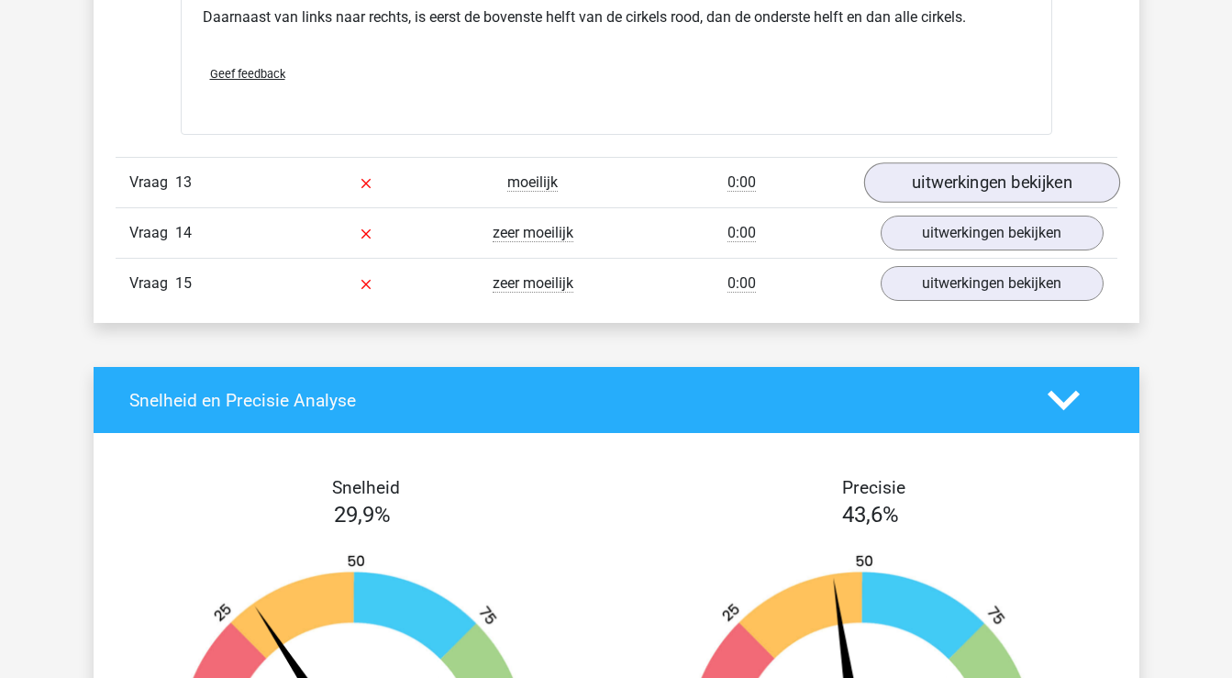
click at [909, 203] on link "uitwerkingen bekijken" at bounding box center [991, 182] width 256 height 40
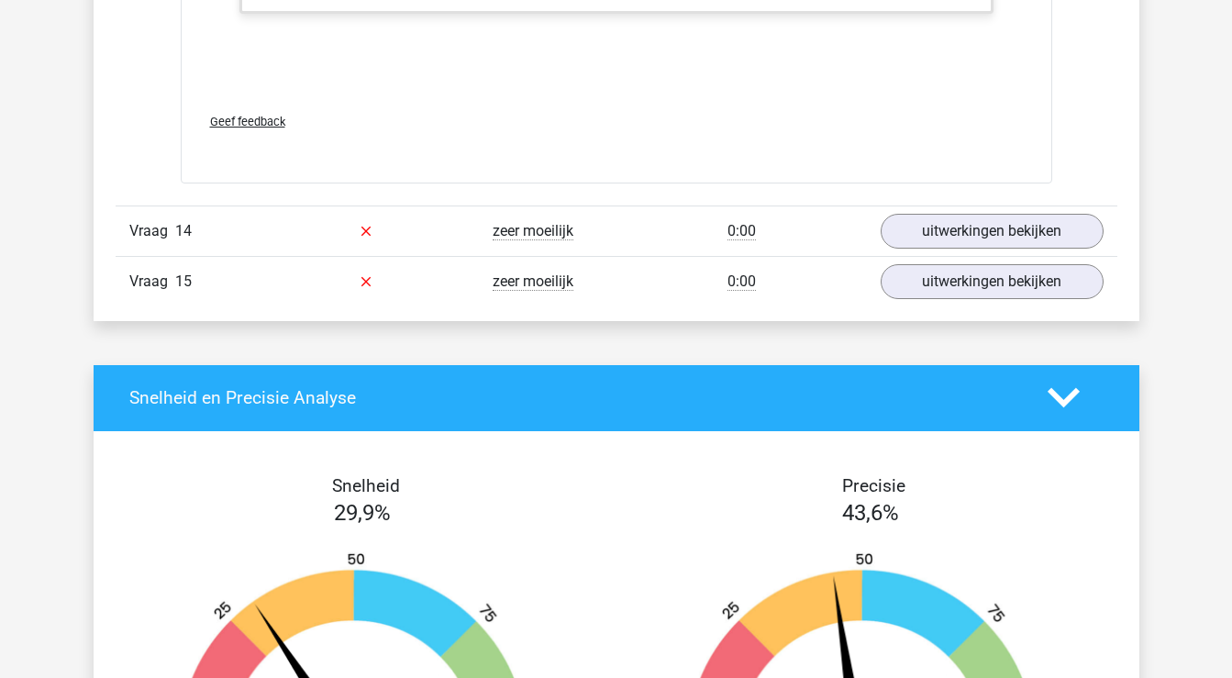
scroll to position [15418, 0]
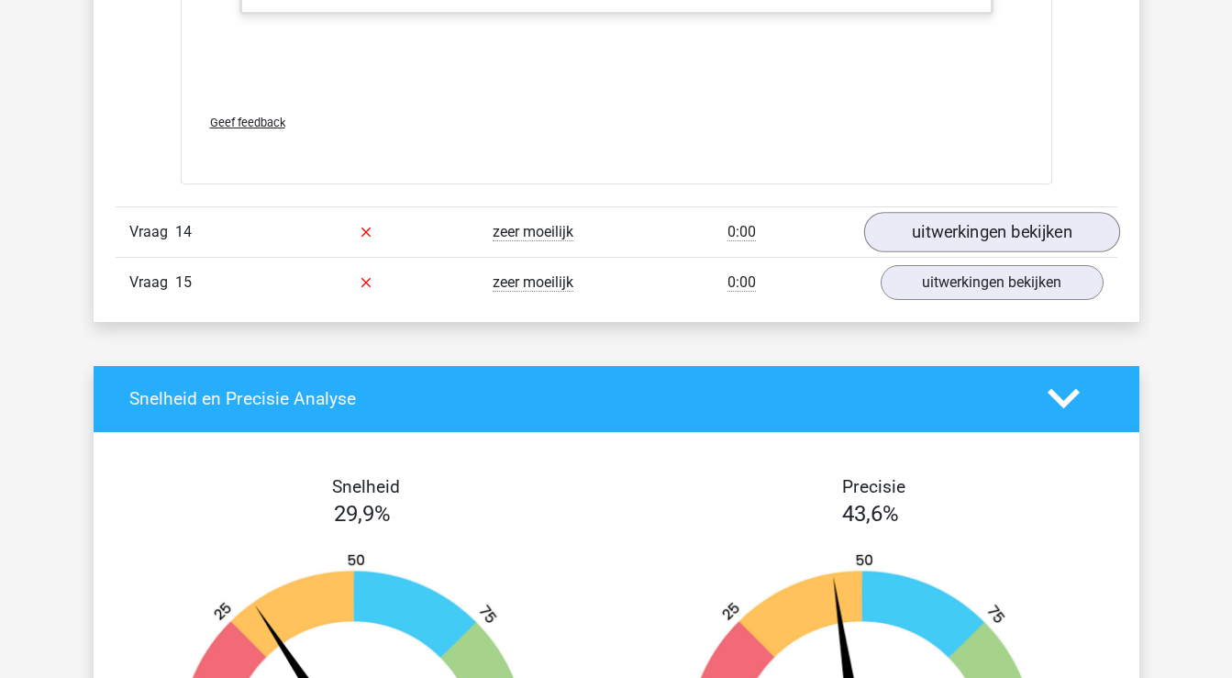
click at [1017, 252] on link "uitwerkingen bekijken" at bounding box center [991, 232] width 256 height 40
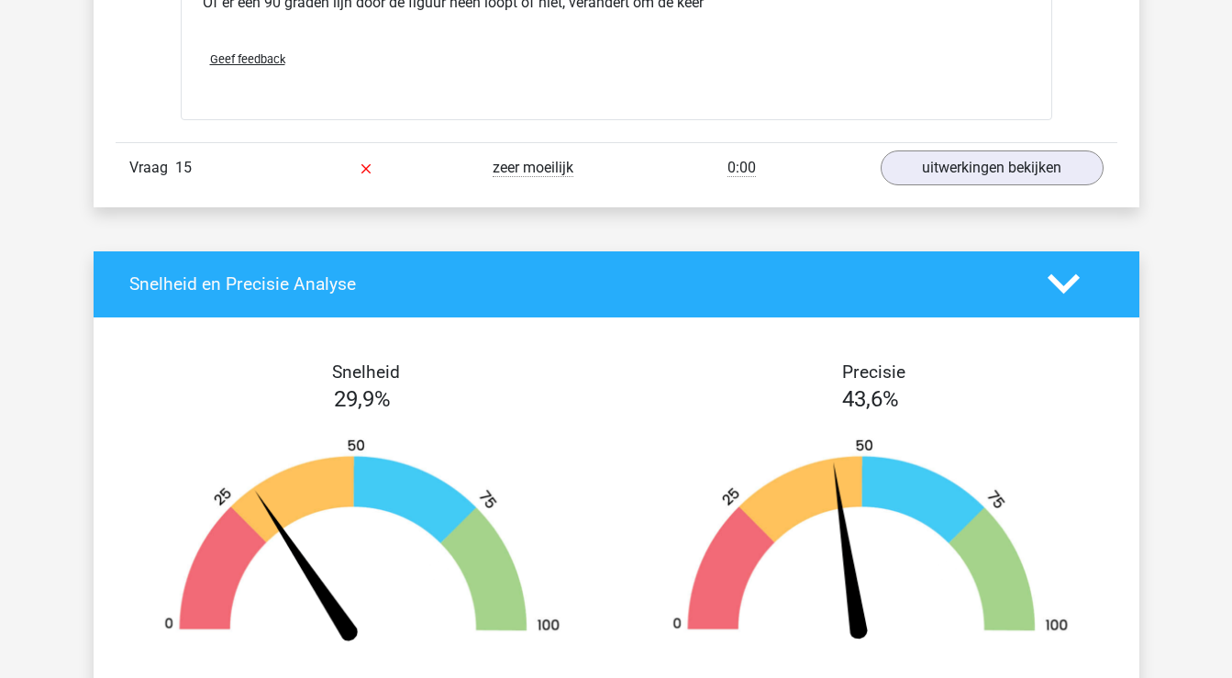
scroll to position [17040, 0]
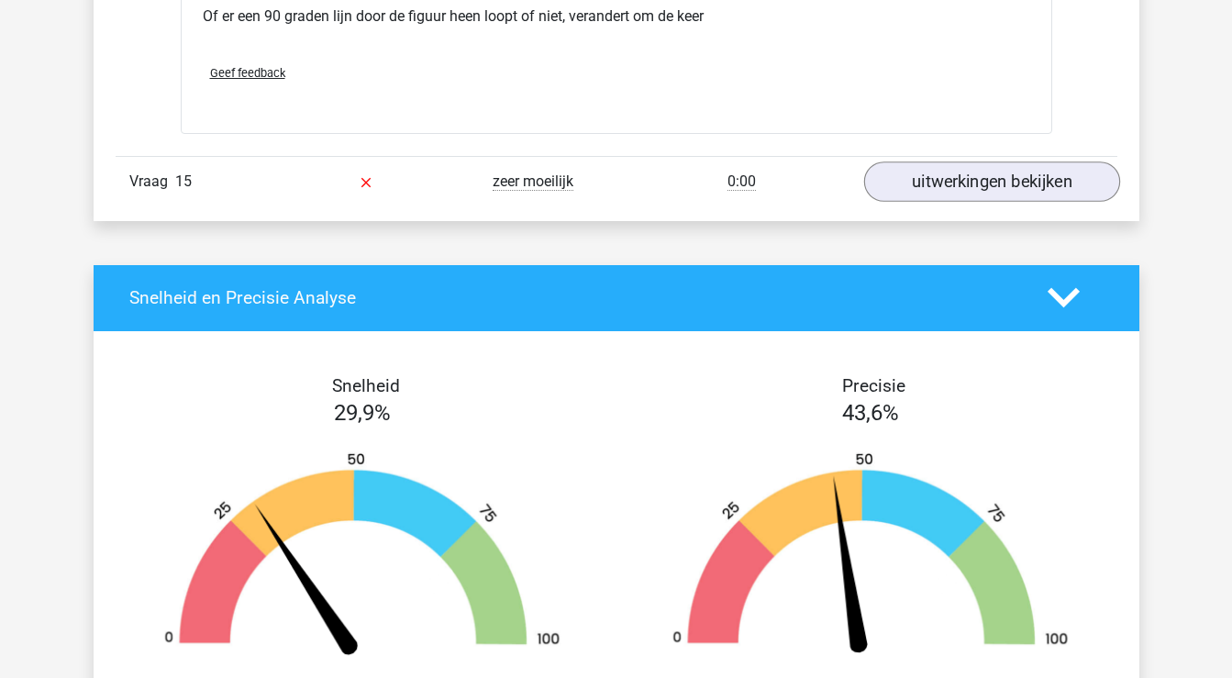
click at [996, 202] on link "uitwerkingen bekijken" at bounding box center [991, 181] width 256 height 40
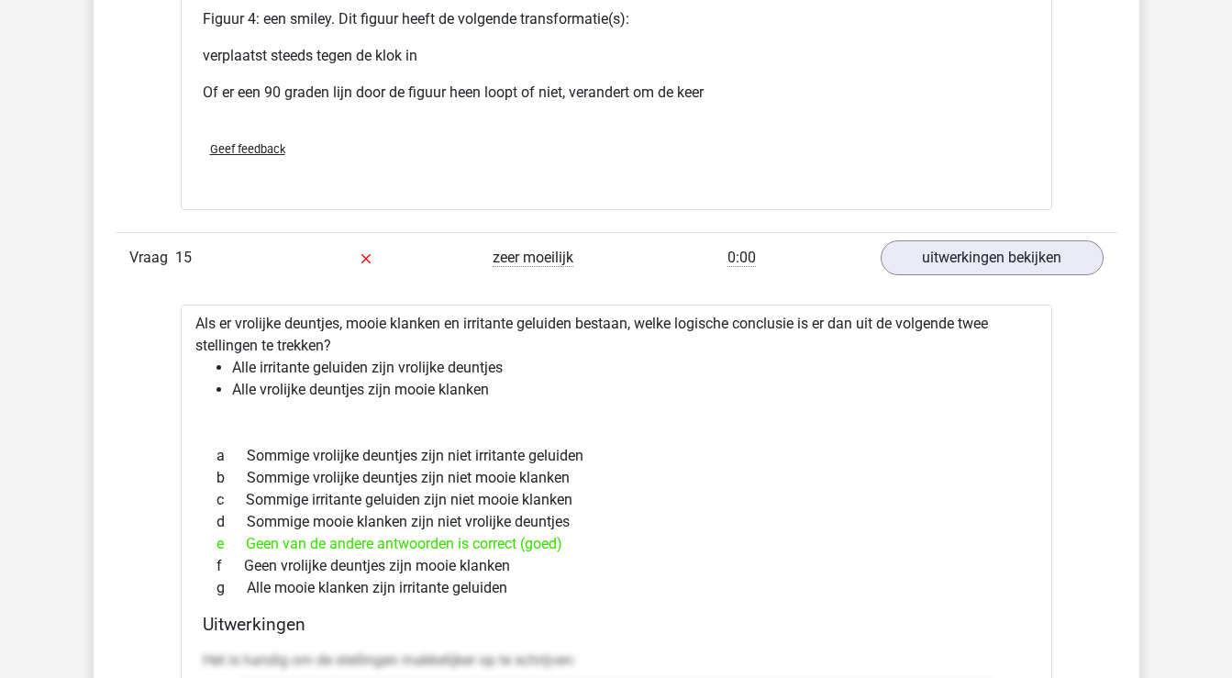
scroll to position [16995, 0]
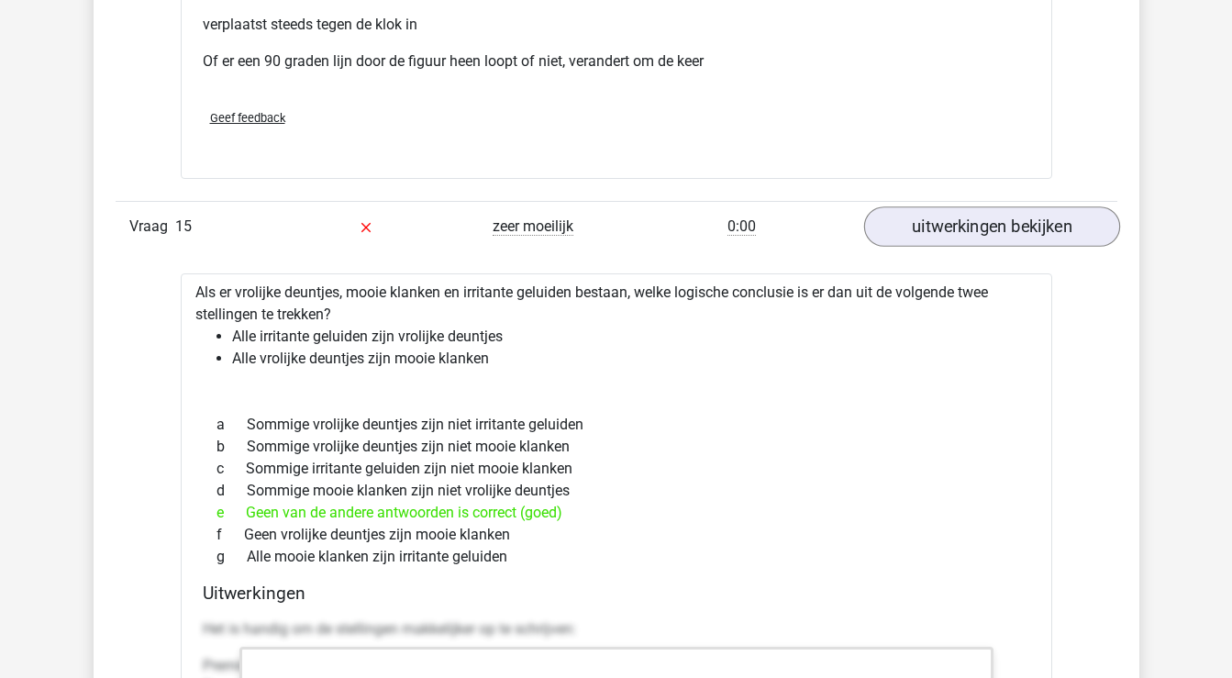
click at [989, 247] on link "uitwerkingen bekijken" at bounding box center [991, 226] width 256 height 40
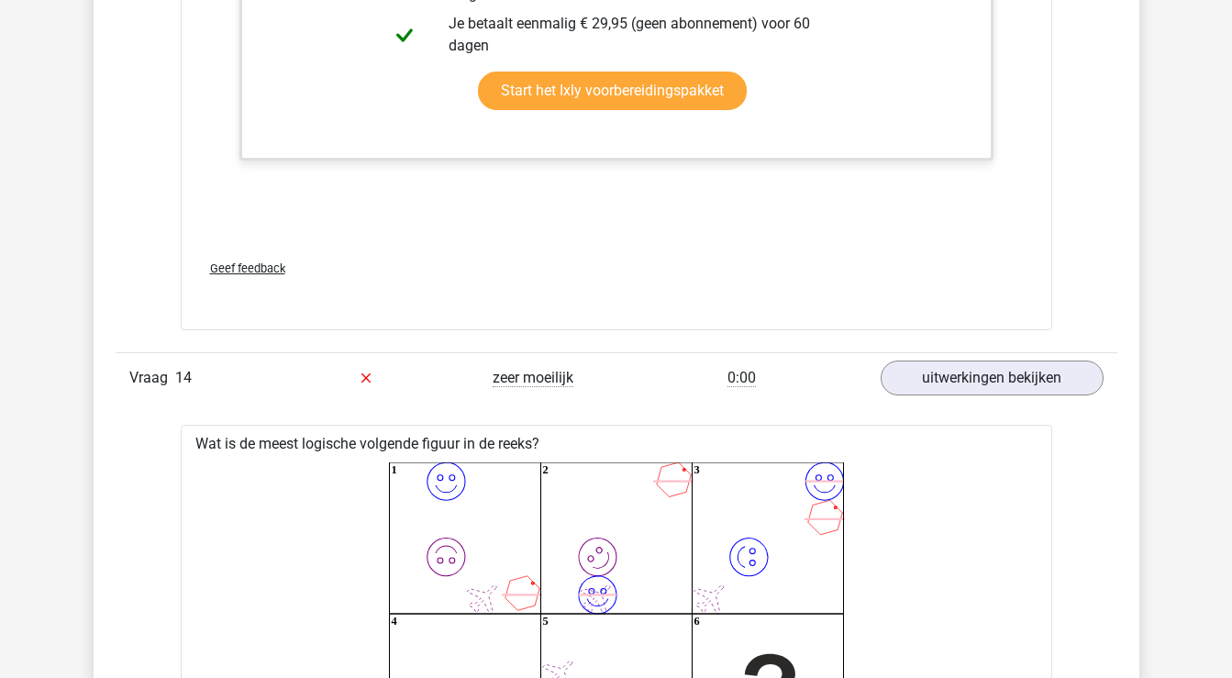
scroll to position [15274, 0]
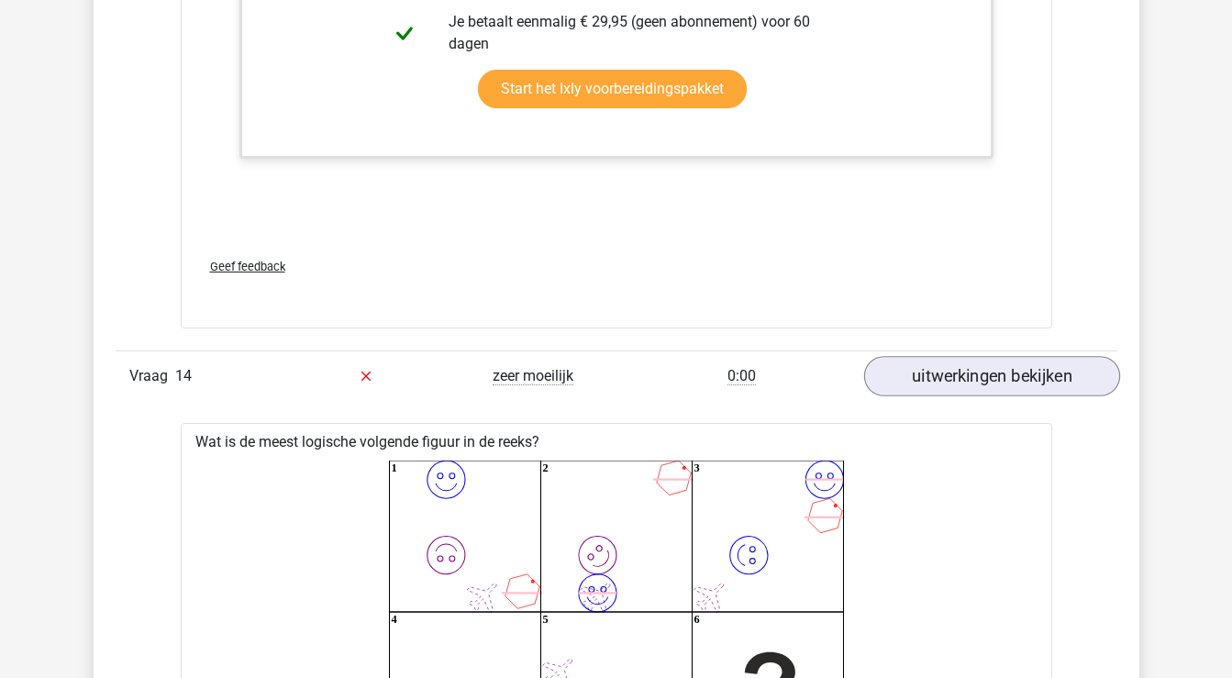
click at [969, 396] on link "uitwerkingen bekijken" at bounding box center [991, 376] width 256 height 40
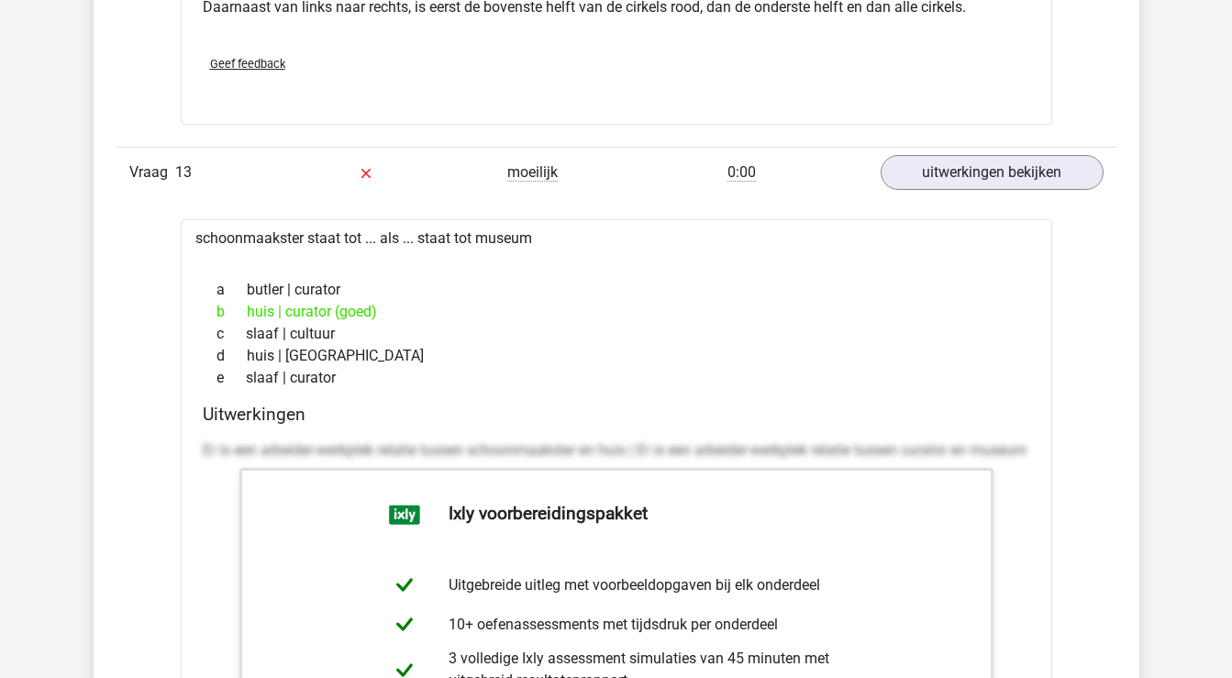
scroll to position [14522, 0]
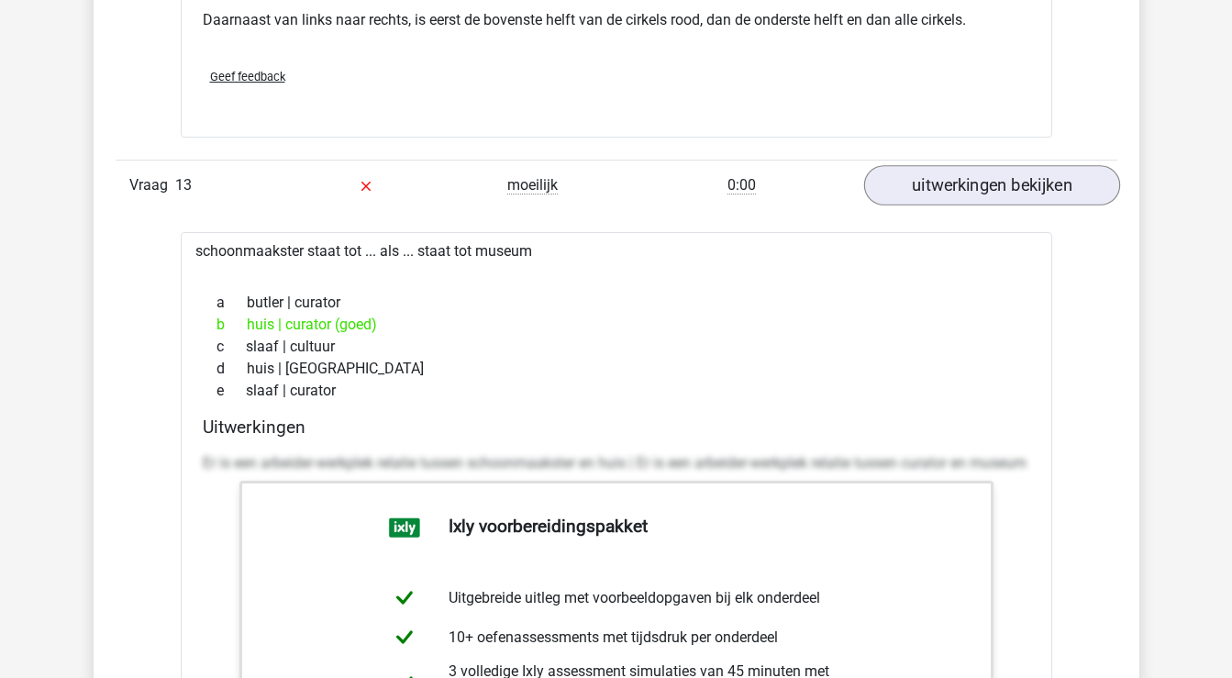
click at [984, 205] on link "uitwerkingen bekijken" at bounding box center [991, 185] width 256 height 40
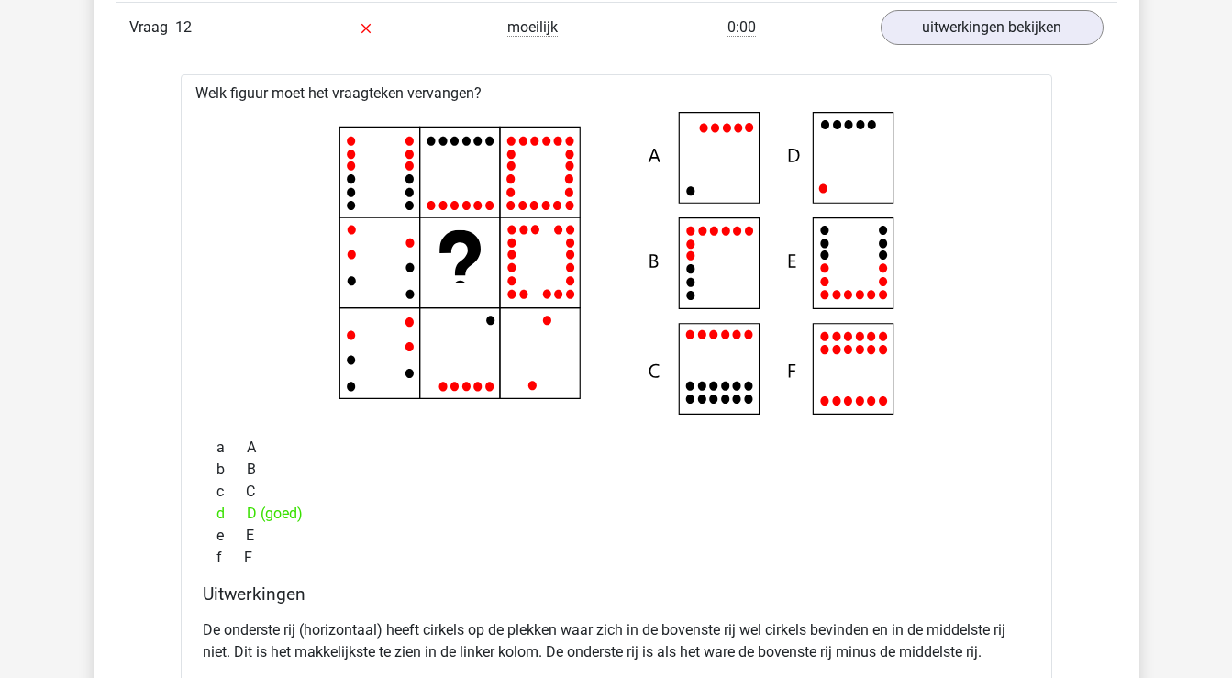
scroll to position [13773, 0]
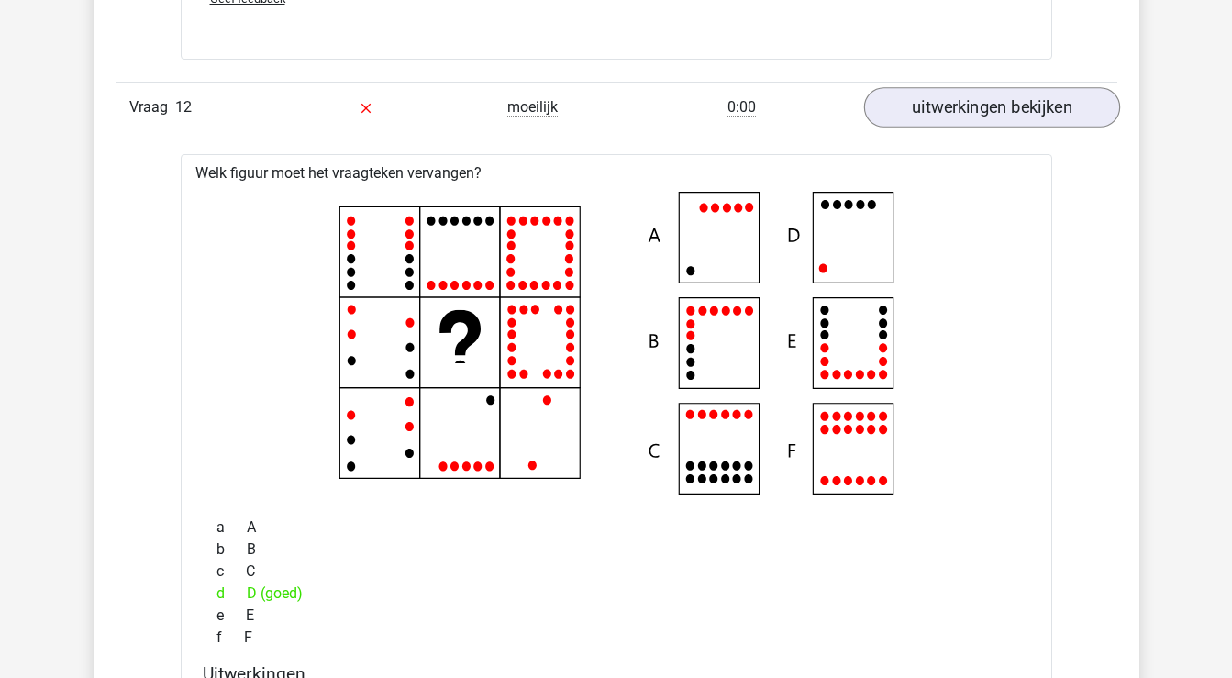
click at [983, 128] on link "uitwerkingen bekijken" at bounding box center [991, 107] width 256 height 40
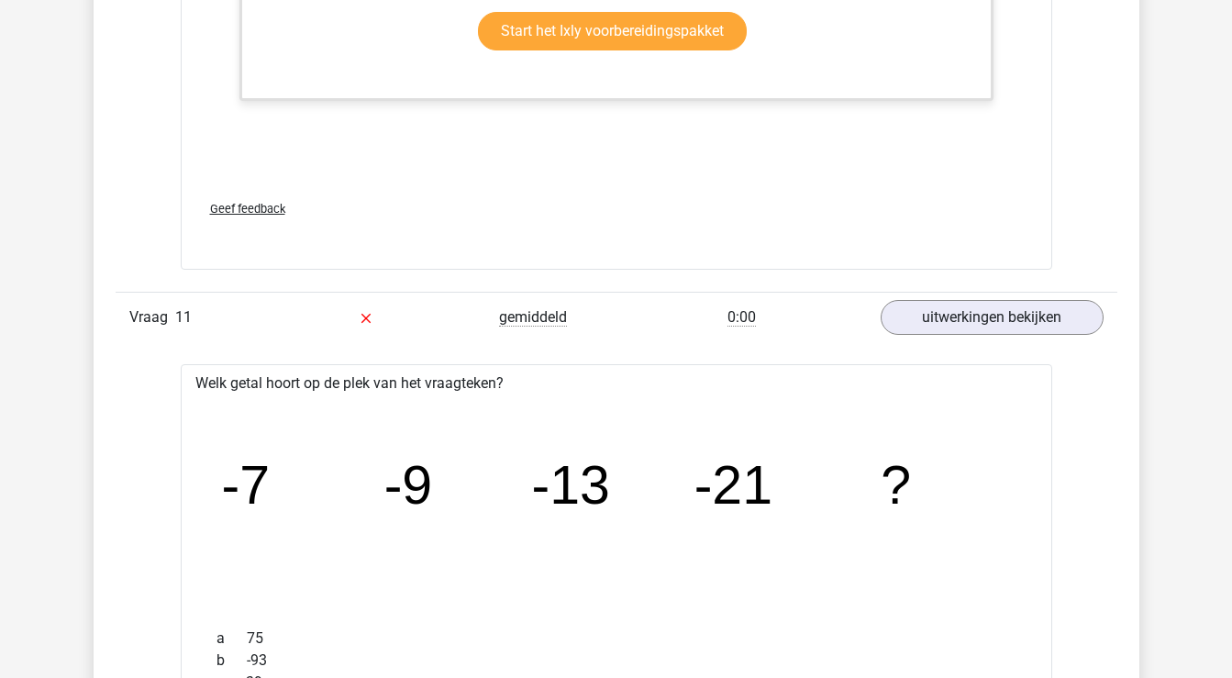
scroll to position [12409, 0]
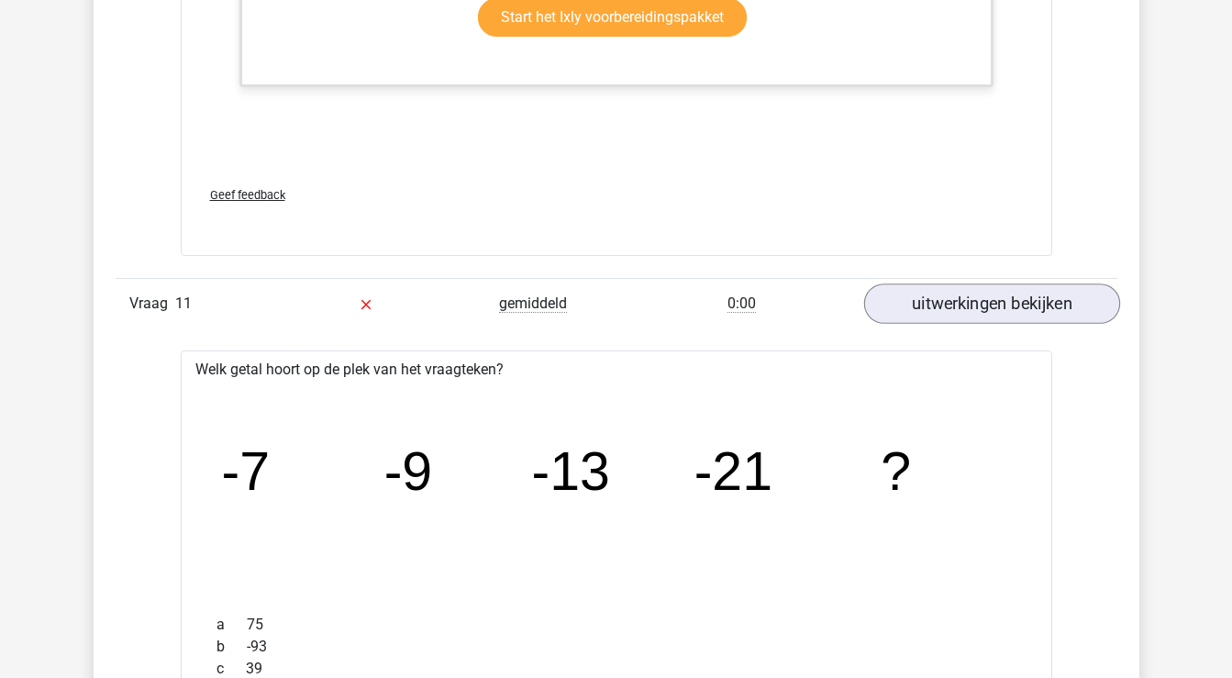
click at [948, 325] on link "uitwerkingen bekijken" at bounding box center [991, 304] width 256 height 40
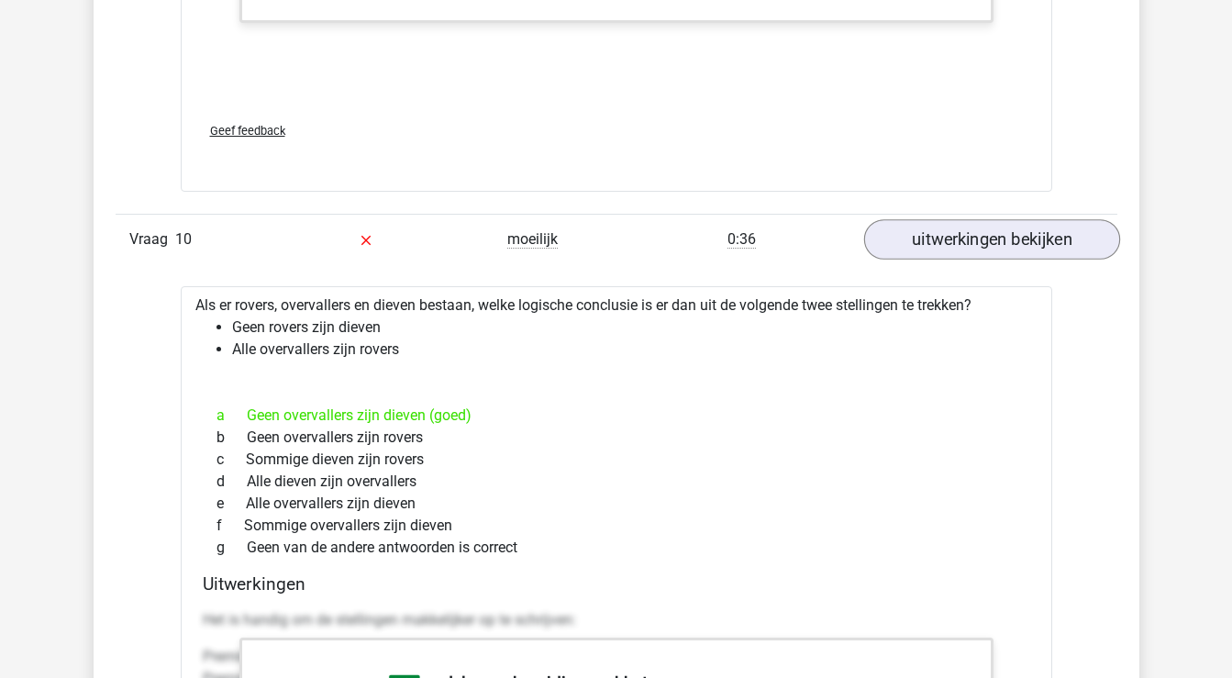
click at [957, 260] on link "uitwerkingen bekijken" at bounding box center [991, 239] width 256 height 40
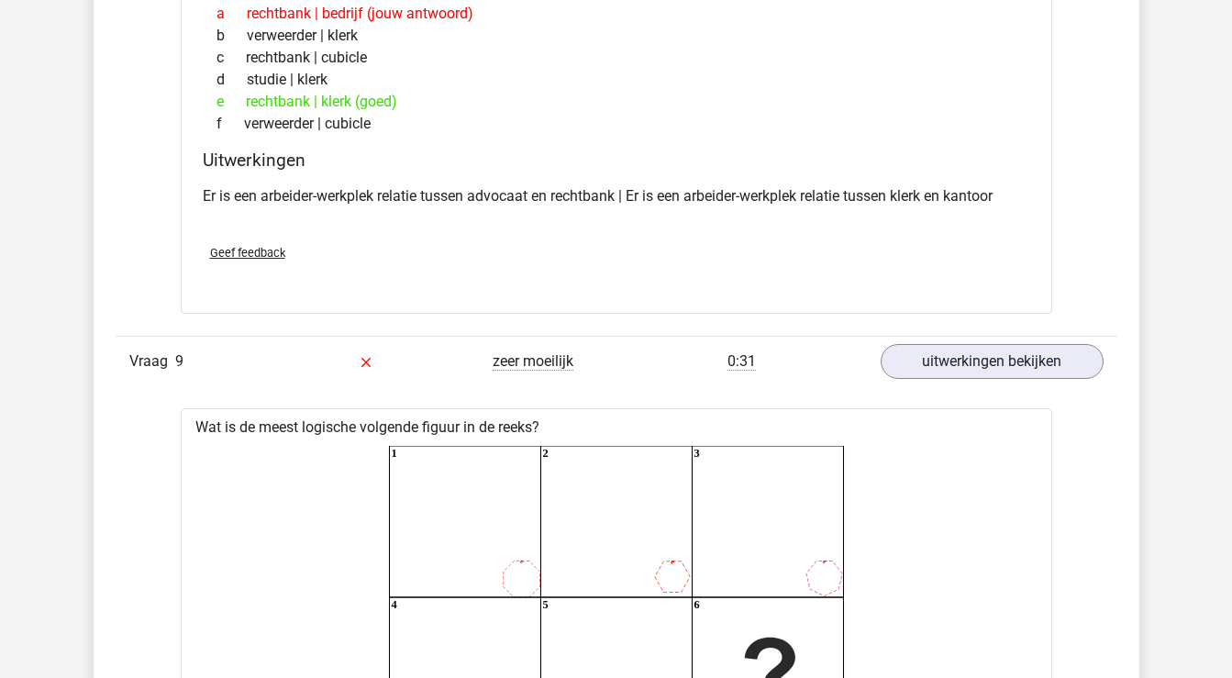
scroll to position [9588, 0]
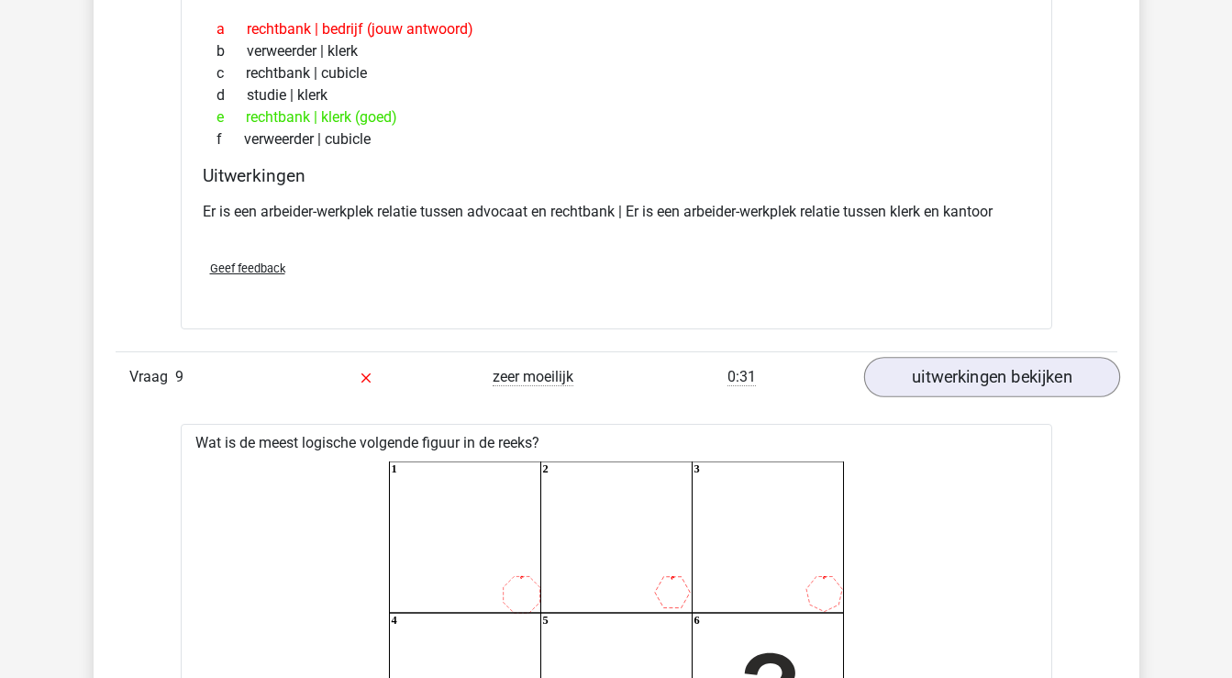
click at [947, 389] on link "uitwerkingen bekijken" at bounding box center [991, 377] width 256 height 40
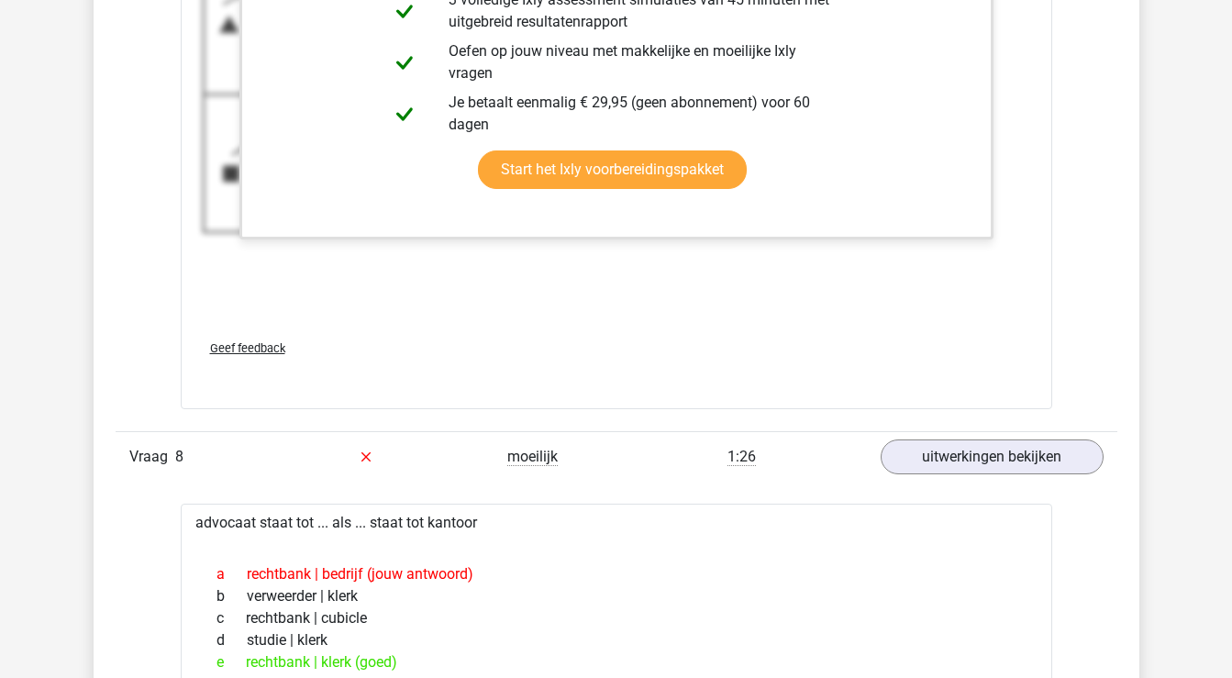
scroll to position [9042, 0]
click at [929, 473] on link "uitwerkingen bekijken" at bounding box center [991, 458] width 256 height 40
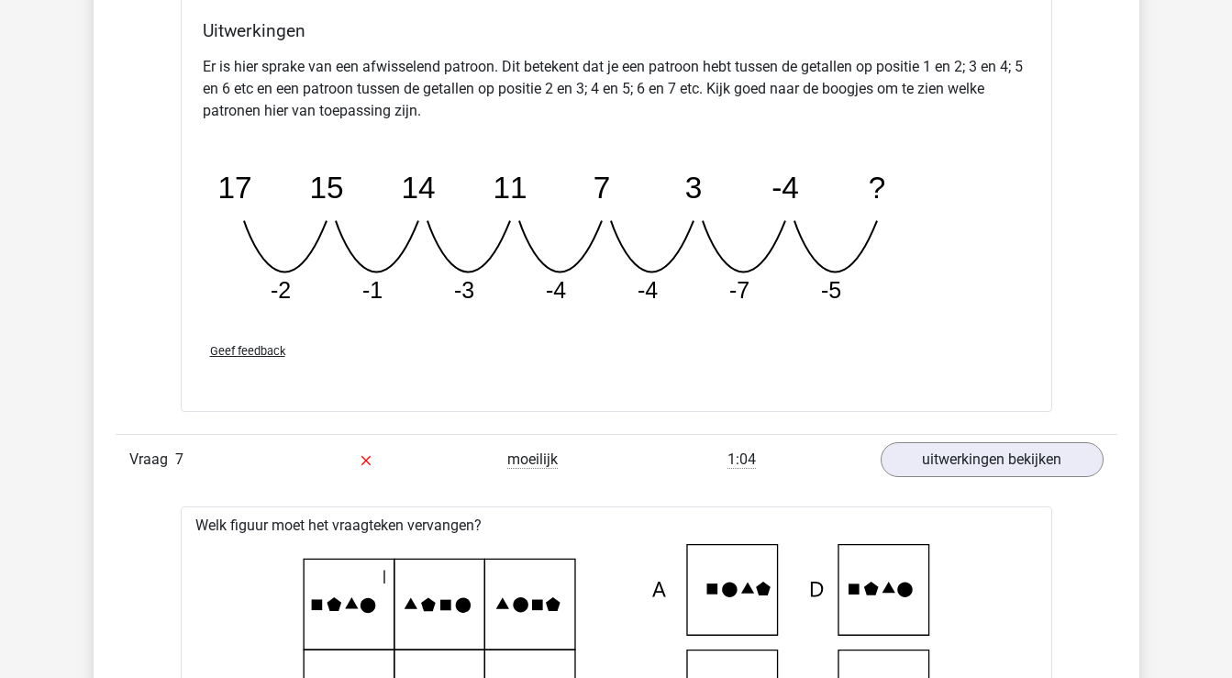
scroll to position [7769, 0]
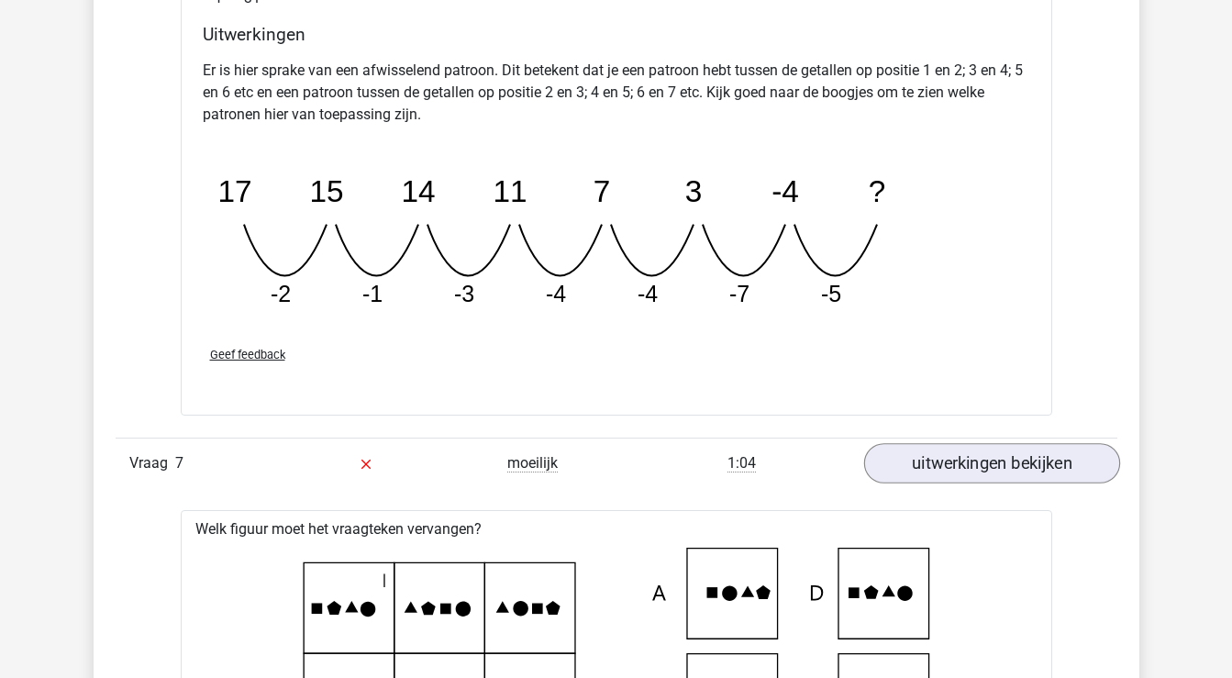
click at [929, 475] on link "uitwerkingen bekijken" at bounding box center [991, 464] width 256 height 40
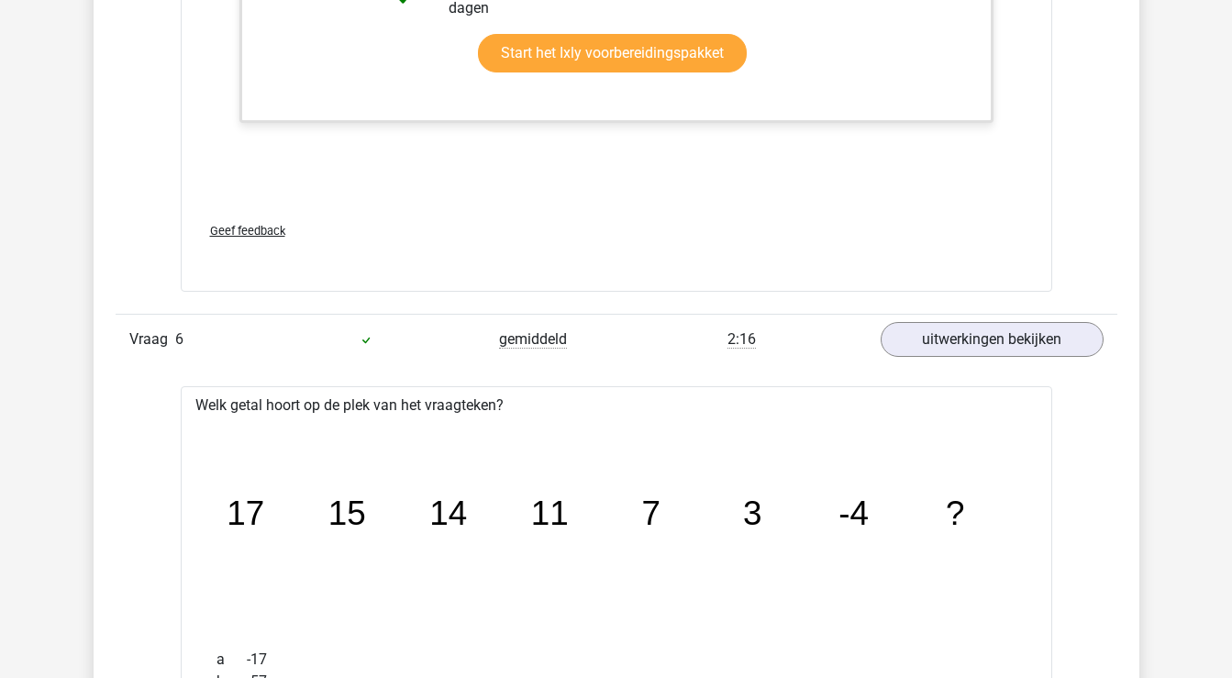
scroll to position [6994, 0]
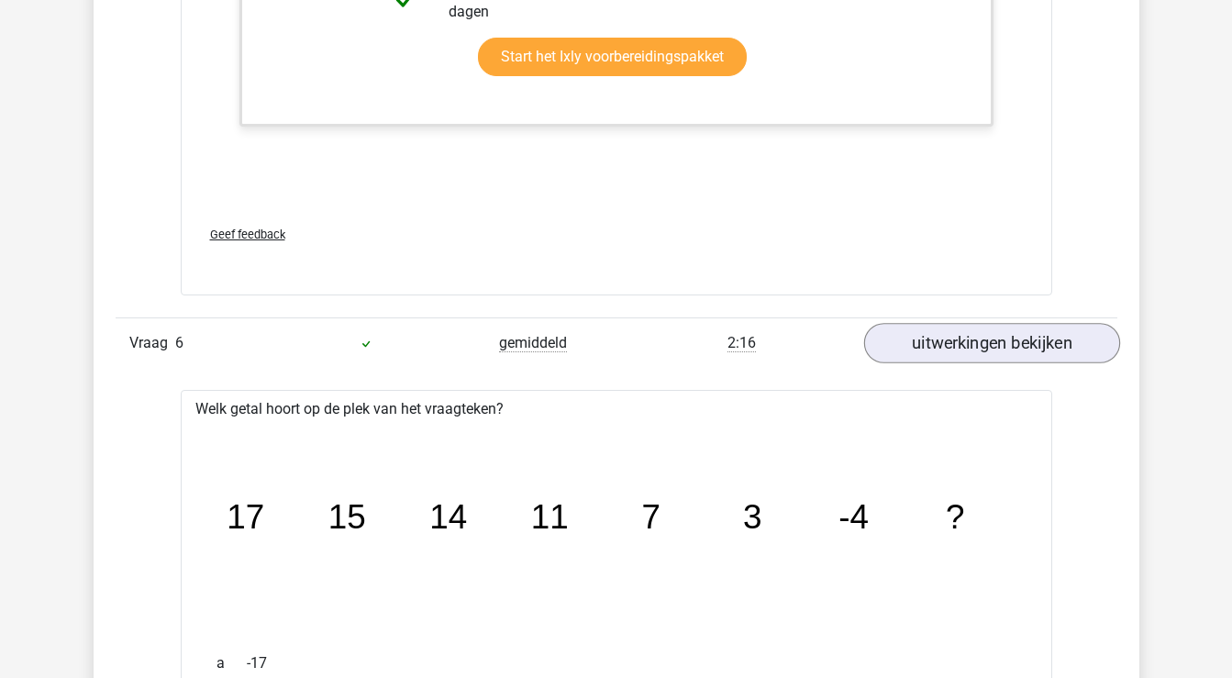
click at [949, 360] on link "uitwerkingen bekijken" at bounding box center [991, 343] width 256 height 40
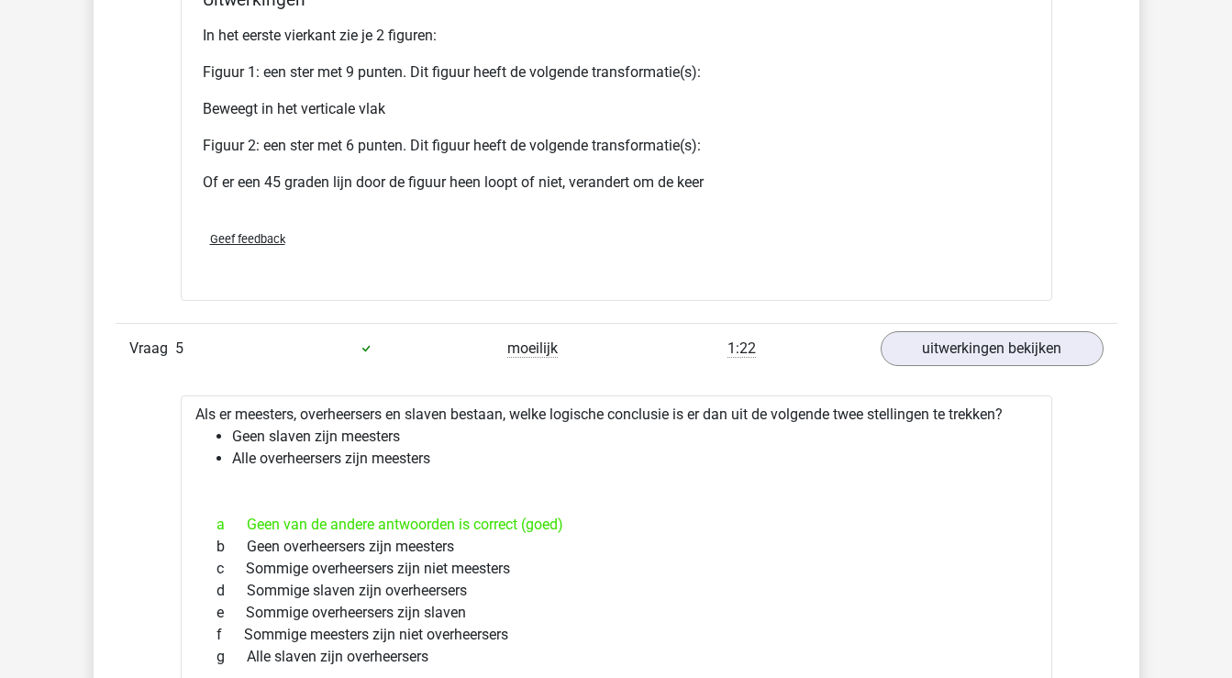
scroll to position [5942, 0]
click at [949, 360] on link "uitwerkingen bekijken" at bounding box center [991, 349] width 256 height 40
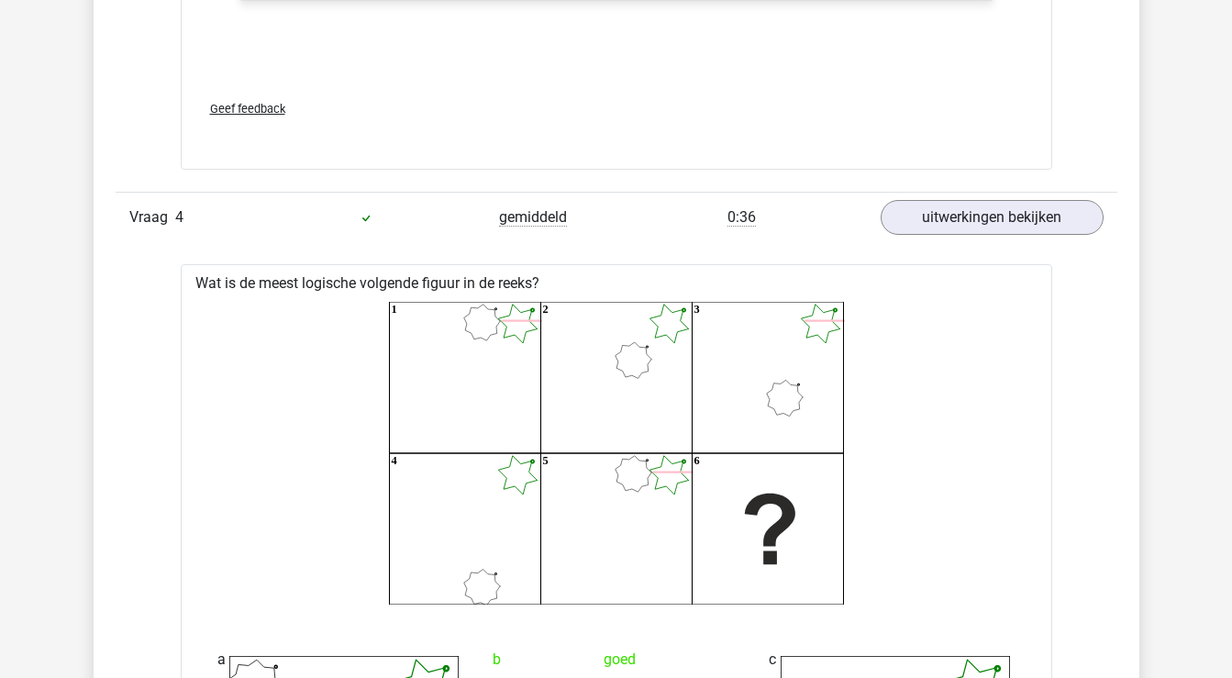
scroll to position [4698, 0]
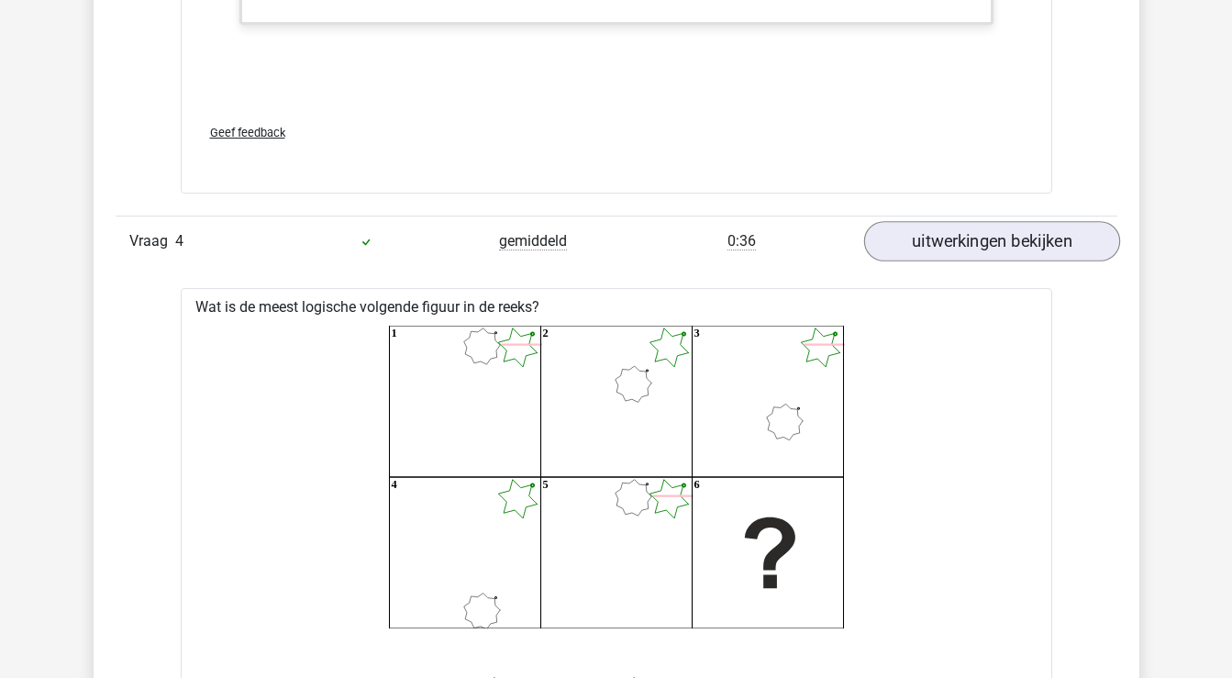
click at [952, 239] on link "uitwerkingen bekijken" at bounding box center [991, 241] width 256 height 40
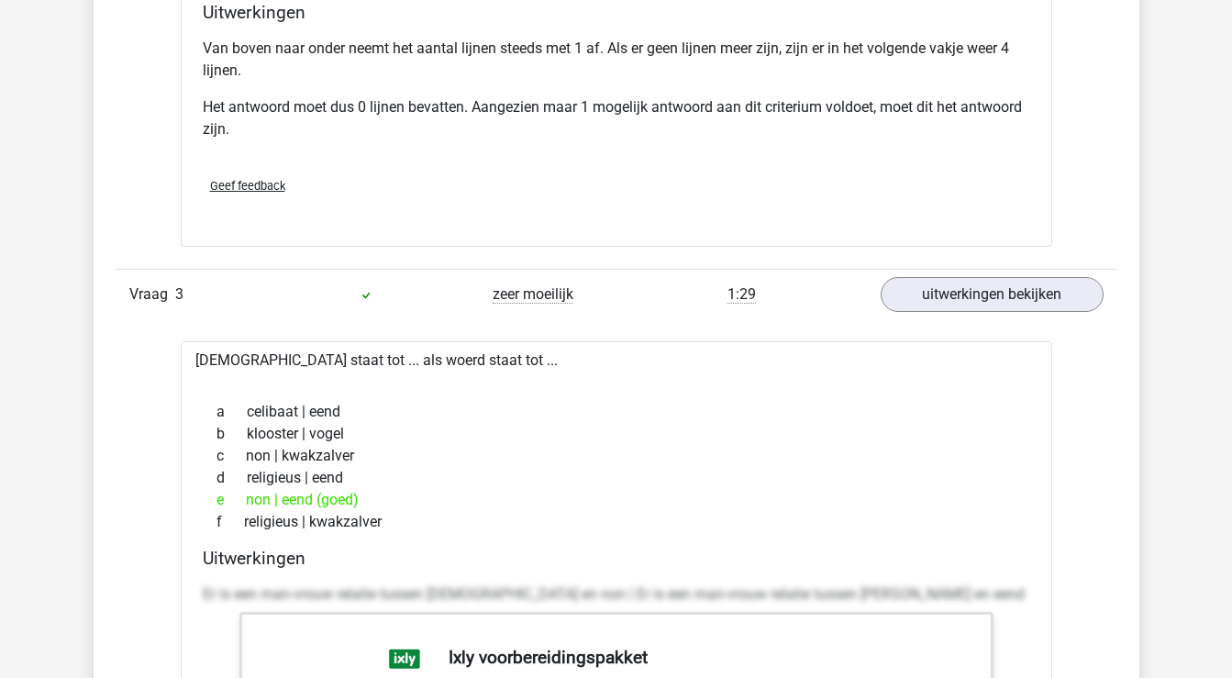
scroll to position [3690, 0]
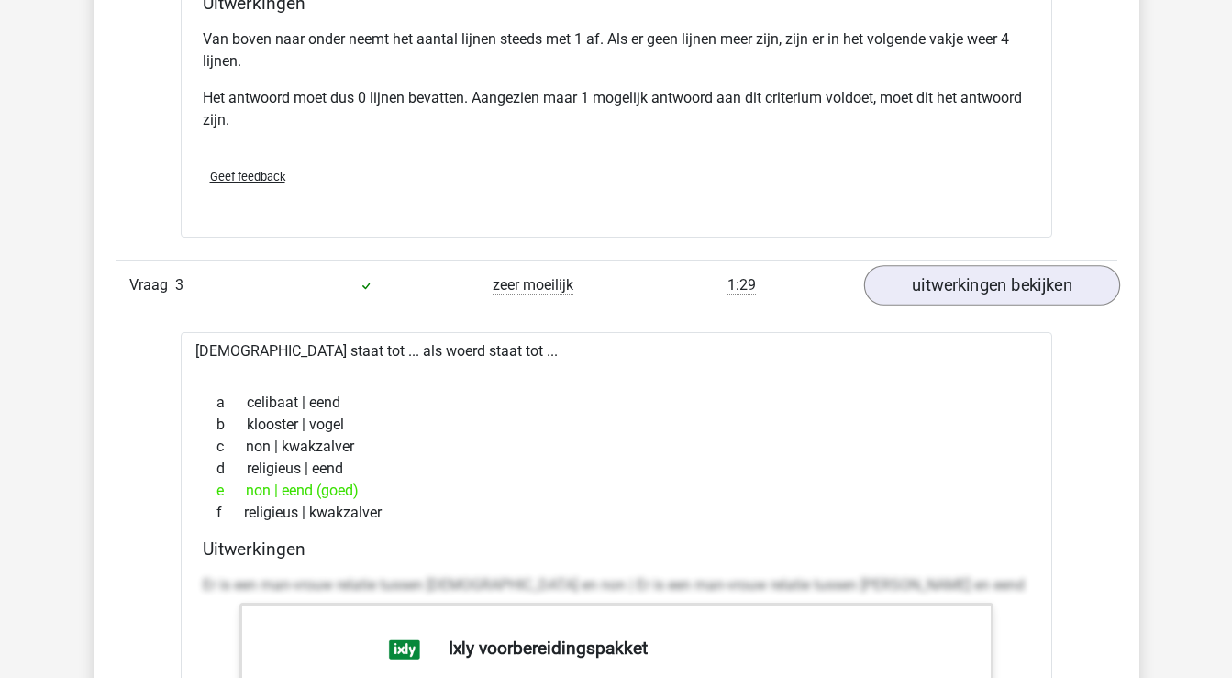
click at [948, 275] on link "uitwerkingen bekijken" at bounding box center [991, 285] width 256 height 40
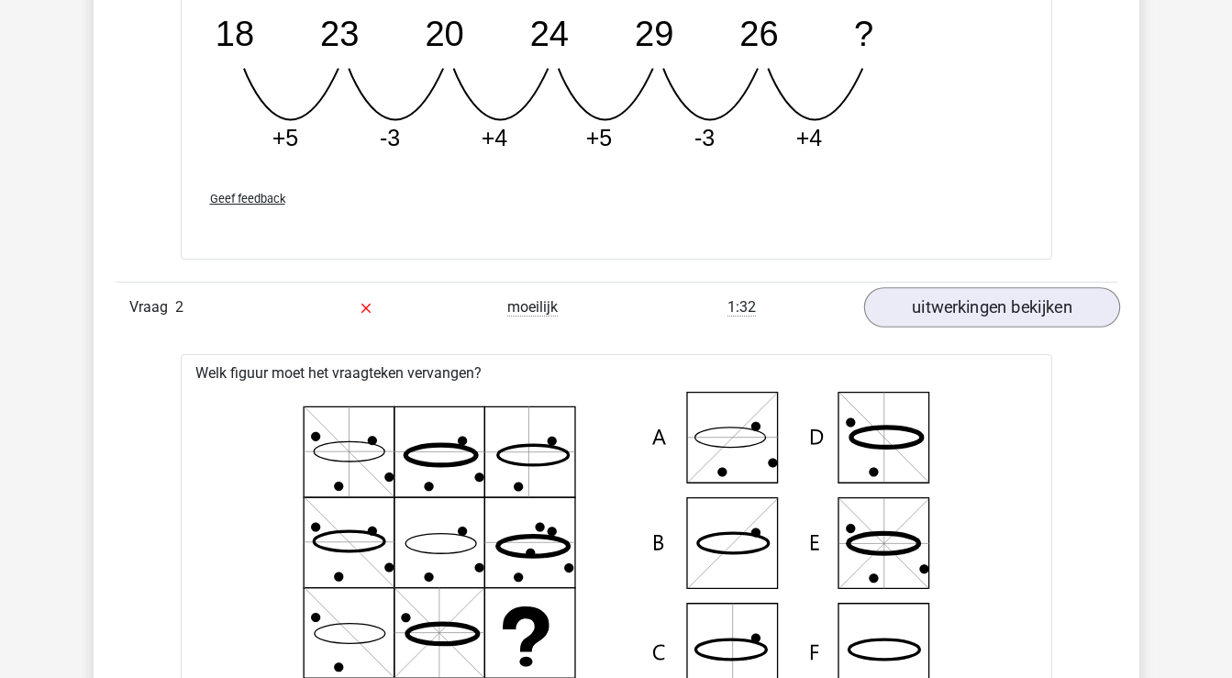
click at [941, 298] on link "uitwerkingen bekijken" at bounding box center [991, 307] width 256 height 40
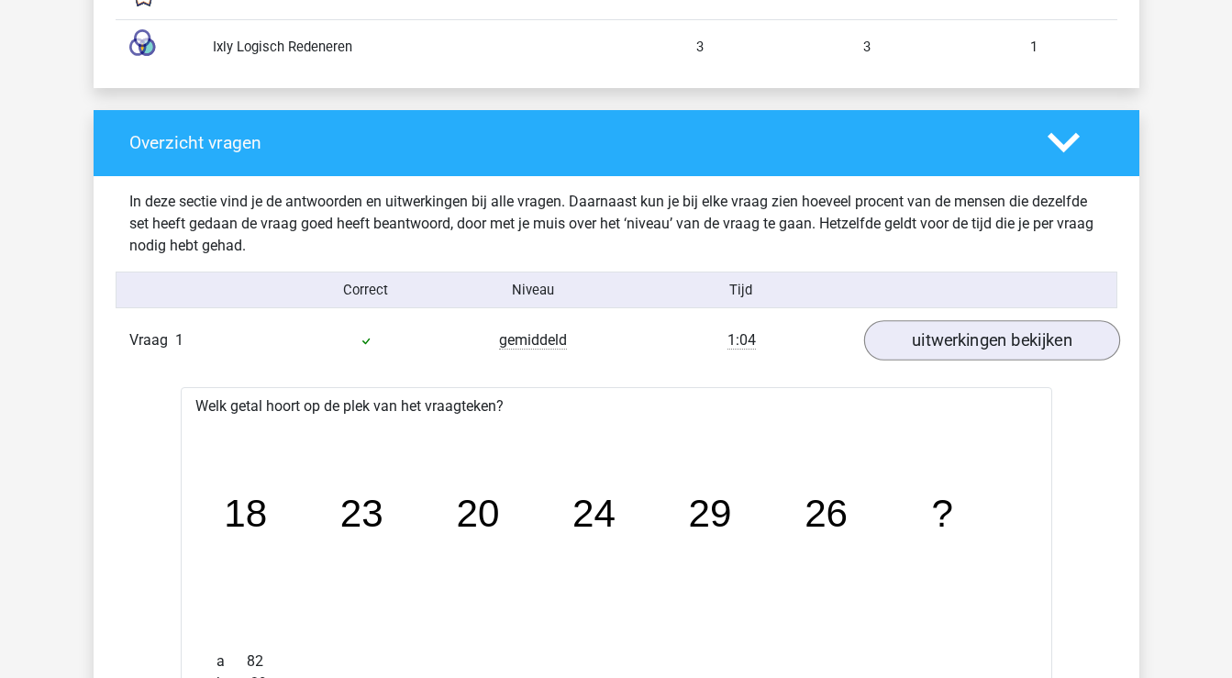
scroll to position [1938, 0]
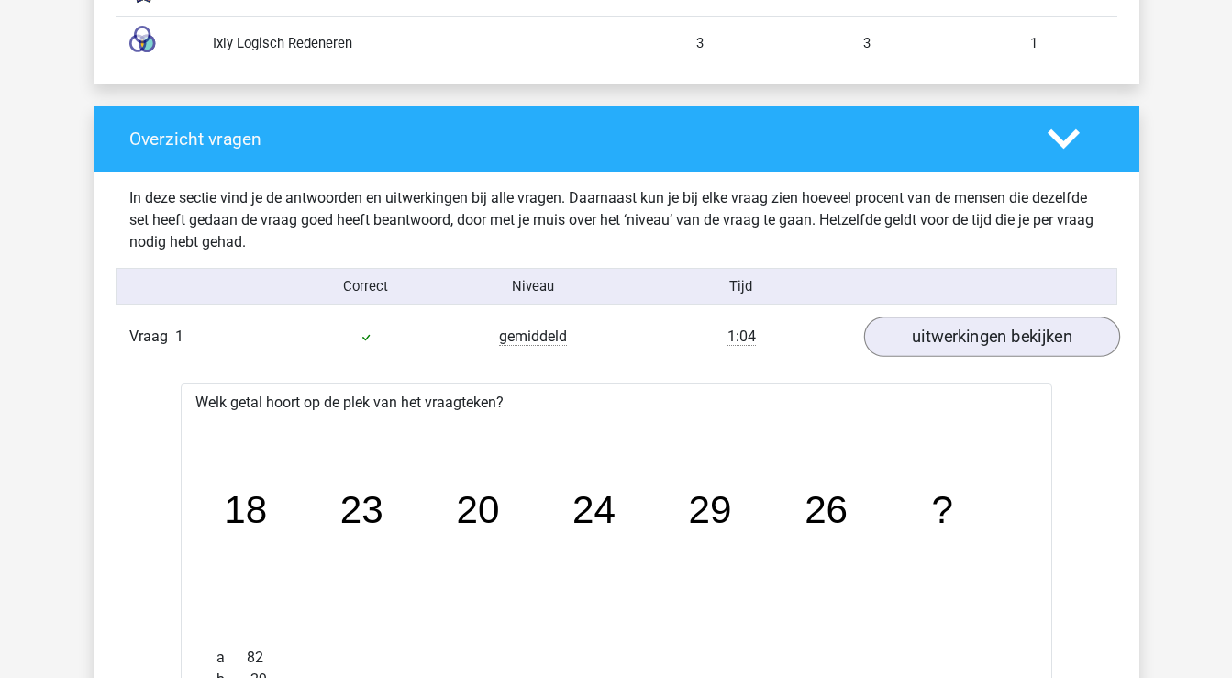
click at [940, 330] on link "uitwerkingen bekijken" at bounding box center [991, 336] width 256 height 40
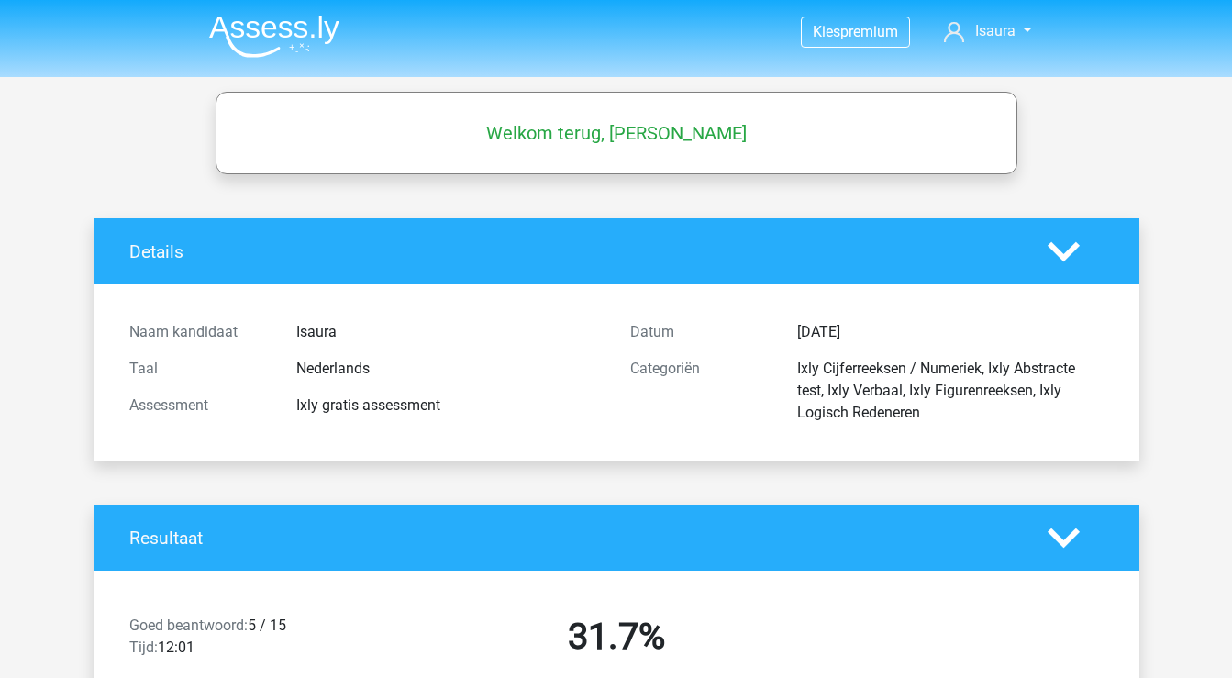
scroll to position [0, 0]
click at [877, 33] on span "premium" at bounding box center [869, 31] width 58 height 17
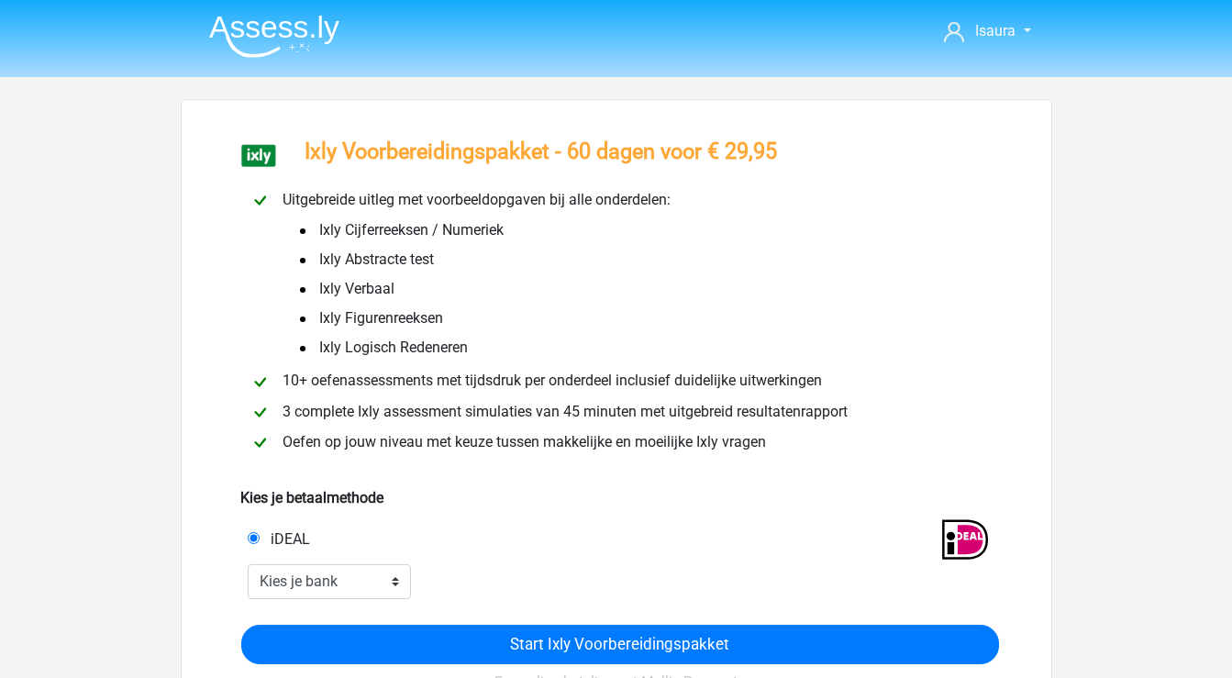
click at [272, 32] on img at bounding box center [274, 36] width 130 height 43
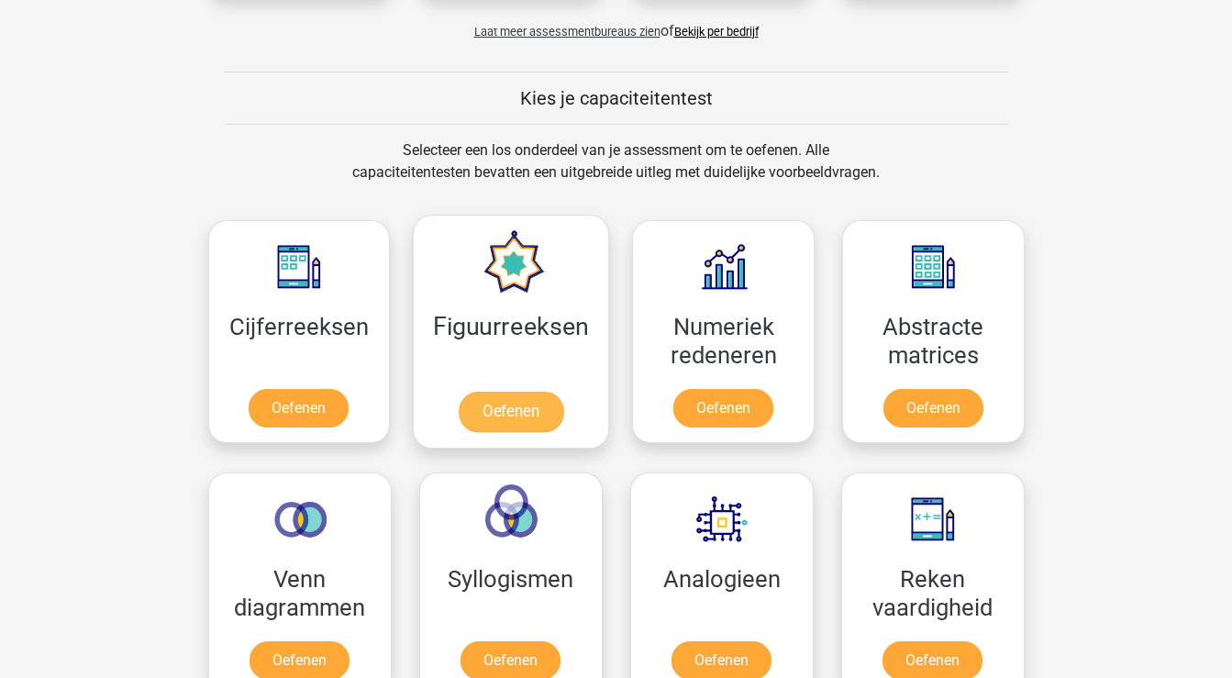
scroll to position [644, 0]
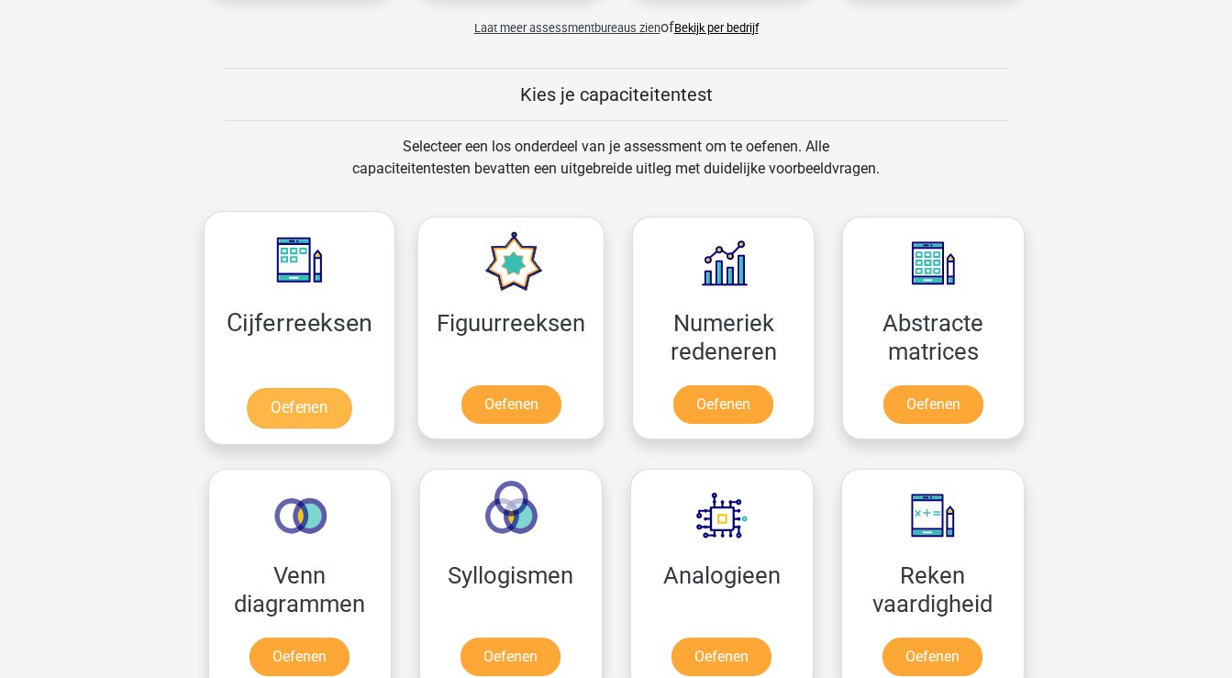
click at [305, 406] on link "Oefenen" at bounding box center [299, 408] width 105 height 40
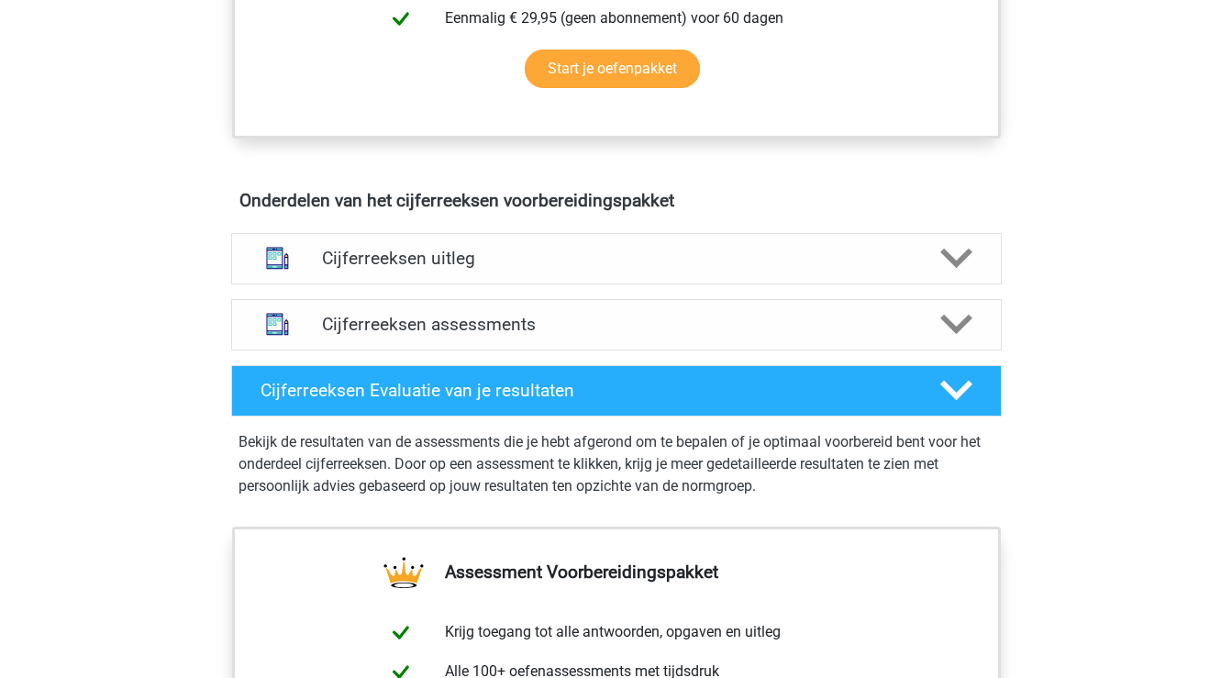
scroll to position [929, 0]
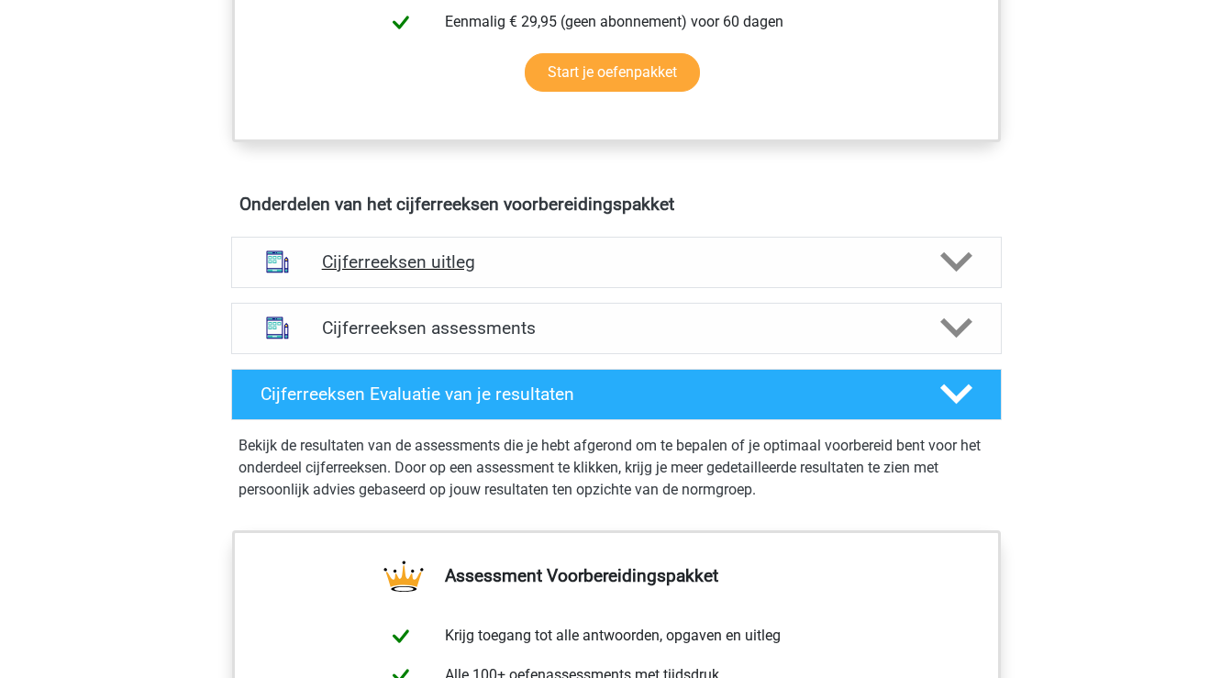
click at [952, 278] on icon at bounding box center [956, 262] width 32 height 32
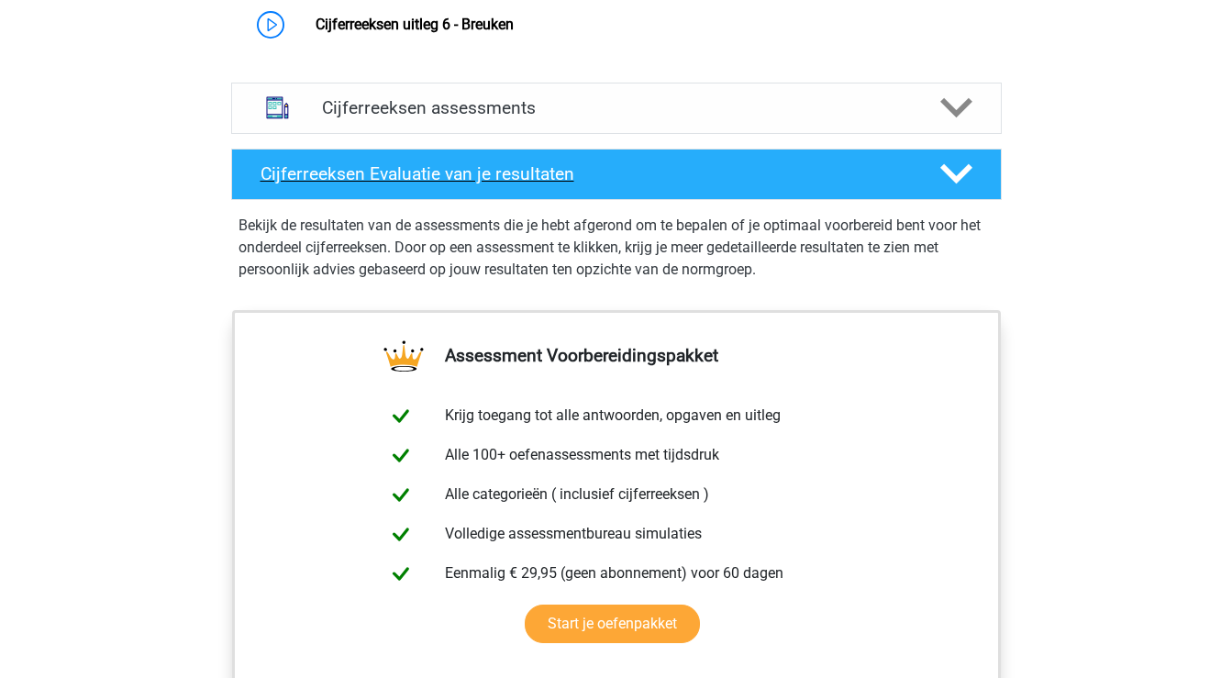
scroll to position [1523, 0]
